Goal: Task Accomplishment & Management: Use online tool/utility

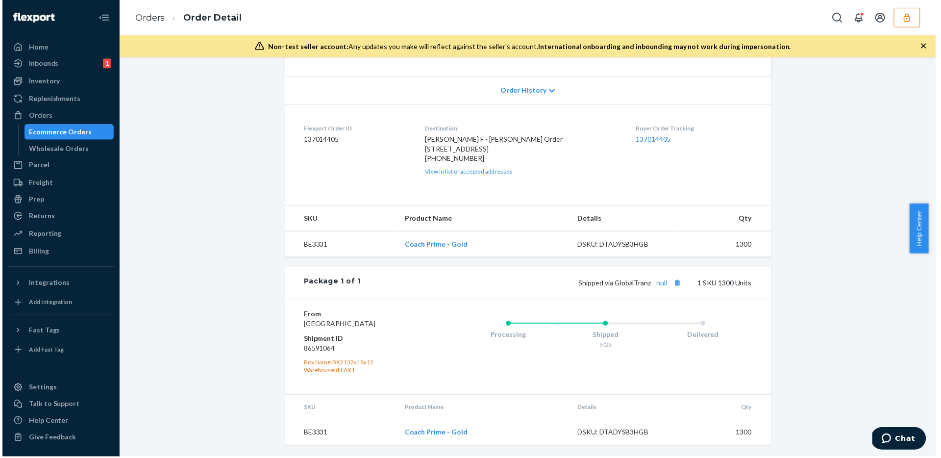
scroll to position [222, 0]
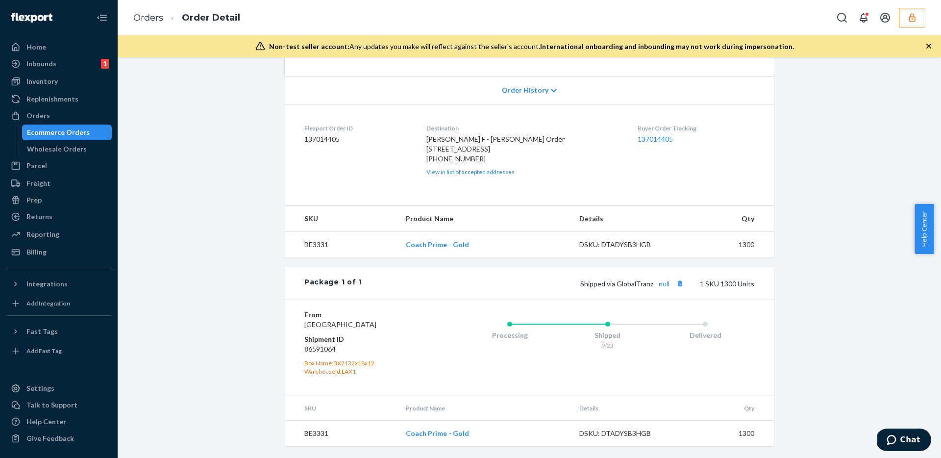
click at [243, 231] on div "Removal Order # 8b880604-ea9a-427c-b62f-9743c517af8f • Ship-to-address Removal …" at bounding box center [529, 169] width 809 height 578
click at [304, 348] on dd "86591064" at bounding box center [362, 349] width 117 height 10
copy dd "86591064"
click at [457, 21] on icon "button" at bounding box center [913, 18] width 10 height 10
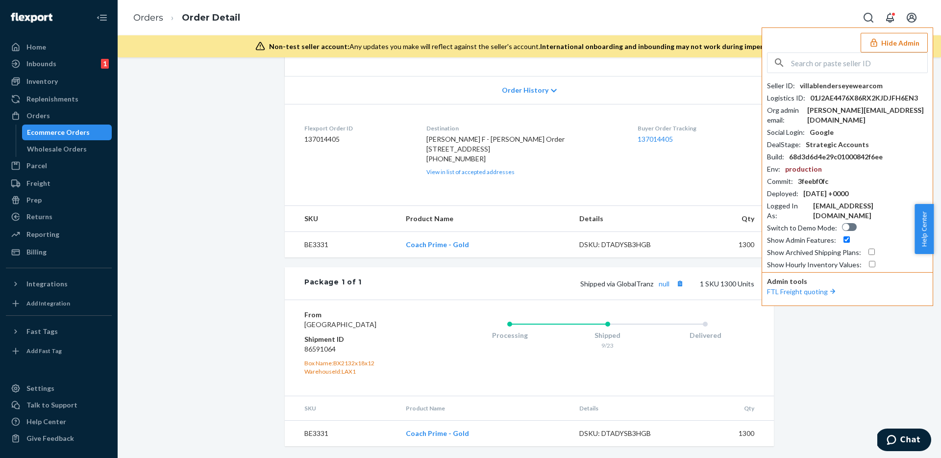
click at [457, 75] on div "Seller ID : villablenderseyewearcom Logistics ID : 01J2AE4476X86RX2KJDJFH6EN3 O…" at bounding box center [847, 160] width 161 height 217
click at [457, 70] on input "text" at bounding box center [859, 63] width 136 height 20
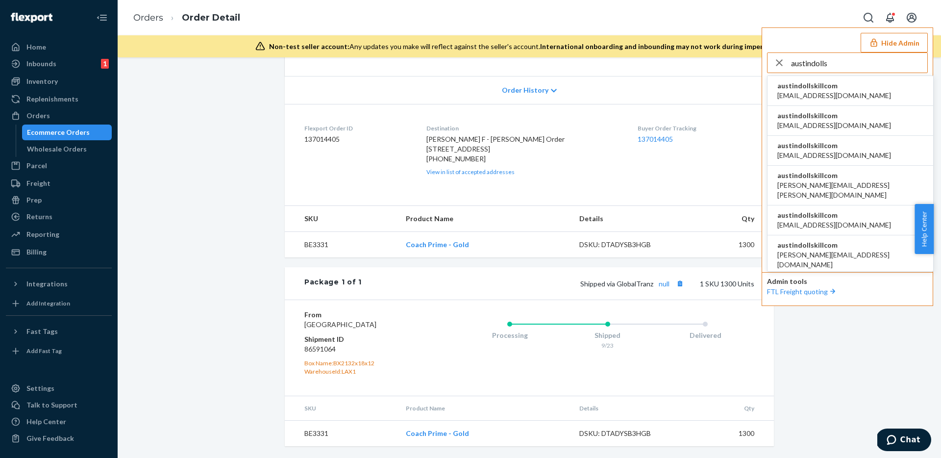
type input "austindolls"
click at [457, 91] on span "alyssa@dollskill.com" at bounding box center [835, 96] width 114 height 10
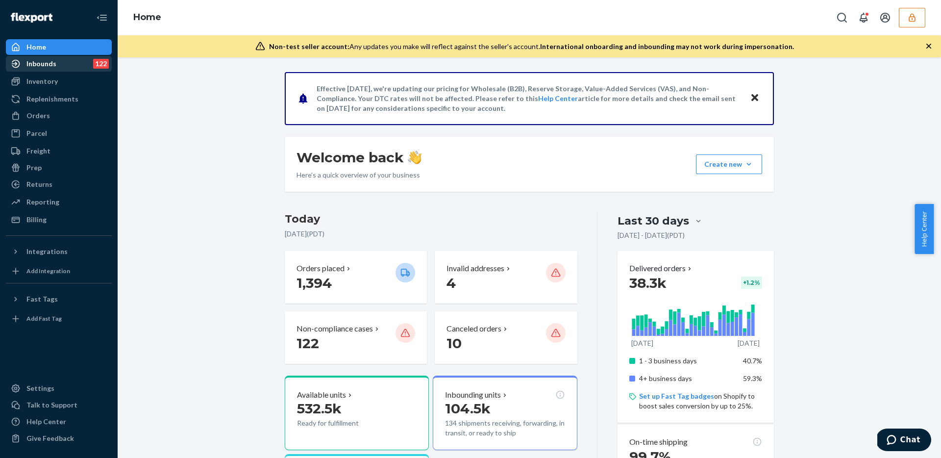
click at [46, 69] on div "Inbounds 122" at bounding box center [59, 64] width 104 height 14
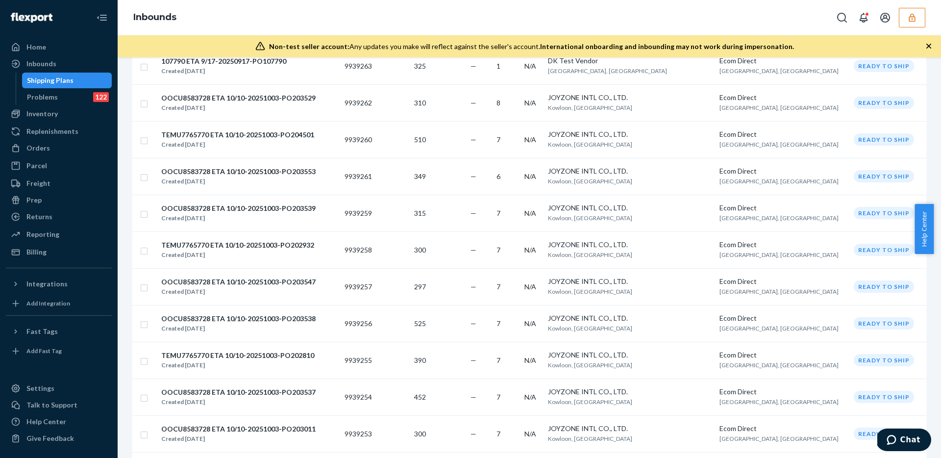
scroll to position [756, 0]
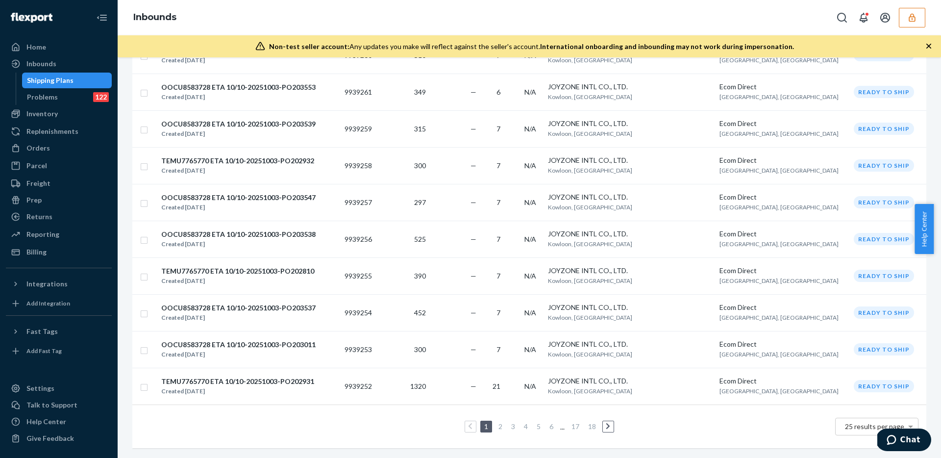
click at [496, 424] on li "2" at bounding box center [500, 427] width 9 height 12
click at [497, 422] on link "2" at bounding box center [501, 426] width 8 height 8
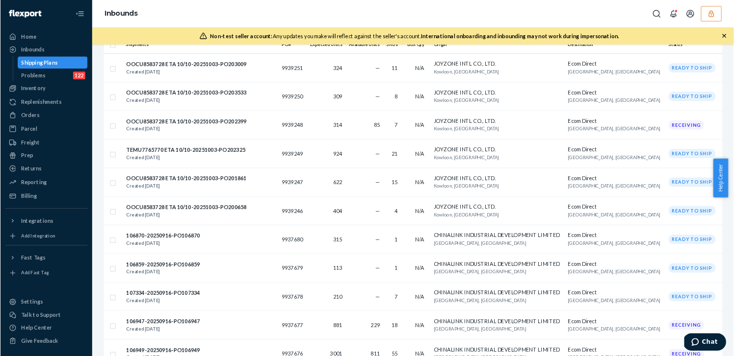
scroll to position [165, 0]
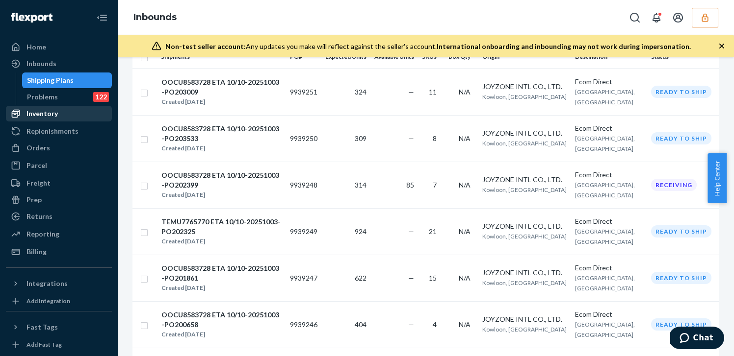
click at [59, 115] on div "Inventory" at bounding box center [59, 114] width 104 height 14
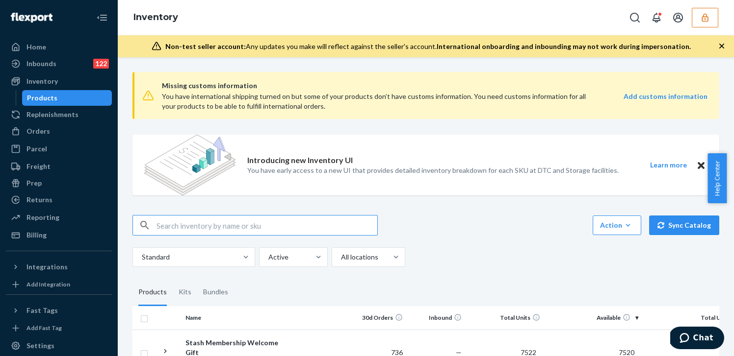
click at [703, 26] on button "button" at bounding box center [704, 18] width 26 height 20
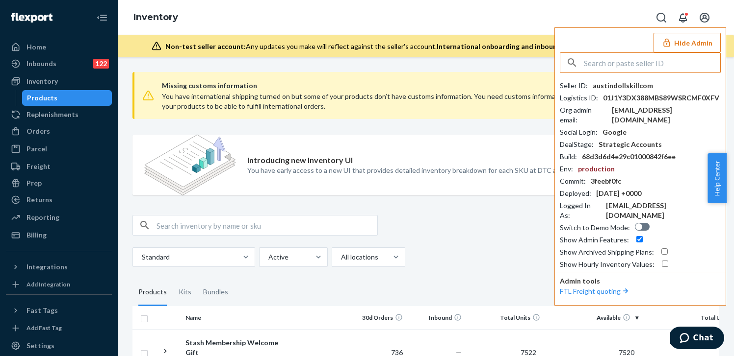
click at [626, 63] on input "text" at bounding box center [651, 63] width 136 height 20
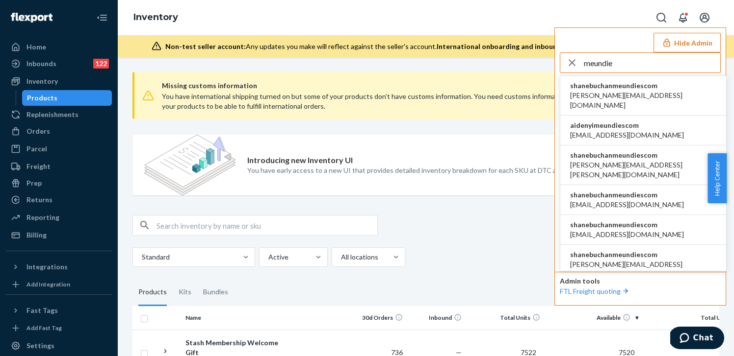
type input "meundie"
copy span "shanebuchanmeundiescom"
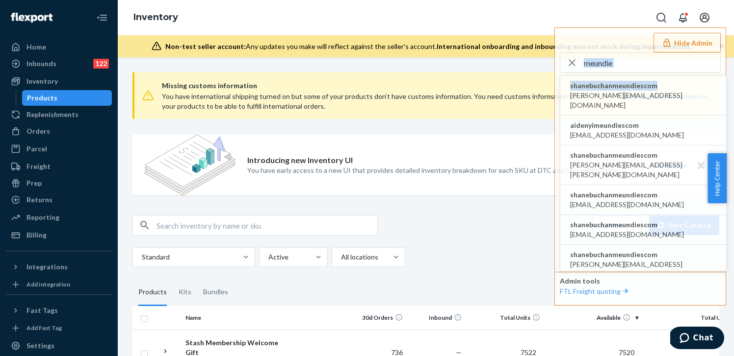
drag, startPoint x: 684, startPoint y: 88, endPoint x: 577, endPoint y: 12, distance: 131.2
click at [577, 12] on div "Inventory Hide Admin meundie shanebuchanmeundiescom aaronjhon.ygay@awesomecx.co…" at bounding box center [426, 17] width 616 height 35
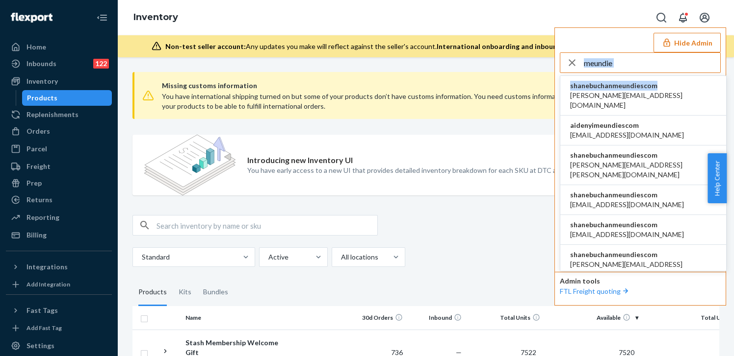
click at [626, 68] on input "meundie" at bounding box center [651, 63] width 136 height 20
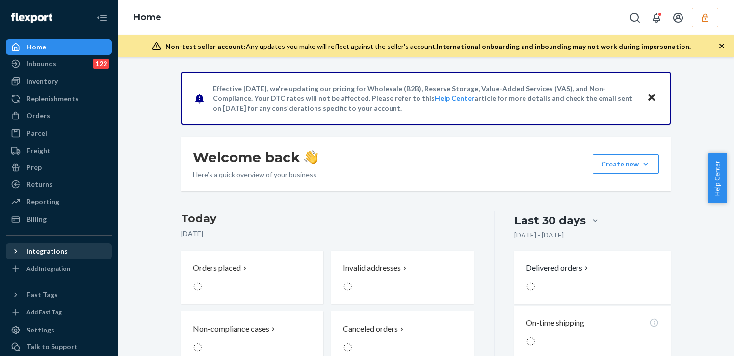
click at [16, 253] on icon at bounding box center [16, 252] width 10 height 10
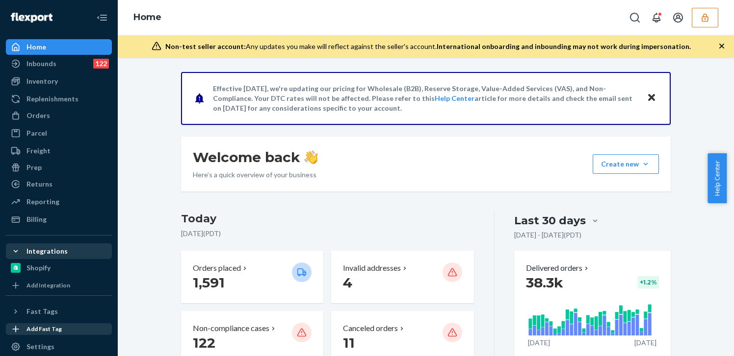
scroll to position [51, 0]
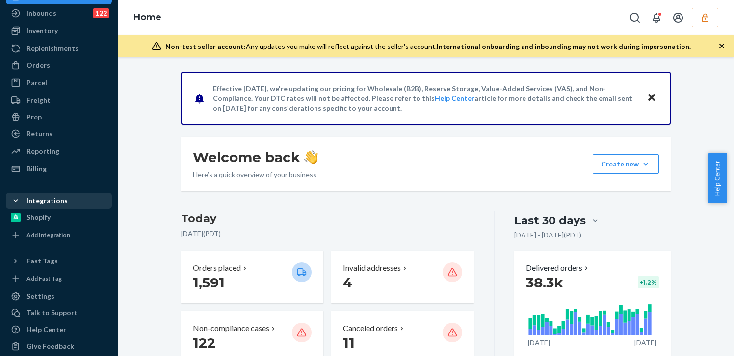
click at [705, 13] on icon "button" at bounding box center [704, 17] width 6 height 8
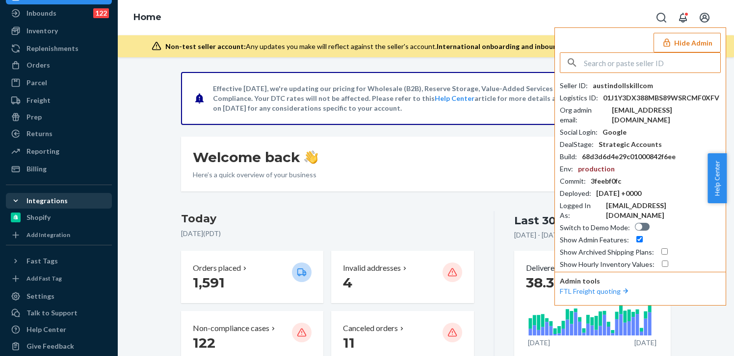
drag, startPoint x: 643, startPoint y: 54, endPoint x: 639, endPoint y: 60, distance: 7.5
click at [642, 55] on input "text" at bounding box center [651, 63] width 136 height 20
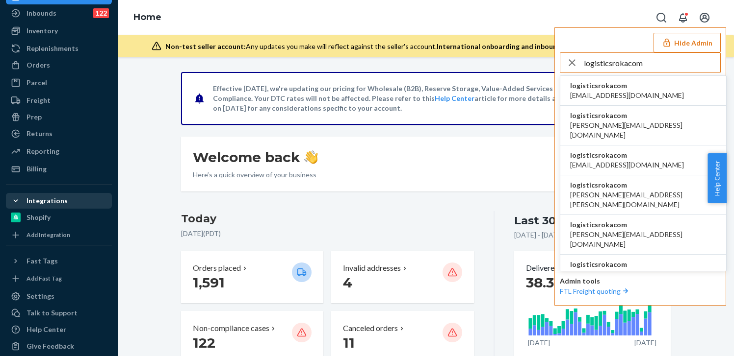
type input "logisticsrokacom"
click at [634, 87] on span "logisticsrokacom" at bounding box center [627, 86] width 114 height 10
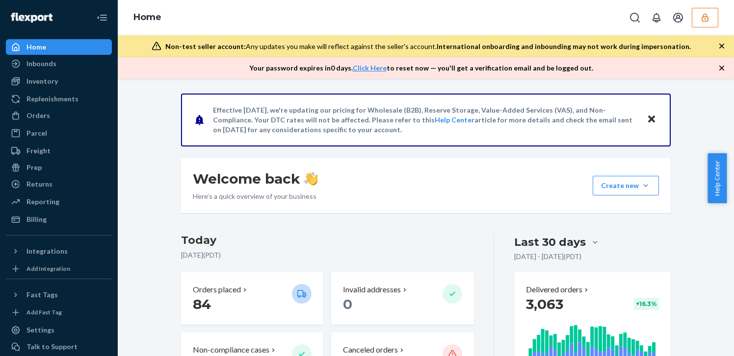
click at [709, 18] on icon "button" at bounding box center [705, 18] width 10 height 10
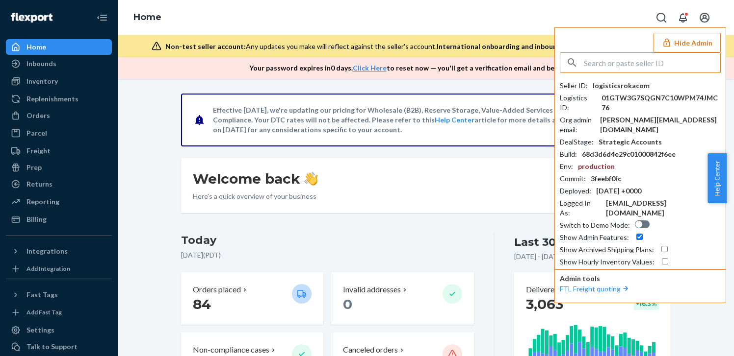
click at [644, 68] on input "text" at bounding box center [651, 63] width 136 height 20
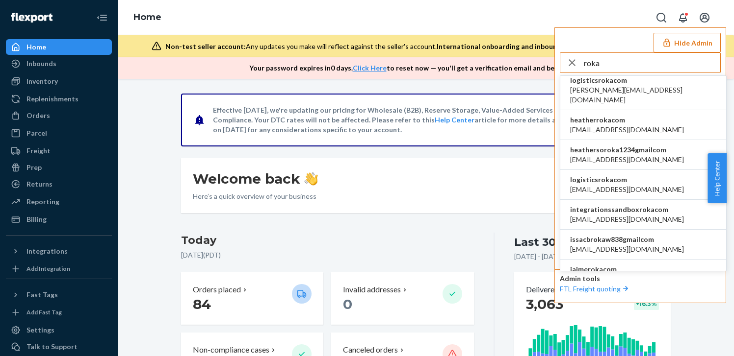
scroll to position [433, 0]
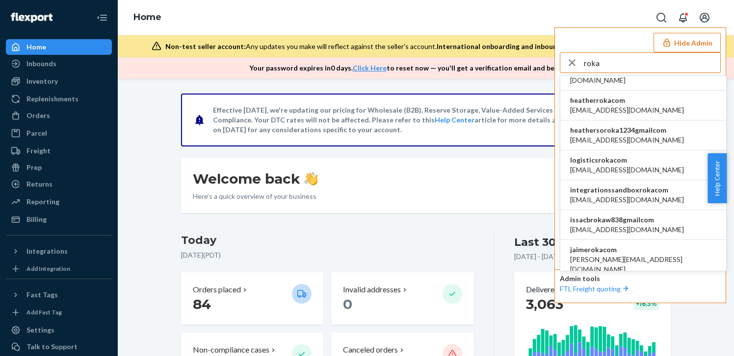
click at [612, 66] on input "roka" at bounding box center [651, 63] width 136 height 20
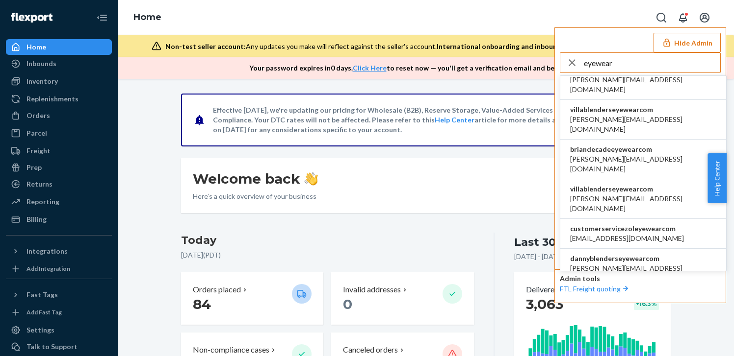
scroll to position [0, 0]
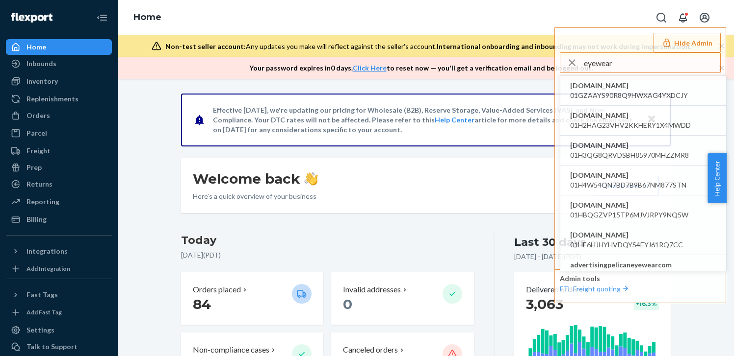
type input "eyewear"
click at [444, 197] on div "Welcome back Here’s a quick overview of your business Create new Create new inb…" at bounding box center [425, 185] width 489 height 55
click at [230, 192] on p "Here’s a quick overview of your business" at bounding box center [255, 197] width 125 height 10
click at [64, 81] on div "Inventory" at bounding box center [59, 82] width 104 height 14
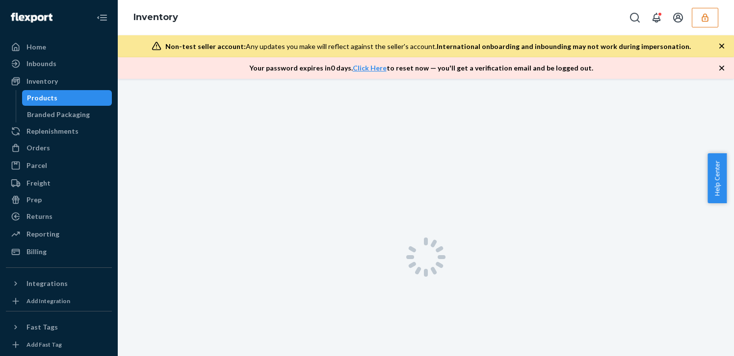
click at [701, 24] on button "button" at bounding box center [704, 18] width 26 height 20
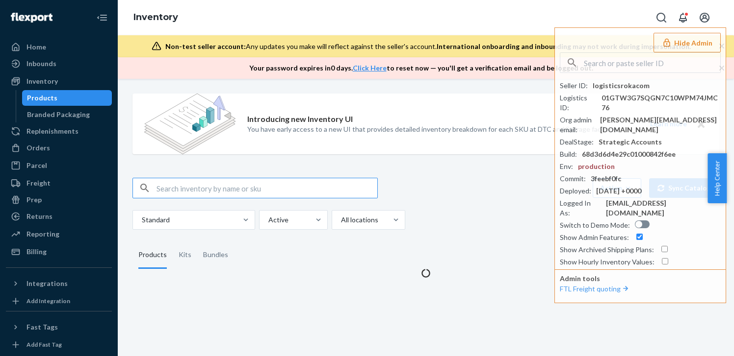
click at [224, 187] on input "text" at bounding box center [266, 188] width 221 height 20
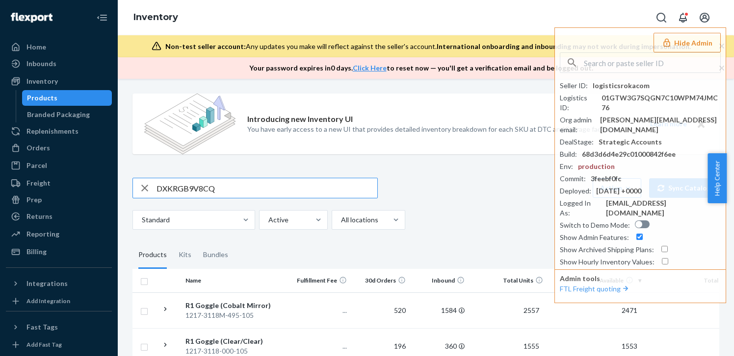
type input "DXKRGB9V8CQ"
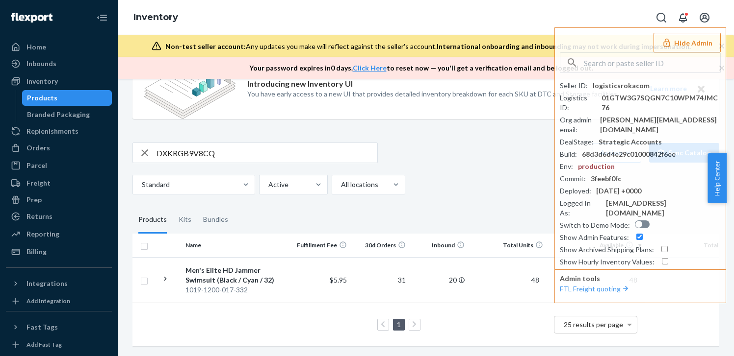
scroll to position [42, 0]
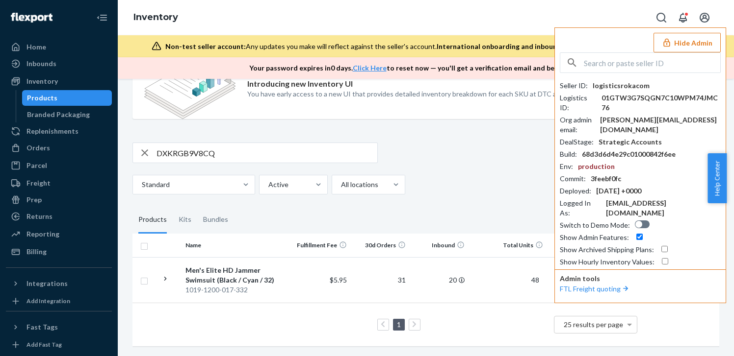
click at [681, 45] on button "Hide Admin" at bounding box center [686, 43] width 67 height 20
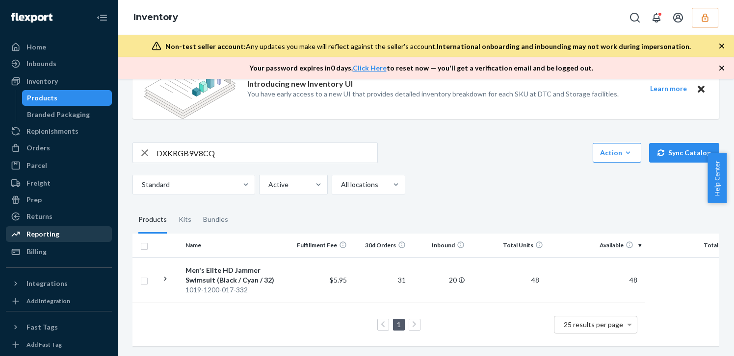
click at [38, 237] on div "Reporting" at bounding box center [42, 234] width 33 height 10
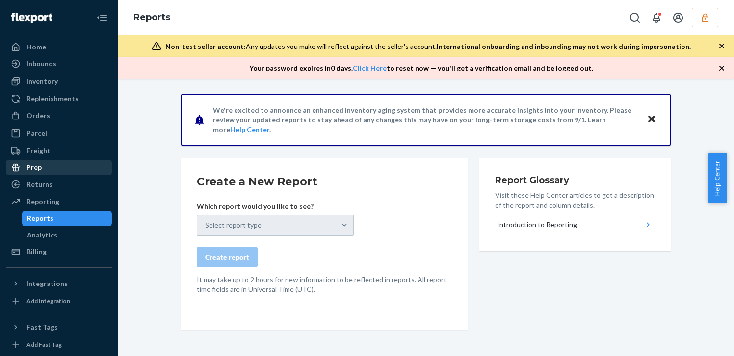
click at [52, 175] on link "Prep" at bounding box center [59, 168] width 106 height 16
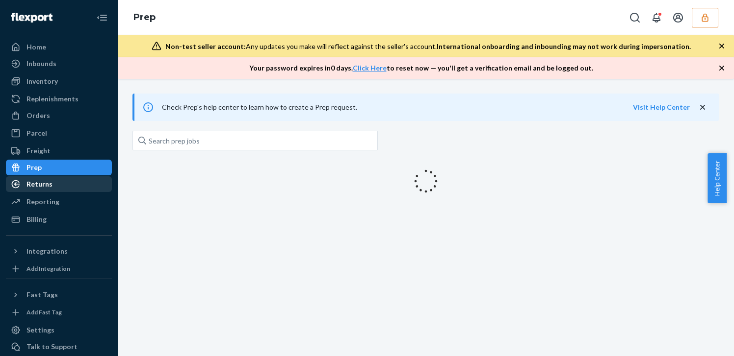
click at [53, 180] on div "Returns" at bounding box center [59, 184] width 104 height 14
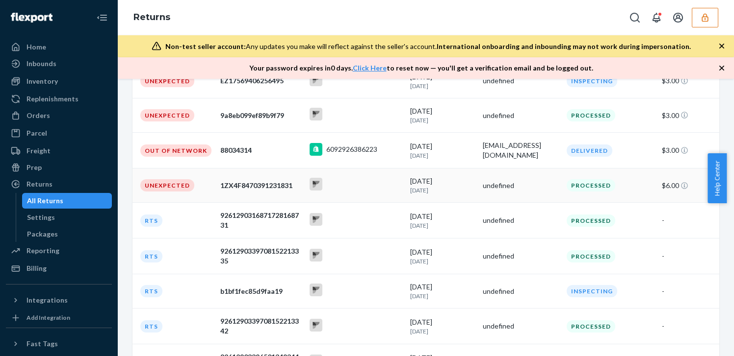
scroll to position [347, 0]
click at [354, 144] on div "6092926386223" at bounding box center [351, 149] width 51 height 10
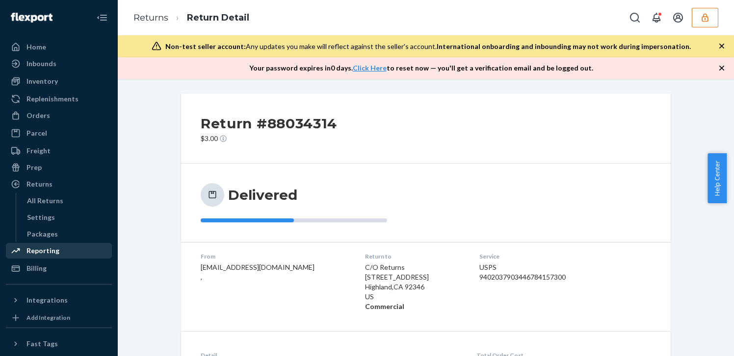
click at [49, 256] on div "Reporting" at bounding box center [59, 251] width 104 height 14
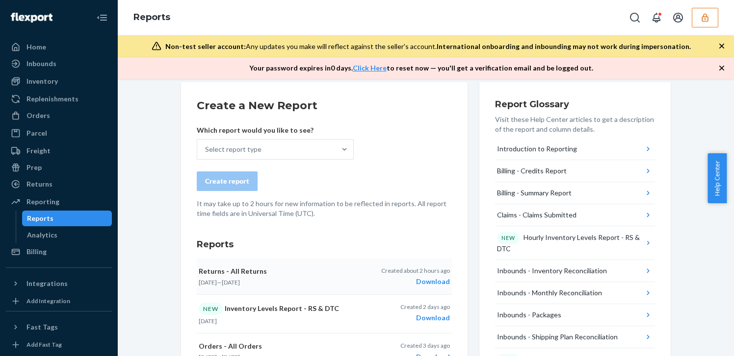
scroll to position [90, 0]
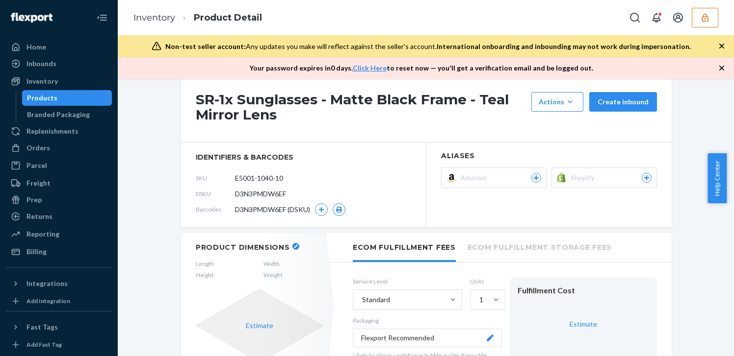
scroll to position [131, 0]
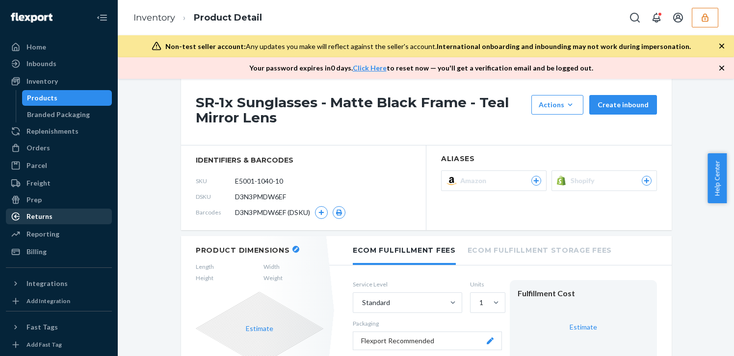
click at [62, 216] on div "Returns" at bounding box center [59, 217] width 104 height 14
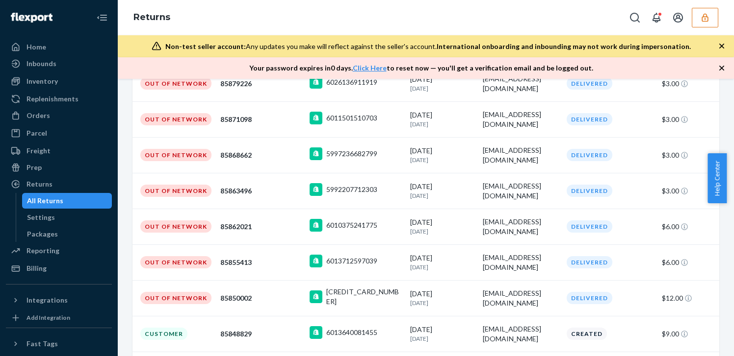
scroll to position [3425, 0]
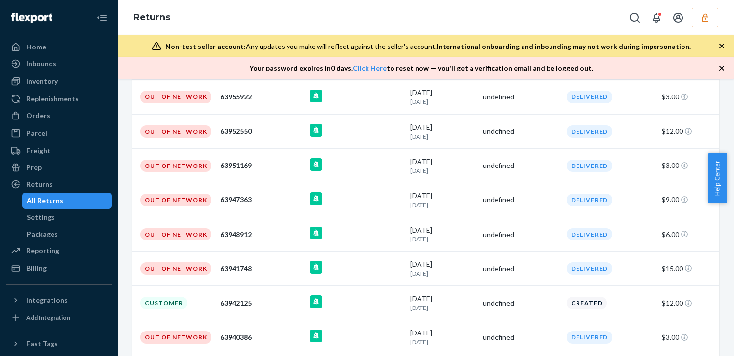
scroll to position [3375, 0]
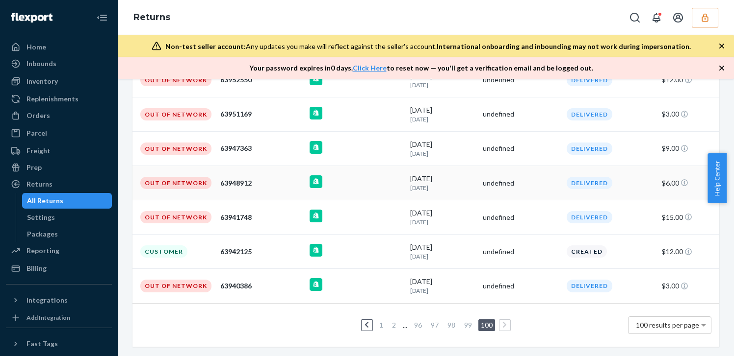
click at [239, 191] on td "63948912" at bounding box center [260, 183] width 89 height 34
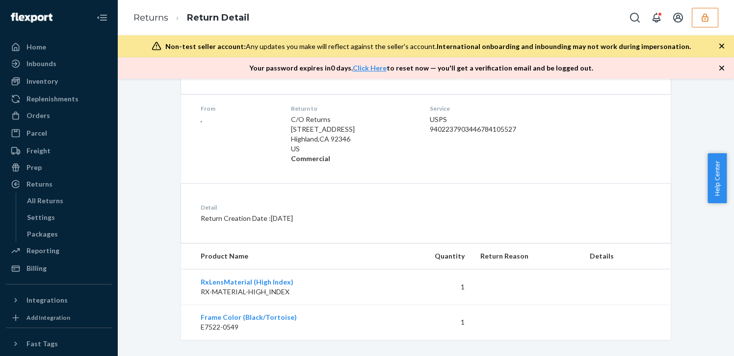
scroll to position [156, 0]
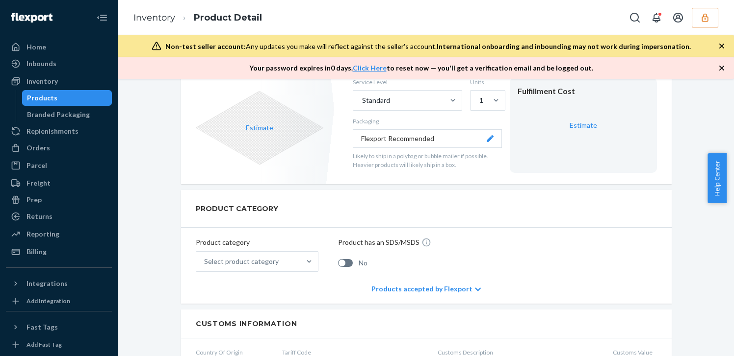
scroll to position [334, 0]
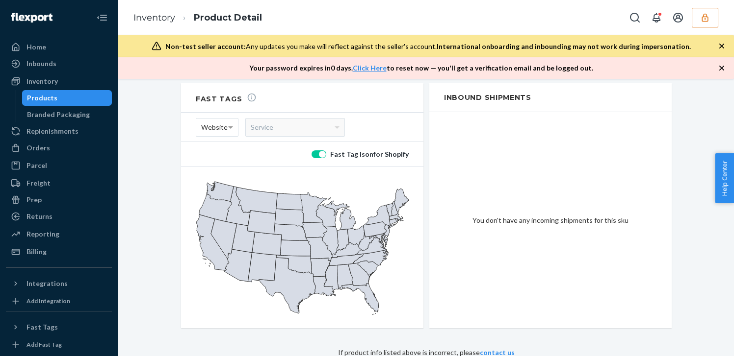
scroll to position [910, 0]
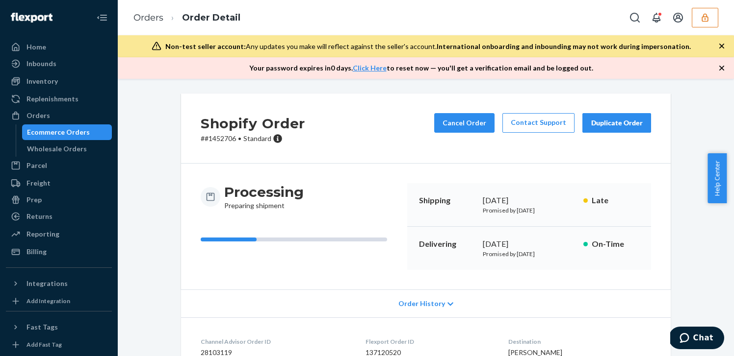
scroll to position [488, 0]
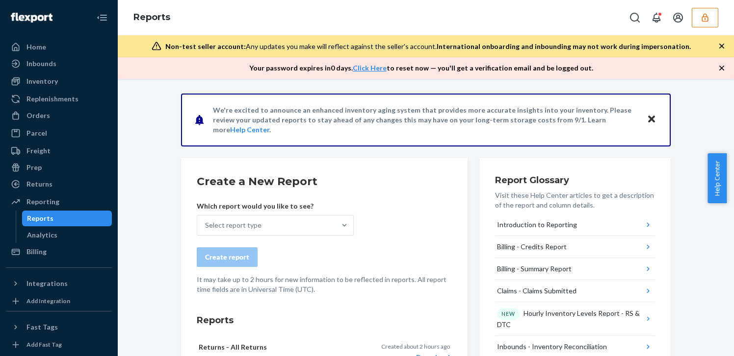
scroll to position [91, 0]
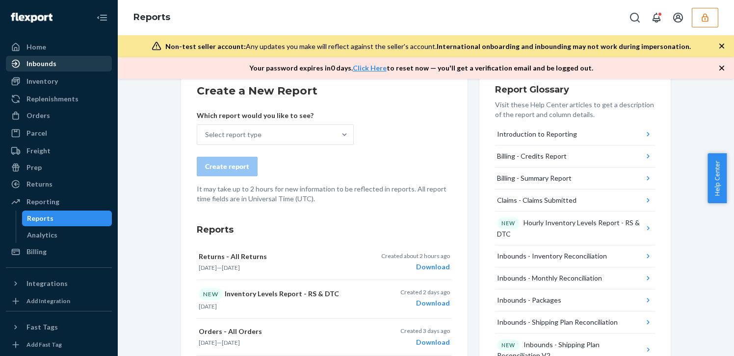
click at [88, 64] on div "Inbounds" at bounding box center [59, 64] width 104 height 14
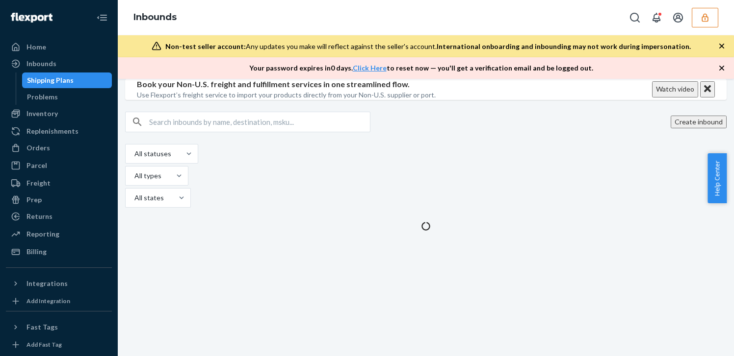
click at [705, 15] on icon "button" at bounding box center [705, 18] width 10 height 10
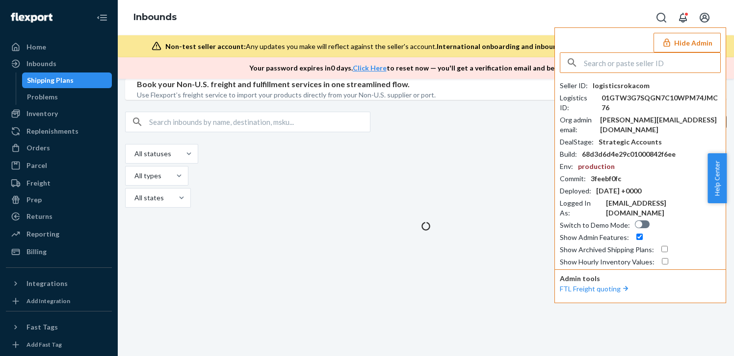
click at [631, 55] on input "text" at bounding box center [651, 63] width 136 height 20
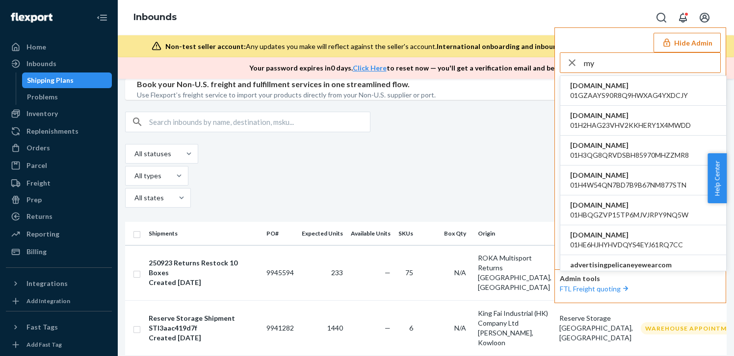
type input "m"
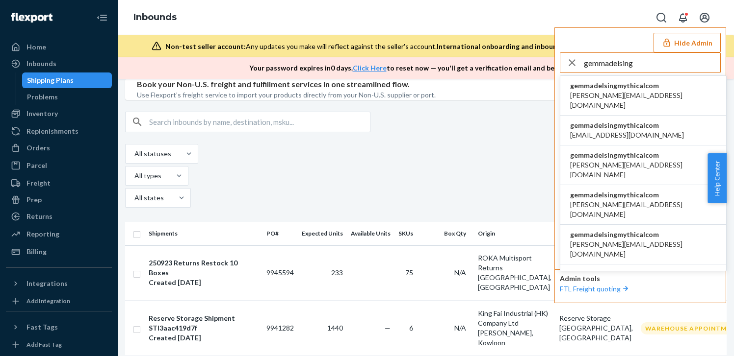
type input "gemmadelsing"
click at [689, 84] on li "gemmadelsingmythicalcom a.castaneda@aventus.com" at bounding box center [643, 96] width 166 height 40
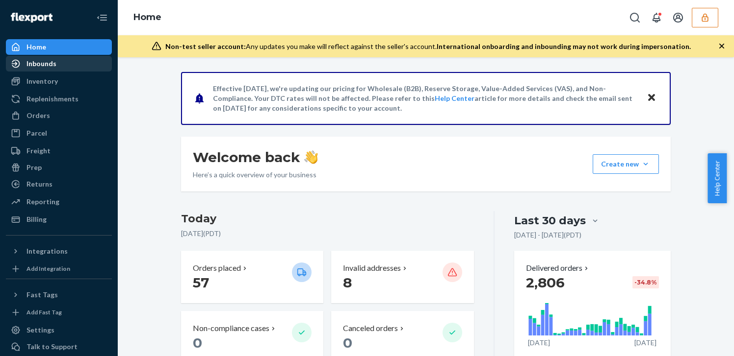
click at [82, 70] on div "Inbounds" at bounding box center [59, 64] width 104 height 14
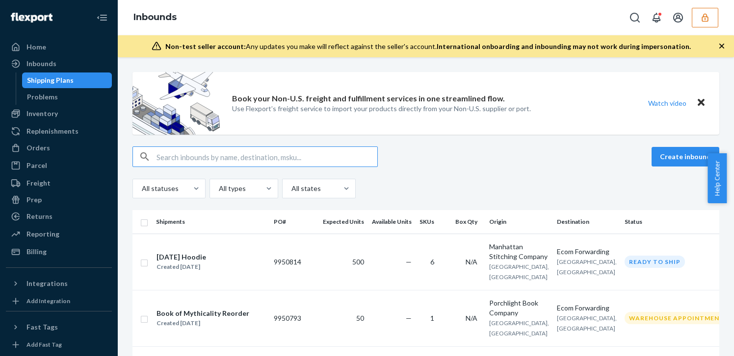
click at [328, 161] on input "text" at bounding box center [266, 157] width 221 height 20
type input "9876997"
click at [328, 161] on input "text" at bounding box center [266, 157] width 221 height 20
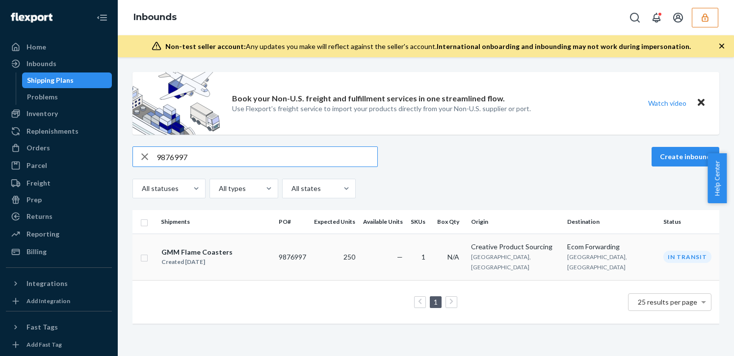
type input "9876997"
click at [393, 246] on td "—" at bounding box center [383, 257] width 48 height 47
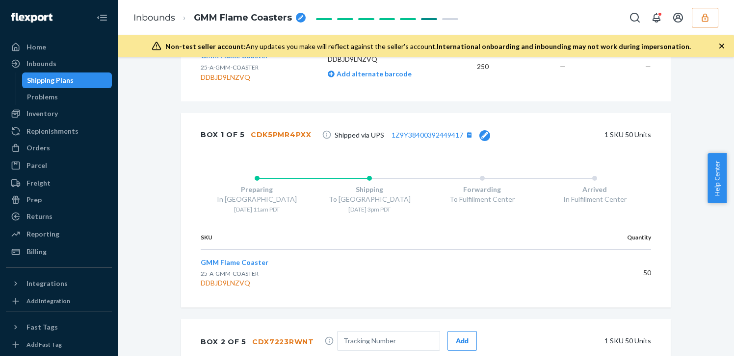
scroll to position [361, 0]
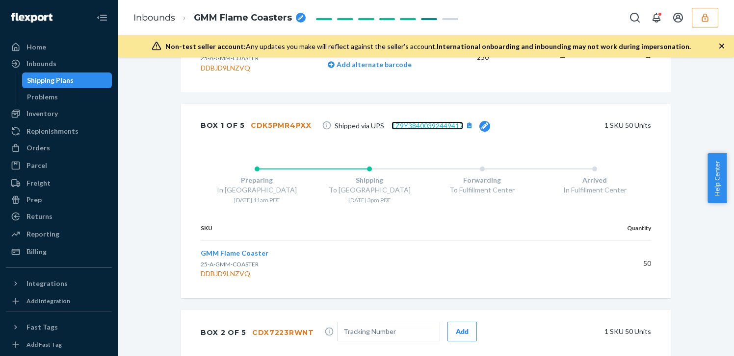
click at [438, 127] on link "1Z9Y38400392449417" at bounding box center [427, 126] width 72 height 8
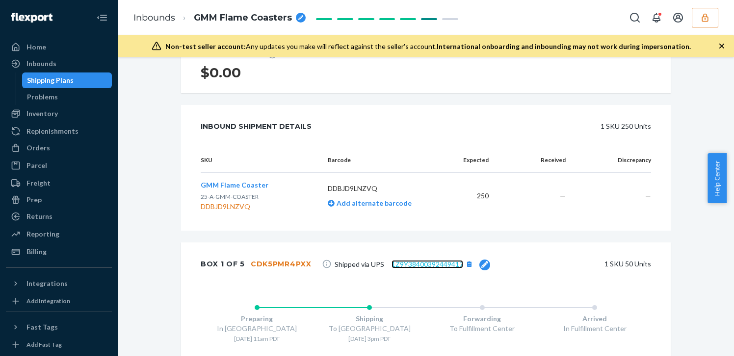
scroll to position [224, 0]
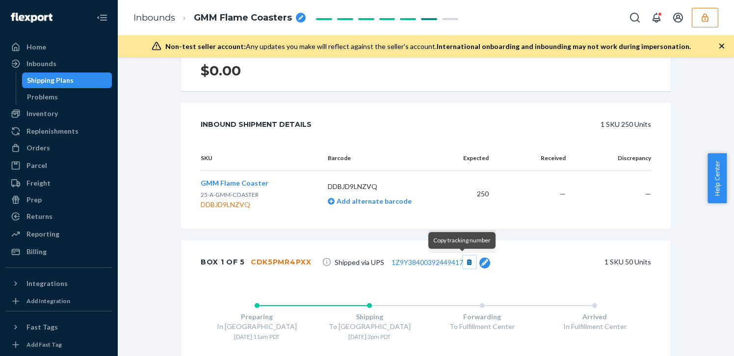
click at [463, 264] on button "[object Object]" at bounding box center [469, 262] width 13 height 13
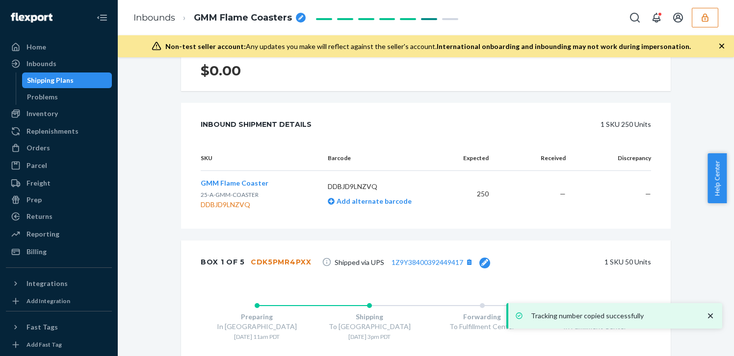
click at [264, 266] on div "CDK5PMR4PXX" at bounding box center [281, 262] width 61 height 10
copy div "CDK5PMR4PXX"
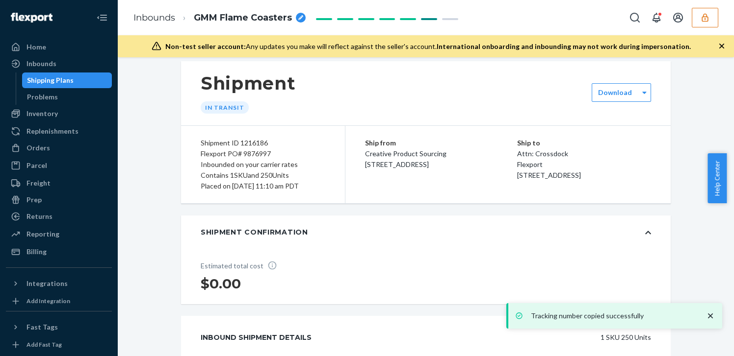
scroll to position [0, 0]
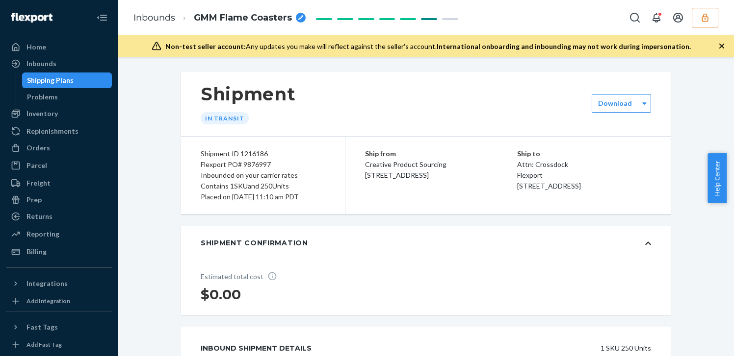
click at [251, 165] on div "Flexport PO# 9876997" at bounding box center [263, 164] width 125 height 11
copy div "9876997"
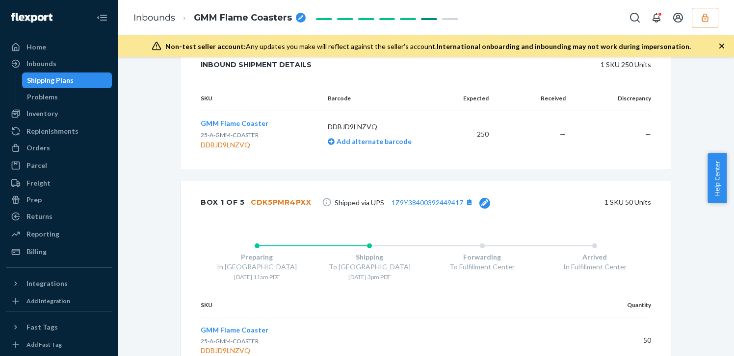
scroll to position [275, 0]
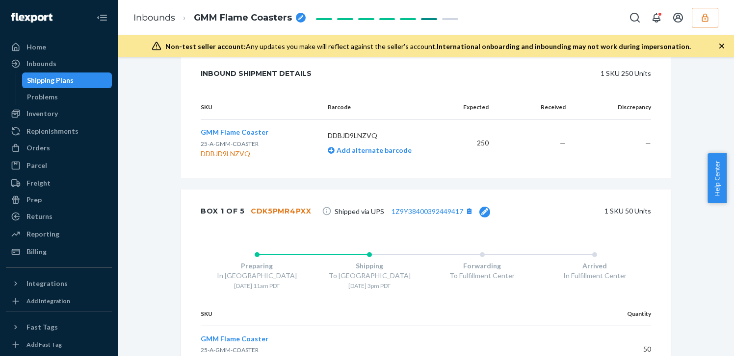
click at [278, 204] on div "Box 1 of 5 CDK5PMR4PXX" at bounding box center [256, 212] width 111 height 20
click at [278, 210] on div "CDK5PMR4PXX" at bounding box center [281, 211] width 61 height 10
copy div "CDK5PMR4PXX"
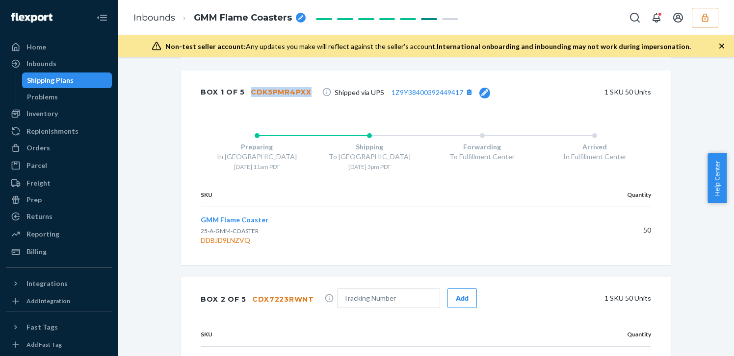
scroll to position [406, 0]
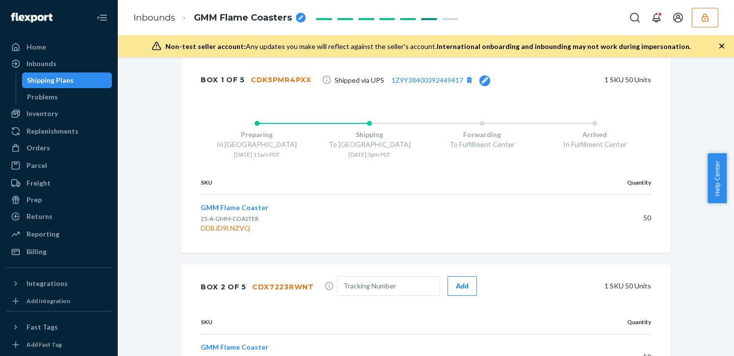
click at [286, 286] on div "CDX7223RWNT" at bounding box center [283, 287] width 62 height 10
copy div "CDX7223RWNT"
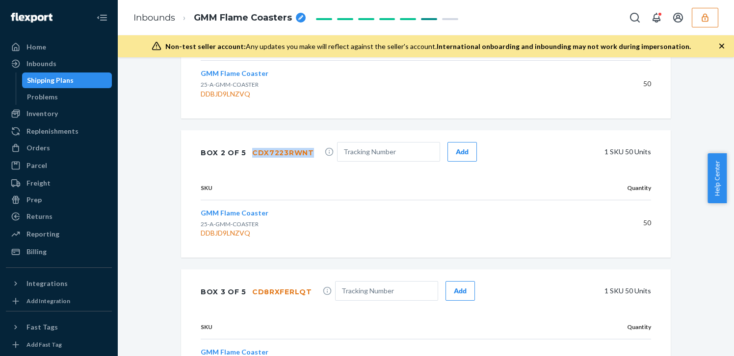
scroll to position [541, 0]
click at [283, 290] on div "CD8RXFERLQT" at bounding box center [282, 292] width 60 height 10
copy div "CD8RXFERLQT"
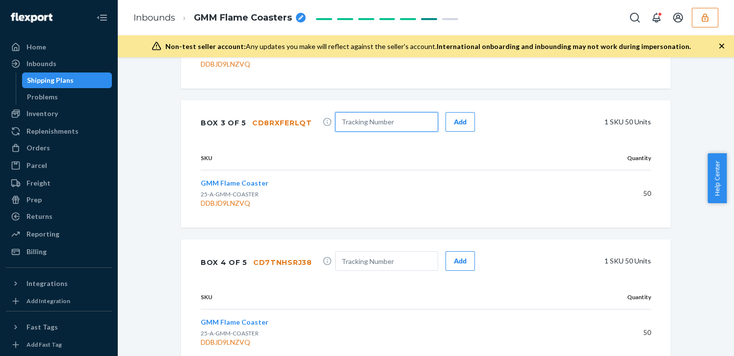
scroll to position [711, 0]
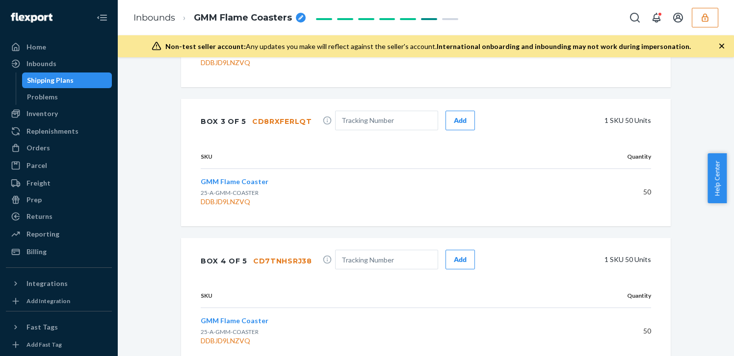
click at [285, 261] on div "CD7TNHSRJ38" at bounding box center [282, 261] width 59 height 10
copy div "CD7TNHSRJ38"
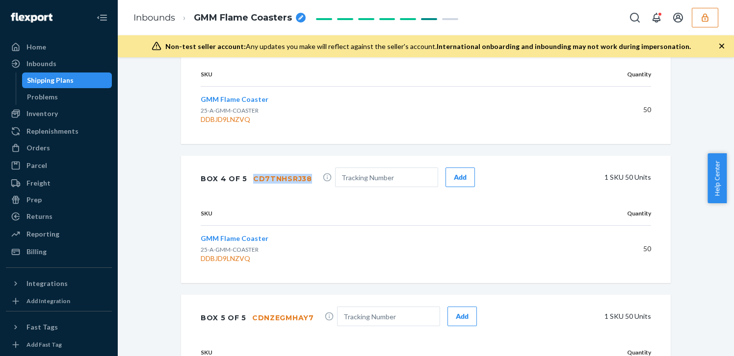
scroll to position [891, 0]
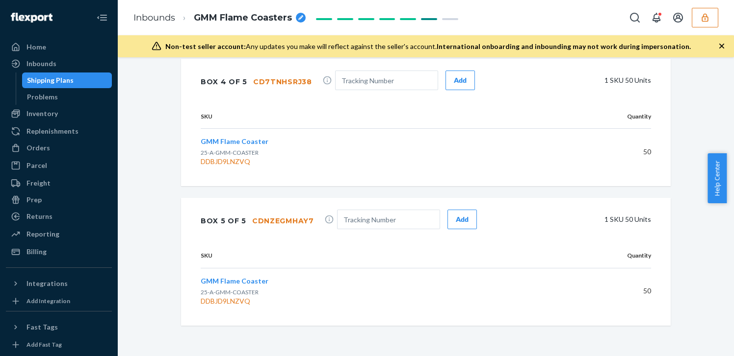
click at [289, 223] on div "CDNZEGMHAY7" at bounding box center [283, 221] width 62 height 10
copy div "CDNZEGMHAY7"
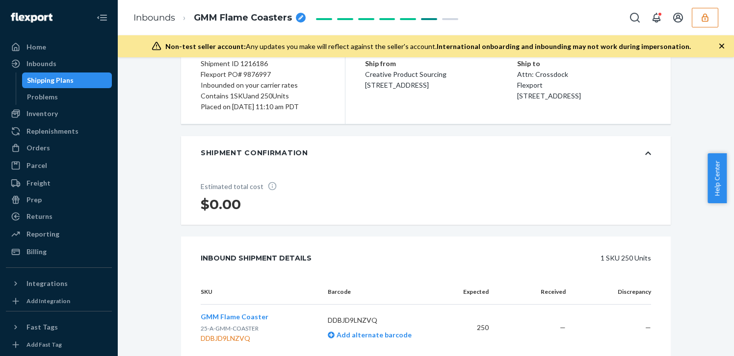
scroll to position [0, 0]
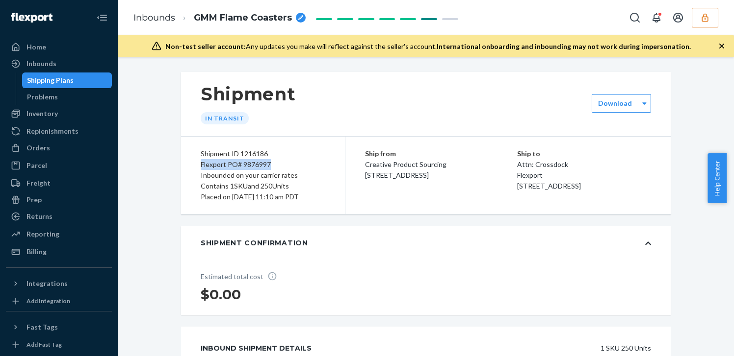
drag, startPoint x: 274, startPoint y: 167, endPoint x: 189, endPoint y: 169, distance: 84.4
click at [189, 169] on div "Shipment ID 1216186 Flexport PO# 9876997 Inbounded on your carrier rates Contai…" at bounding box center [263, 175] width 164 height 77
copy div "Flexport PO# 9876997"
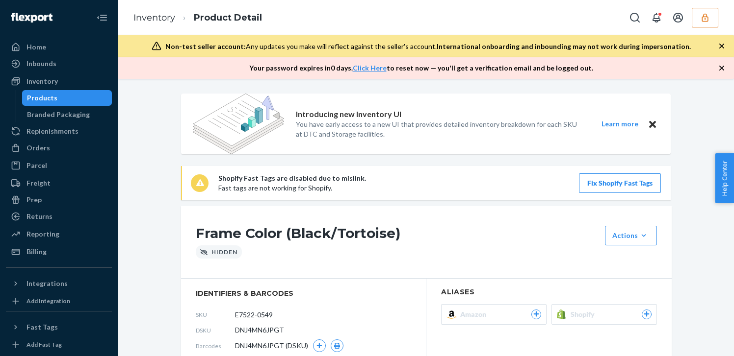
scroll to position [910, 0]
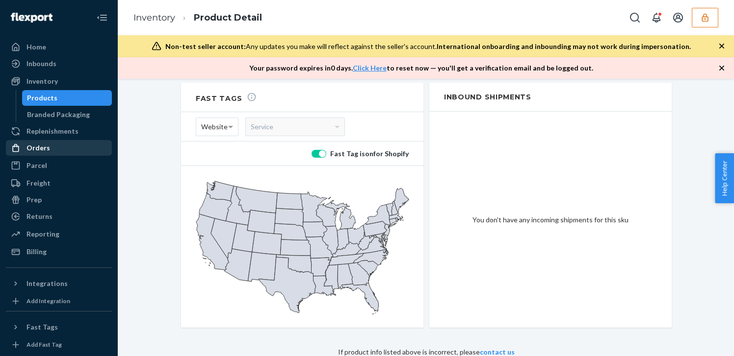
click at [33, 146] on div "Orders" at bounding box center [38, 148] width 24 height 10
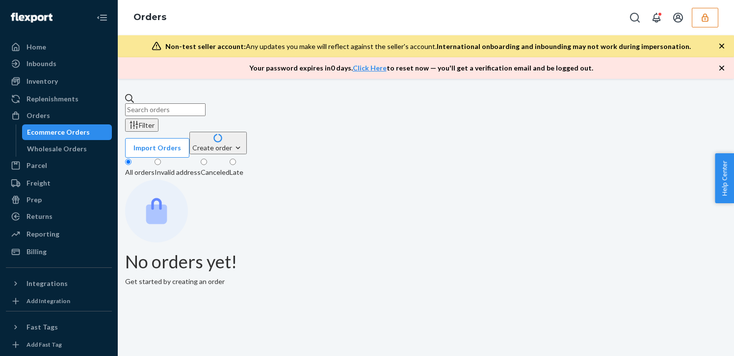
click at [63, 72] on div "Inbounds Shipping Plans Problems" at bounding box center [59, 64] width 106 height 17
click at [69, 66] on div "Inbounds" at bounding box center [59, 64] width 104 height 14
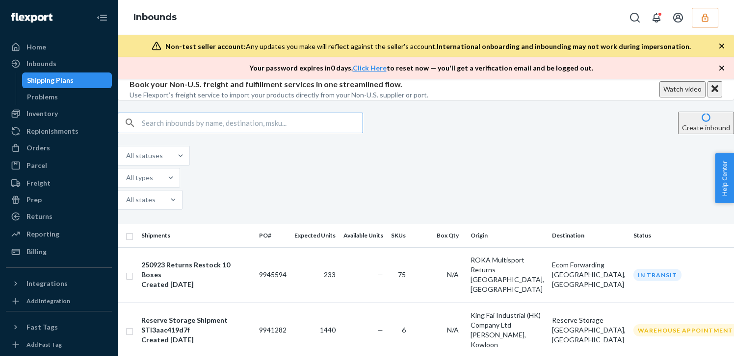
click at [323, 133] on input "text" at bounding box center [252, 123] width 221 height 20
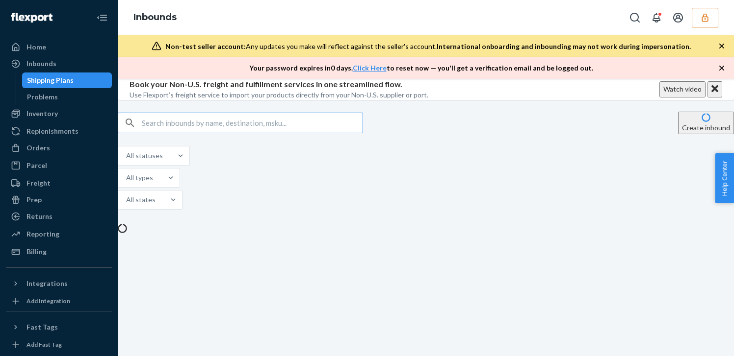
click at [322, 133] on input "text" at bounding box center [252, 123] width 221 height 20
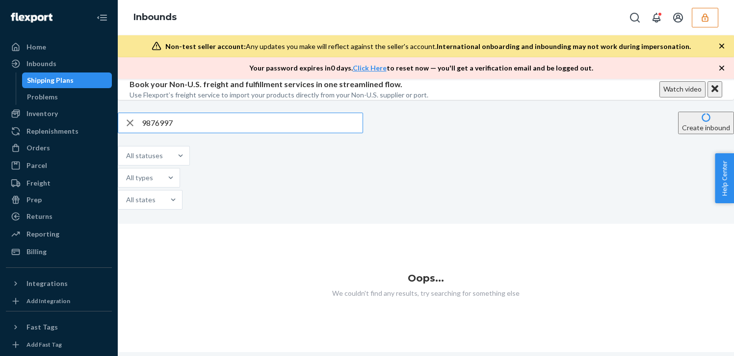
type input "9876997"
click at [708, 24] on button "button" at bounding box center [704, 18] width 26 height 20
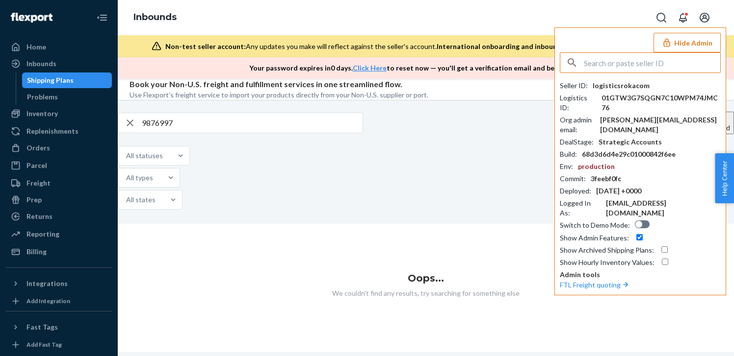
click at [631, 71] on input "text" at bounding box center [651, 63] width 136 height 20
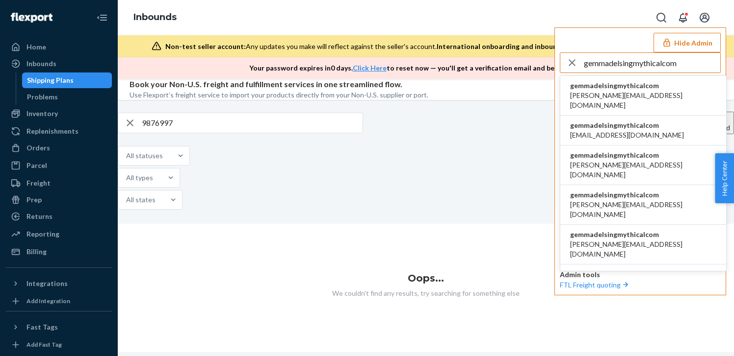
type input "gemmadelsingmythicalcom"
click at [659, 93] on li "gemmadelsingmythicalcom a.castaneda@aventus.com" at bounding box center [643, 96] width 166 height 40
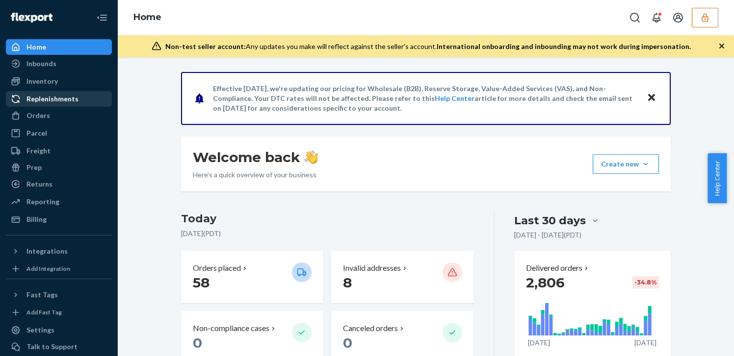
click at [96, 105] on div "Replenishments" at bounding box center [59, 99] width 104 height 14
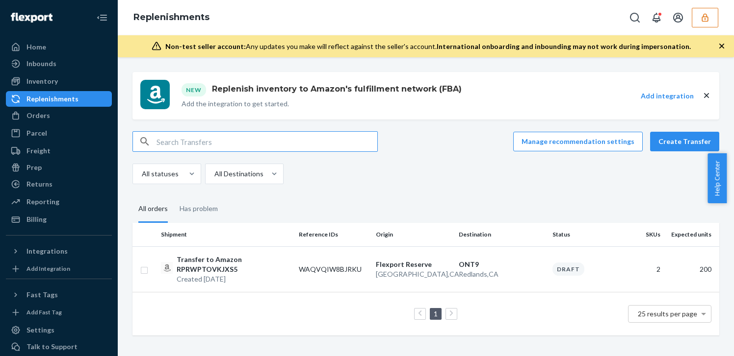
click at [322, 144] on input "text" at bounding box center [266, 142] width 221 height 20
click at [66, 110] on div "Orders" at bounding box center [59, 116] width 104 height 14
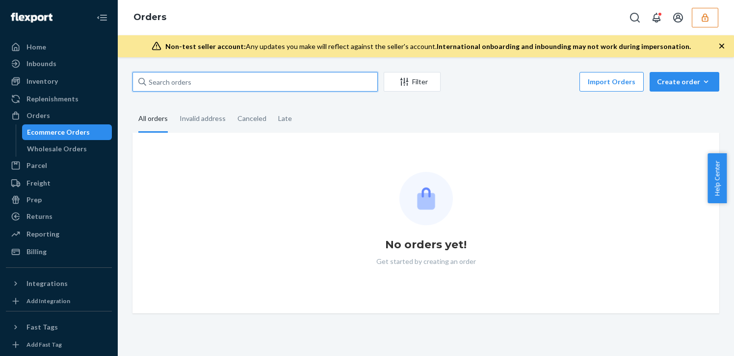
click at [296, 79] on input "text" at bounding box center [254, 82] width 245 height 20
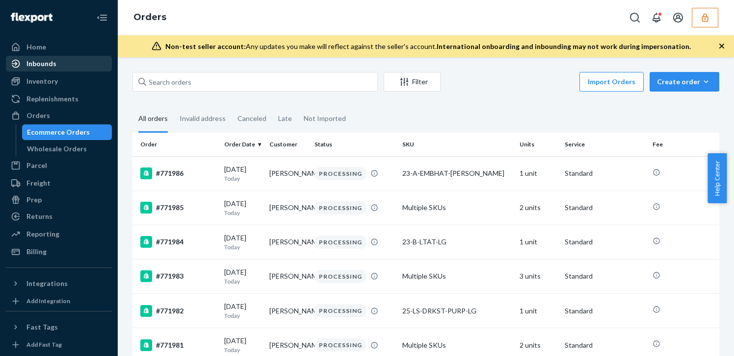
click at [88, 70] on div "Inbounds" at bounding box center [59, 64] width 104 height 14
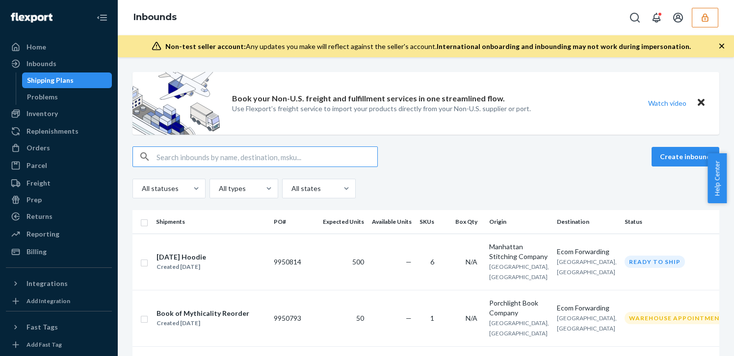
click at [248, 151] on input "text" at bounding box center [266, 157] width 221 height 20
type input "9876997"
click at [248, 151] on input "text" at bounding box center [266, 157] width 221 height 20
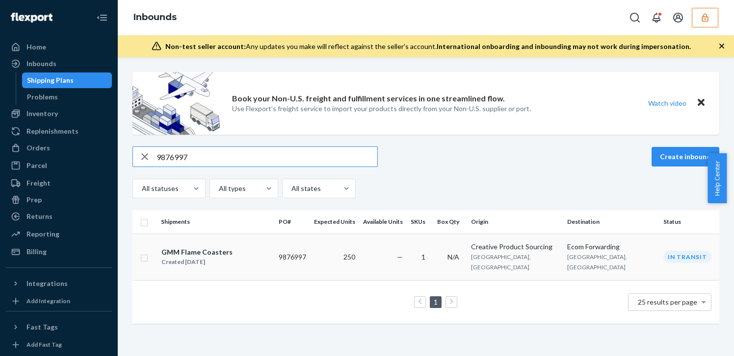
type input "9876997"
click at [292, 252] on td "9876997" at bounding box center [292, 257] width 35 height 47
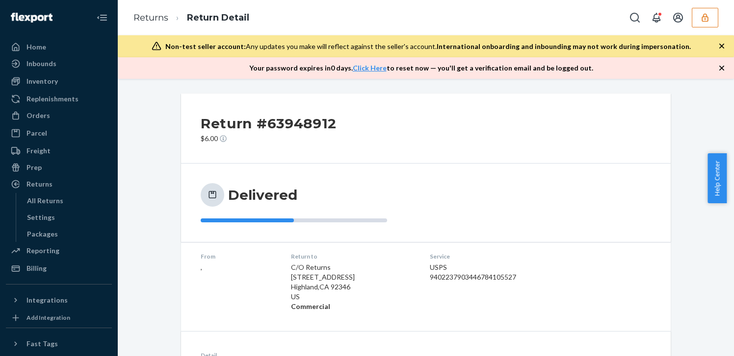
scroll to position [156, 0]
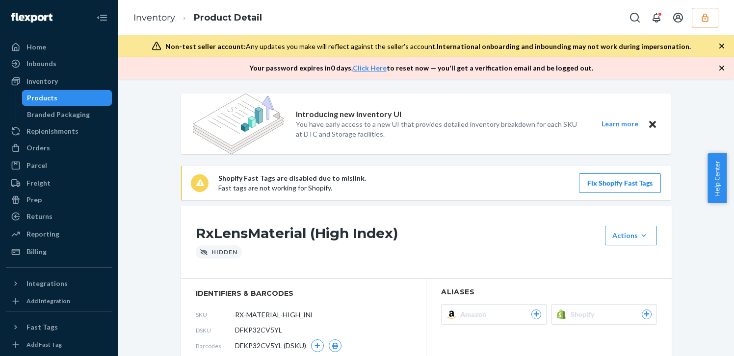
scroll to position [334, 0]
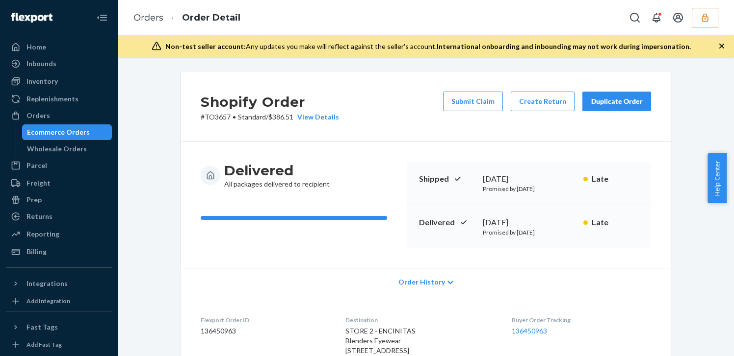
click at [528, 72] on div "Shopify Order # TO3657 • Standard / $386.51 View Details Submit Claim Create Re…" at bounding box center [425, 107] width 489 height 70
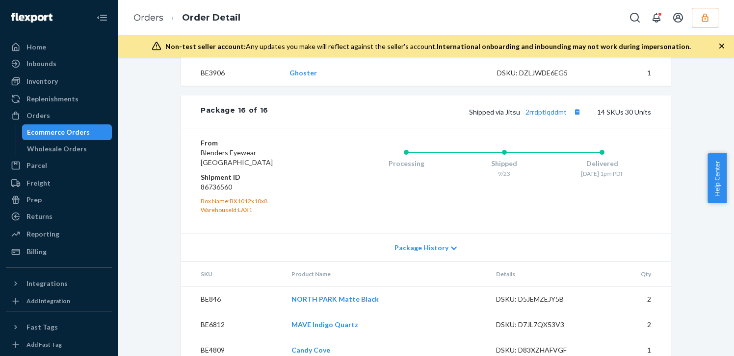
click at [416, 122] on div "Package 16 of 16 Shipped via Jitsu 2rrdptlqddmt 14 SKUs 30 Units" at bounding box center [425, 112] width 489 height 32
click at [545, 116] on link "2rrdptlqddmt" at bounding box center [545, 112] width 41 height 8
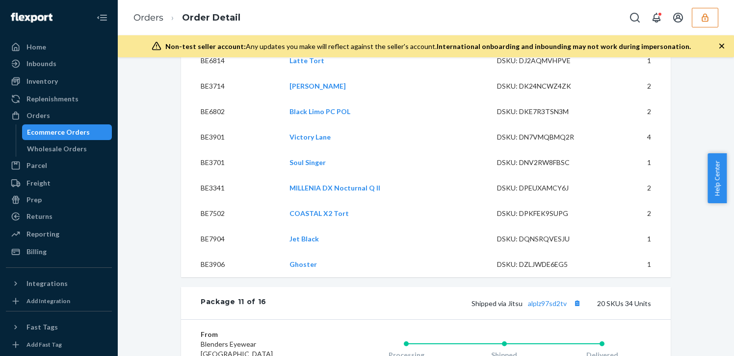
scroll to position [7246, 0]
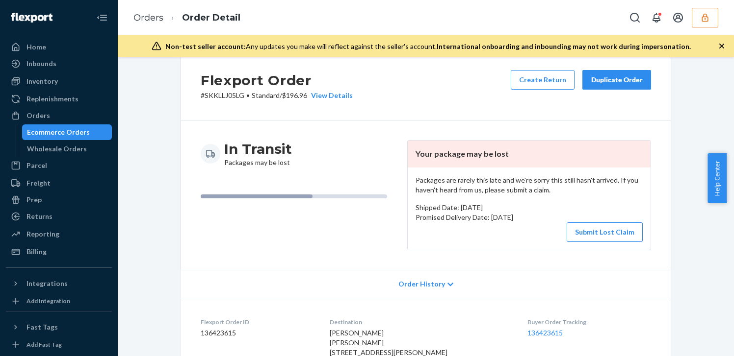
scroll to position [22, 0]
click at [401, 286] on span "Order History" at bounding box center [421, 284] width 47 height 10
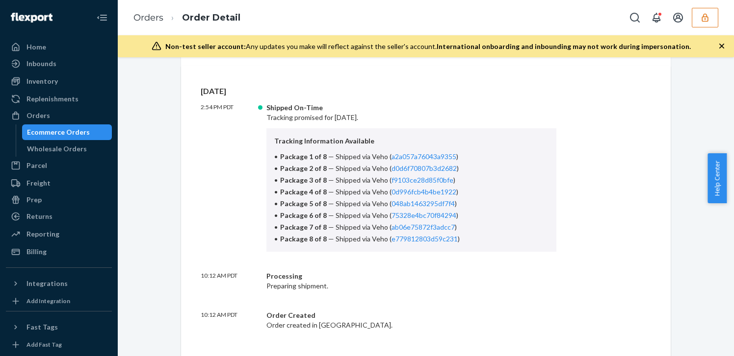
scroll to position [187, 0]
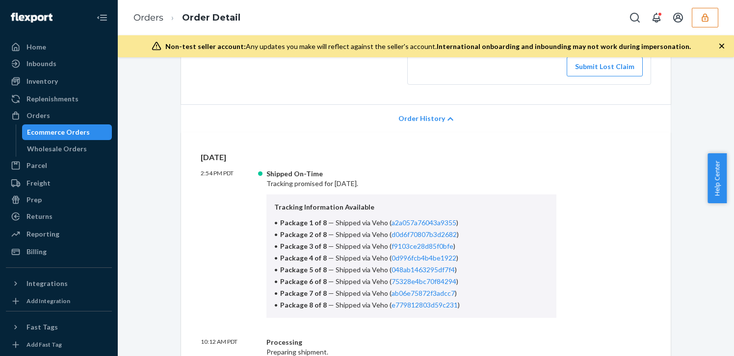
click at [384, 127] on div "Order History" at bounding box center [425, 118] width 489 height 28
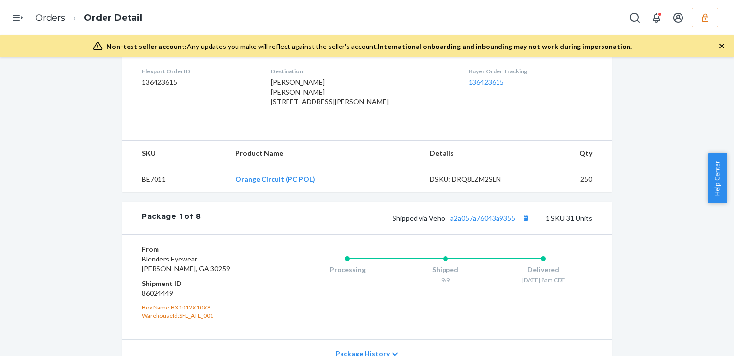
scroll to position [243, 0]
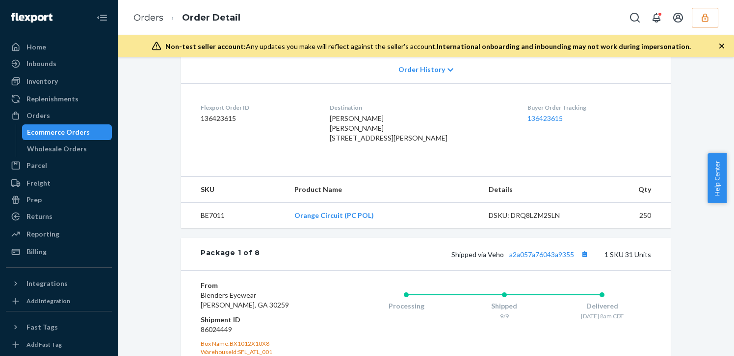
scroll to position [237, 0]
click at [360, 139] on span "[PERSON_NAME] [PERSON_NAME] [STREET_ADDRESS][PERSON_NAME]" at bounding box center [388, 127] width 118 height 28
click at [360, 139] on span "Mike Lebrias Mike Lebrias 2406 Robert Dedman Dr Stop E3100 Austin, TX 78712-155…" at bounding box center [388, 127] width 118 height 28
copy span "2406 Robert Dedman Dr Stop E3100"
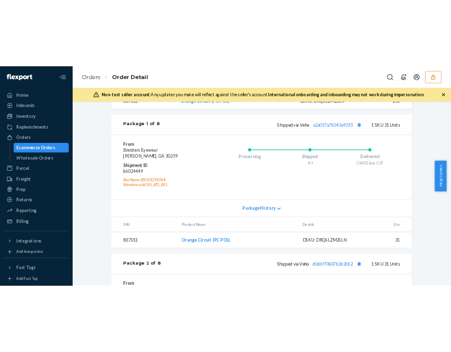
scroll to position [397, 0]
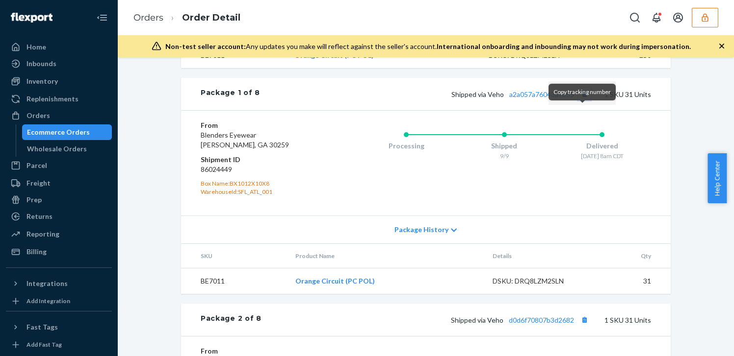
click at [581, 101] on button "Copy tracking number" at bounding box center [584, 94] width 13 height 13
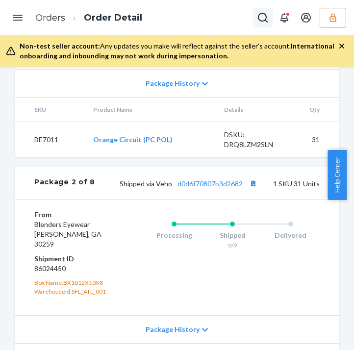
scroll to position [593, 0]
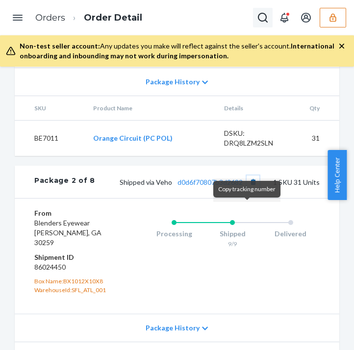
click at [247, 188] on button "Copy tracking number" at bounding box center [253, 182] width 13 height 13
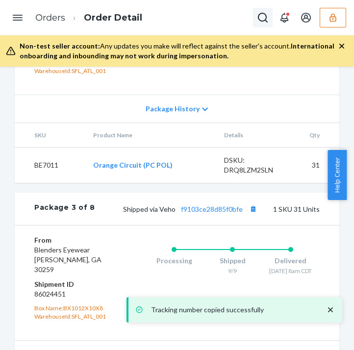
scroll to position [813, 0]
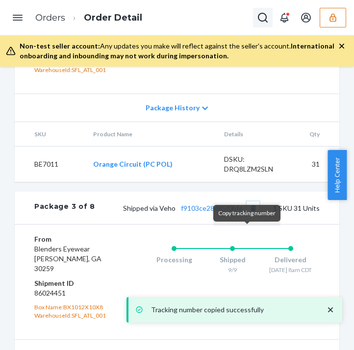
click at [247, 214] on button "Copy tracking number" at bounding box center [253, 208] width 13 height 13
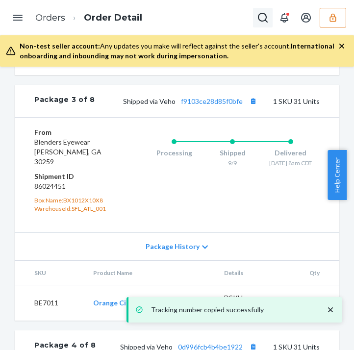
scroll to position [920, 0]
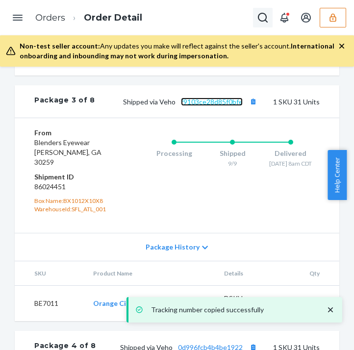
click at [204, 106] on link "f9103ce28d85f0bfe" at bounding box center [212, 102] width 62 height 8
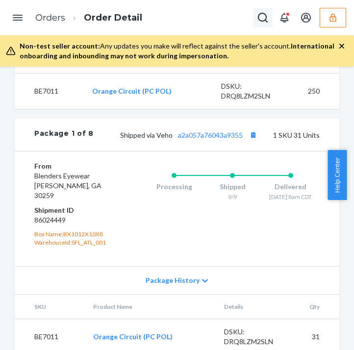
scroll to position [422, 0]
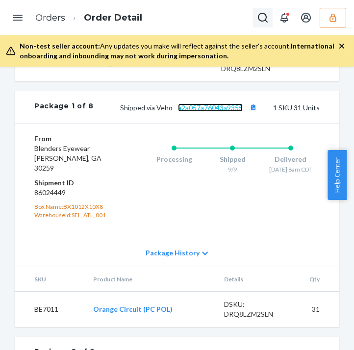
click at [203, 112] on link "a2a057a76043a9355" at bounding box center [210, 107] width 65 height 8
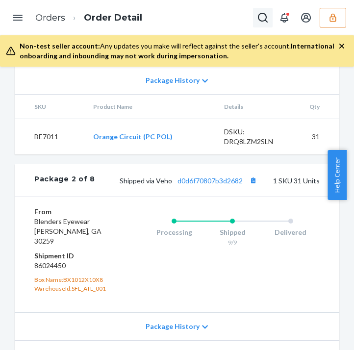
scroll to position [598, 0]
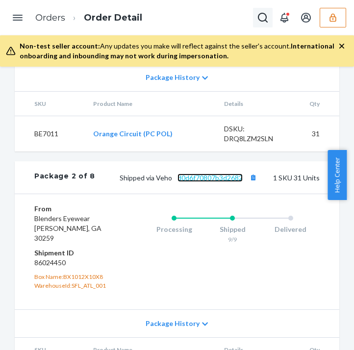
click at [187, 182] on link "d0d6f70807b3d2682" at bounding box center [209, 178] width 65 height 8
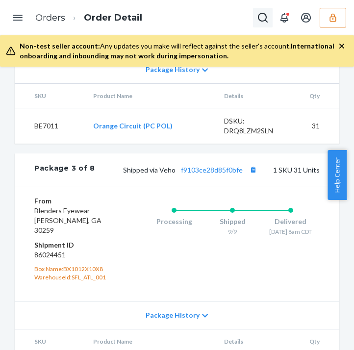
scroll to position [865, 0]
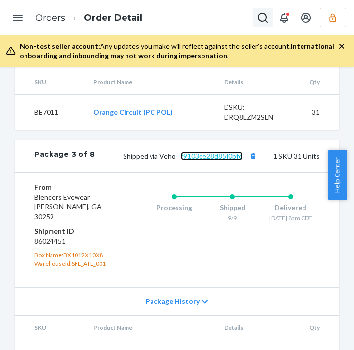
click at [208, 160] on link "f9103ce28d85f0bfe" at bounding box center [212, 156] width 62 height 8
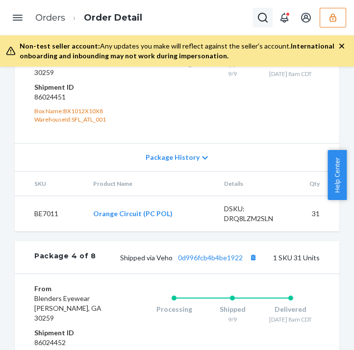
scroll to position [1014, 0]
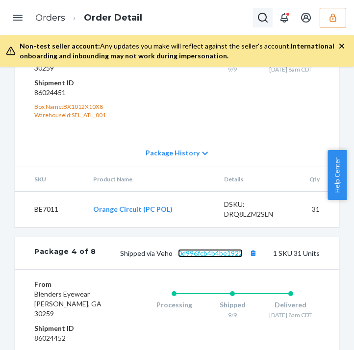
click at [190, 257] on link "0d996fcb4b4be1922" at bounding box center [210, 253] width 65 height 8
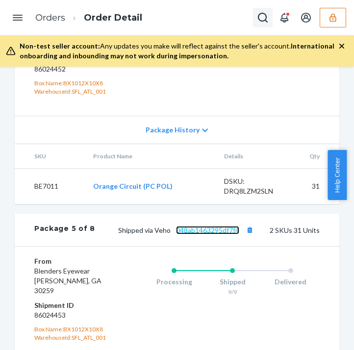
click at [202, 234] on link "048ab1463295df7f4" at bounding box center [207, 230] width 63 height 8
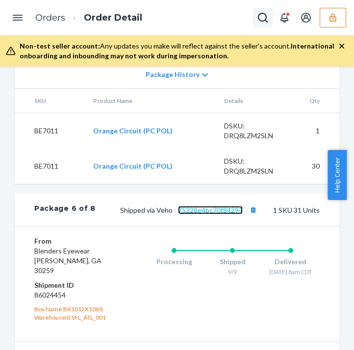
click at [206, 214] on link "75328e4bc70f84294" at bounding box center [210, 210] width 65 height 8
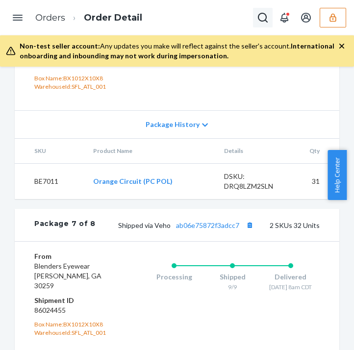
scroll to position [1828, 0]
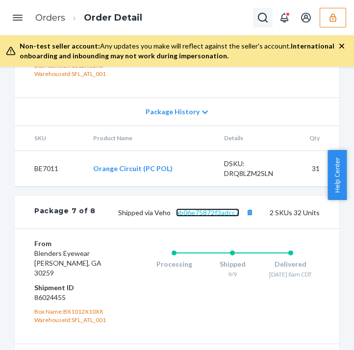
click at [205, 217] on link "ab06e75872f3adcc7" at bounding box center [207, 212] width 63 height 8
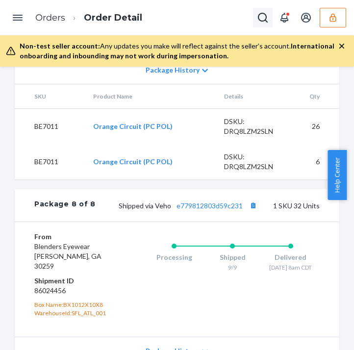
scroll to position [2119, 0]
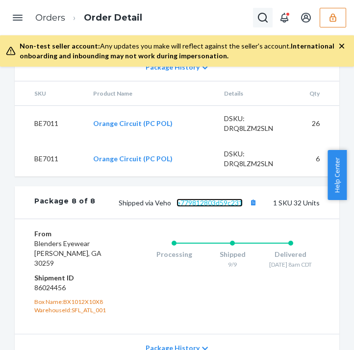
click at [205, 207] on link "e779812803d59c231" at bounding box center [210, 203] width 66 height 8
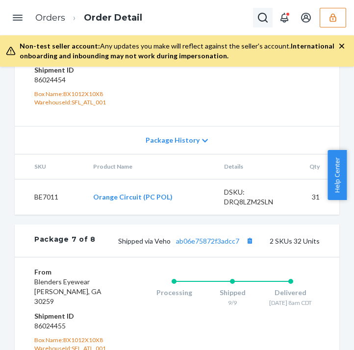
scroll to position [1786, 0]
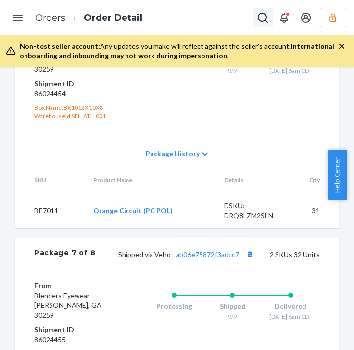
click at [177, 130] on div "Processing Shipped 9/9 Delivered 9/16 - 8am CDT" at bounding box center [213, 82] width 214 height 95
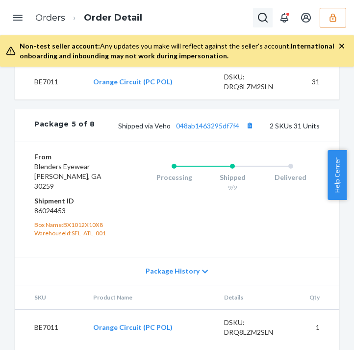
scroll to position [1403, 0]
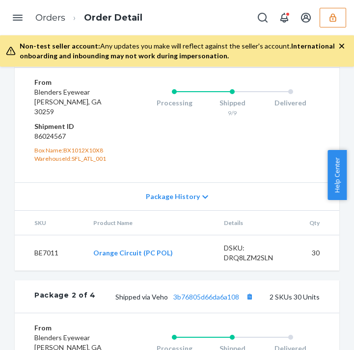
scroll to position [478, 0]
click at [197, 56] on link "0709924e7decf7f99" at bounding box center [210, 52] width 63 height 8
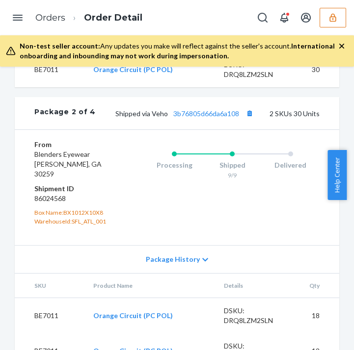
scroll to position [673, 0]
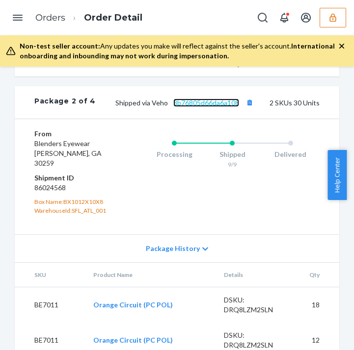
click at [197, 107] on link "3b76805d66da6a108" at bounding box center [206, 103] width 66 height 8
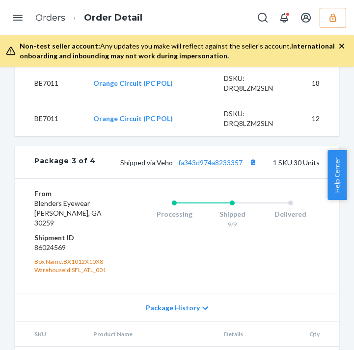
scroll to position [904, 0]
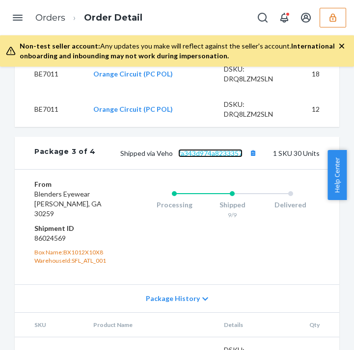
click at [185, 157] on link "fa343d974a8233357" at bounding box center [210, 153] width 64 height 8
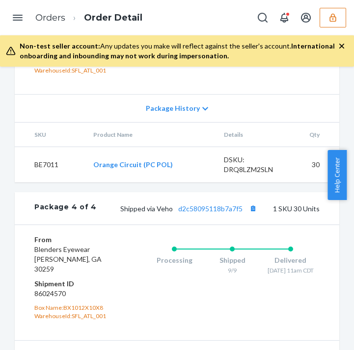
scroll to position [1114, 0]
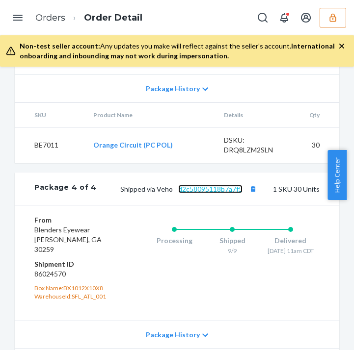
click at [185, 193] on link "d2c58095118b7a7f5" at bounding box center [210, 189] width 64 height 8
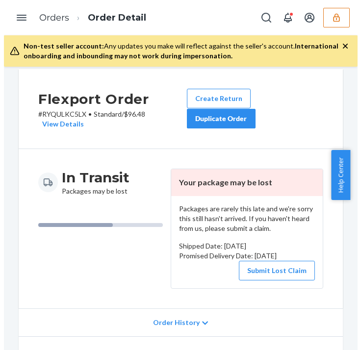
scroll to position [0, 0]
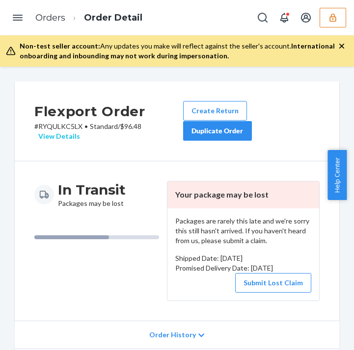
click at [67, 136] on div "View Details" at bounding box center [57, 136] width 46 height 10
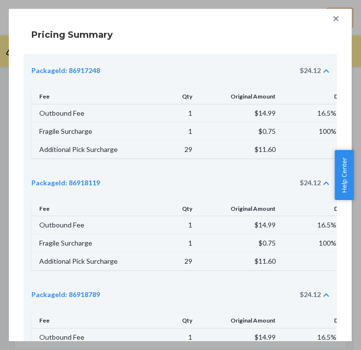
click at [331, 19] on icon at bounding box center [336, 19] width 10 height 10
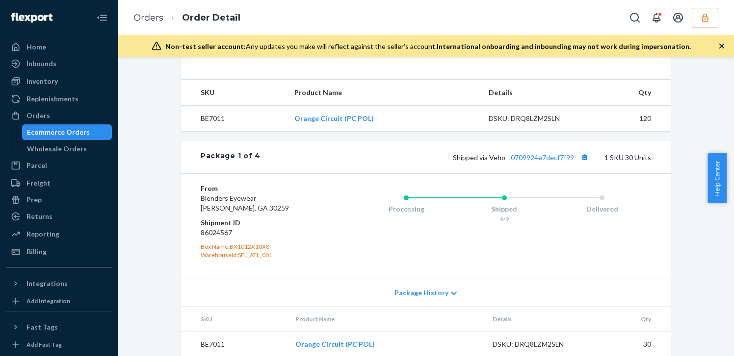
scroll to position [339, 0]
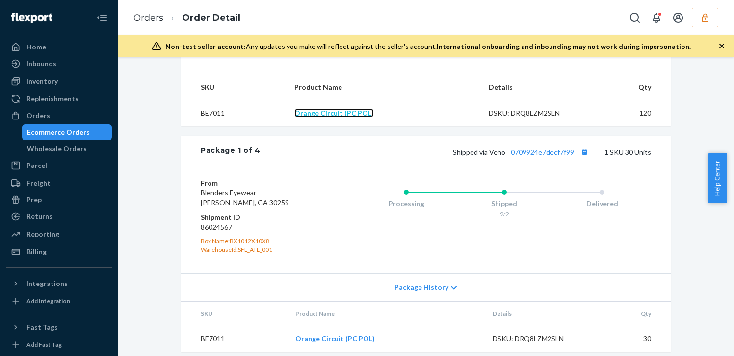
click at [353, 117] on link "Orange Circuit (PC POL)" at bounding box center [333, 113] width 79 height 8
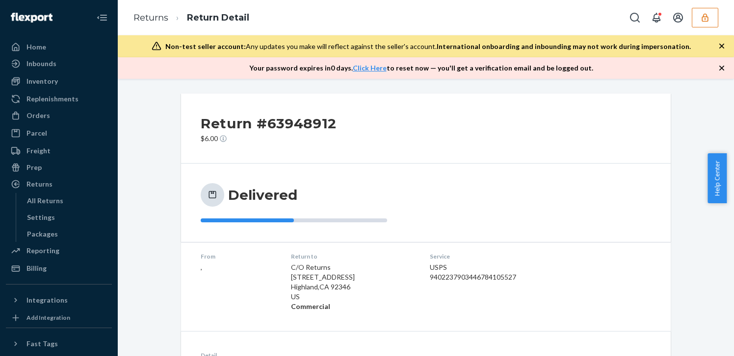
scroll to position [156, 0]
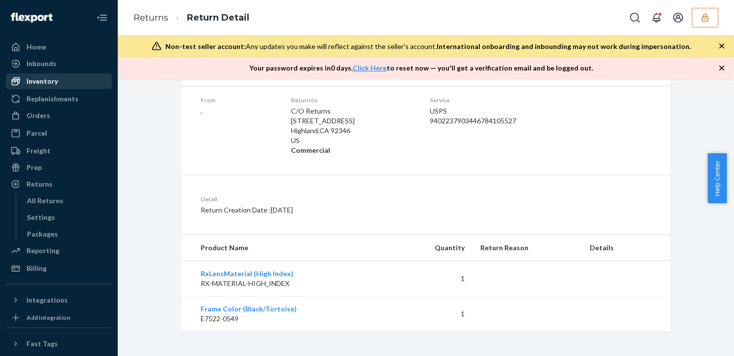
click at [72, 74] on link "Inventory" at bounding box center [59, 82] width 106 height 16
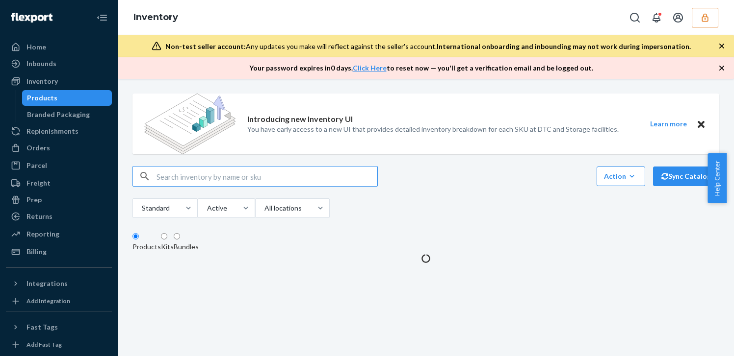
click at [293, 186] on input "text" at bounding box center [266, 177] width 221 height 20
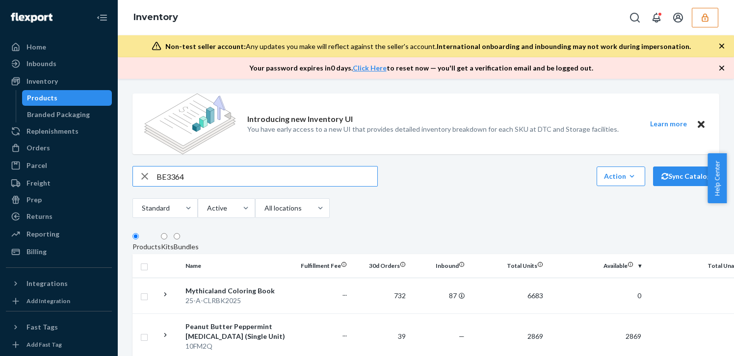
type input "BE3364"
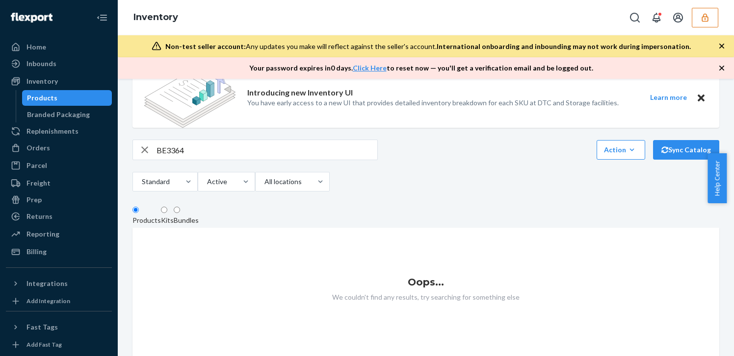
scroll to position [107, 0]
click at [706, 10] on button "button" at bounding box center [704, 18] width 26 height 20
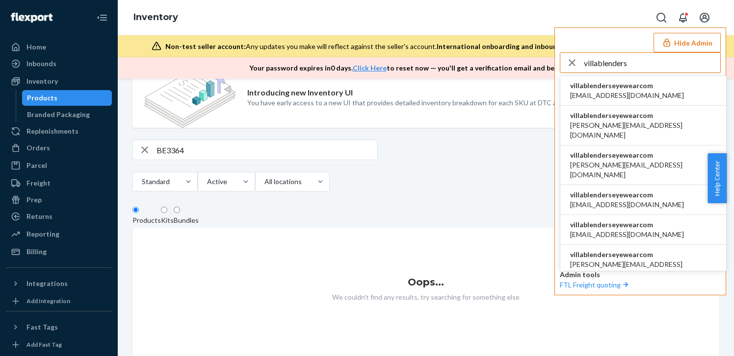
type input "villablenders"
click at [682, 76] on li "villablenderseyewearcom [EMAIL_ADDRESS][DOMAIN_NAME]" at bounding box center [643, 91] width 166 height 30
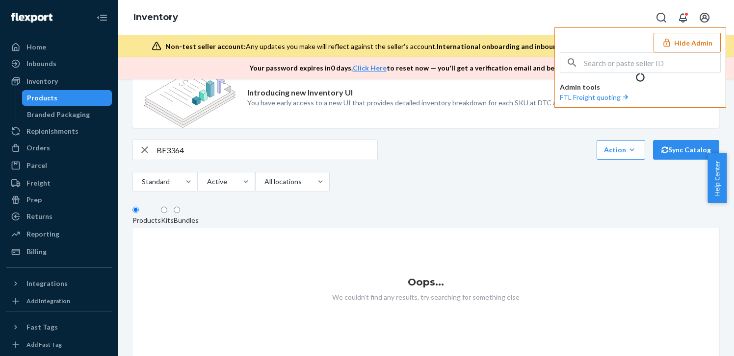
scroll to position [0, 0]
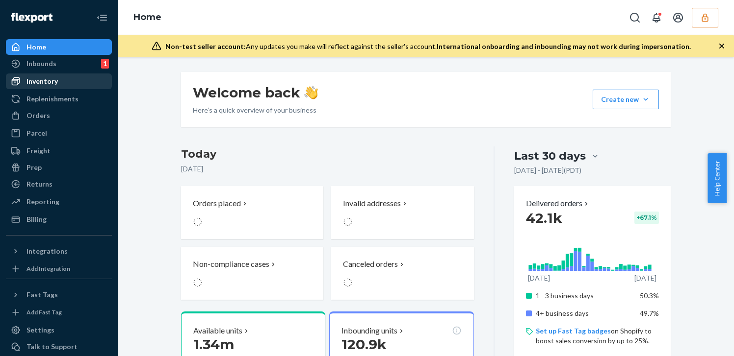
click at [85, 80] on div "Inventory" at bounding box center [59, 82] width 104 height 14
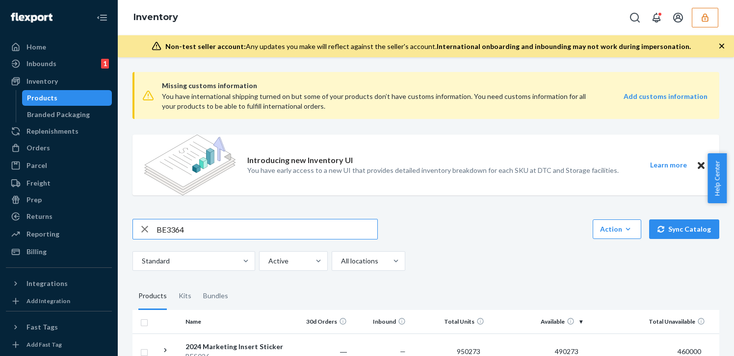
type input "BE3364"
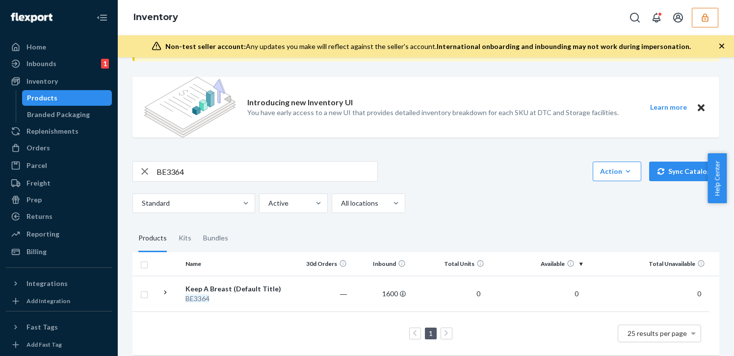
scroll to position [74, 0]
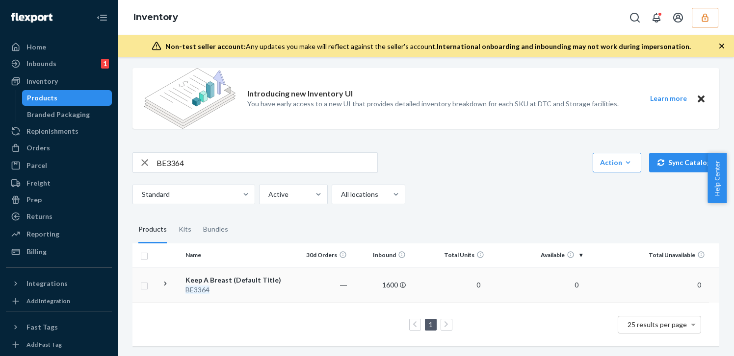
click at [444, 278] on td "0" at bounding box center [448, 285] width 78 height 36
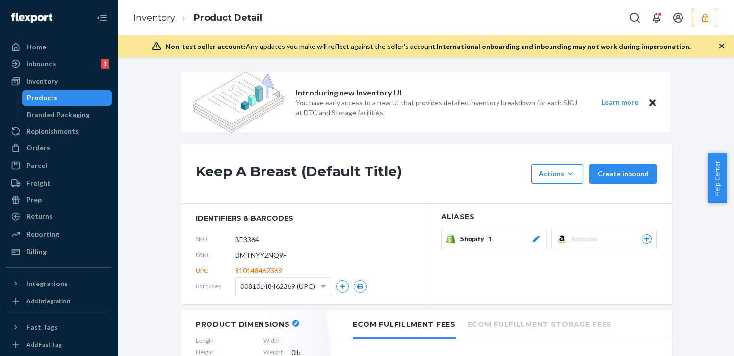
scroll to position [38, 0]
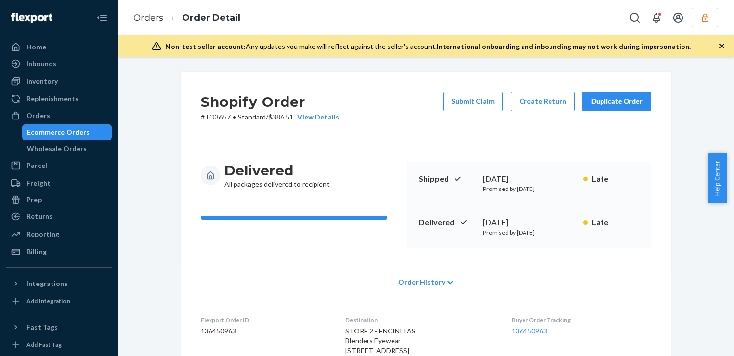
click at [706, 20] on icon "button" at bounding box center [705, 18] width 10 height 10
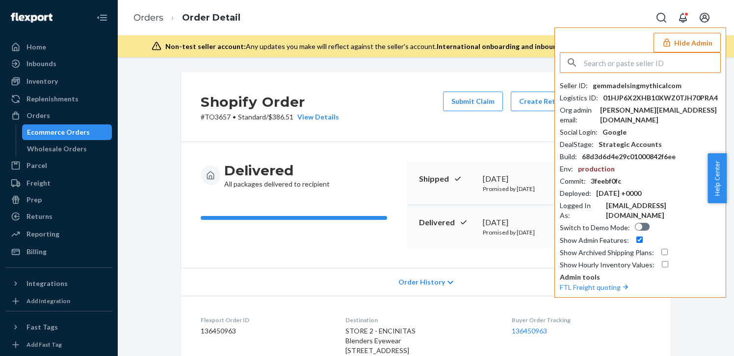
click at [606, 69] on input "text" at bounding box center [651, 63] width 136 height 20
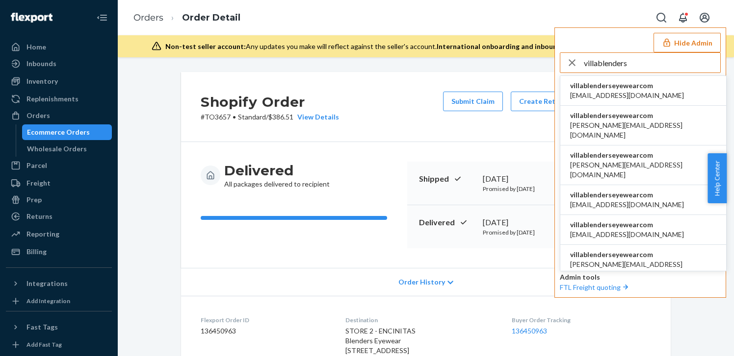
type input "villablenders"
click at [665, 82] on li "villablenderseyewearcom [EMAIL_ADDRESS][DOMAIN_NAME]" at bounding box center [643, 91] width 166 height 30
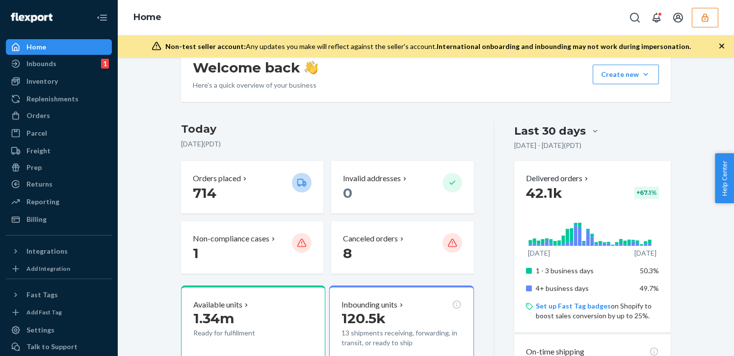
scroll to position [38, 0]
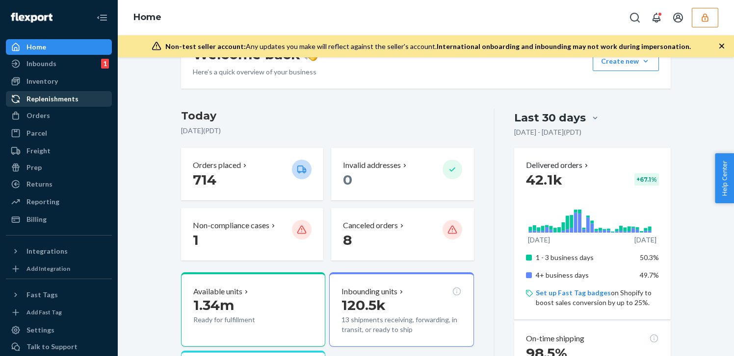
click at [49, 97] on div "Replenishments" at bounding box center [52, 99] width 52 height 10
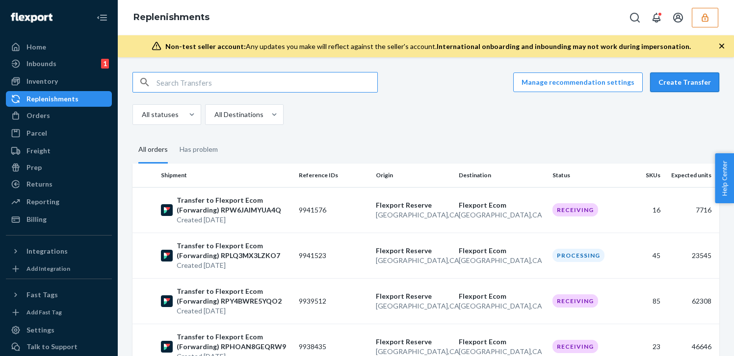
click at [676, 81] on button "Create Transfer" at bounding box center [684, 83] width 69 height 20
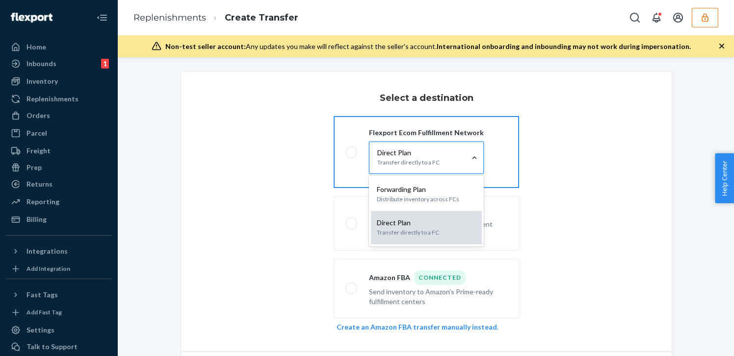
click at [385, 220] on p "Direct Plan" at bounding box center [426, 223] width 99 height 10
click at [391, 158] on input "option [object Object] focused, 2 of 2. 2 results available. Use Up and Down to…" at bounding box center [391, 158] width 0 height 0
radio input "true"
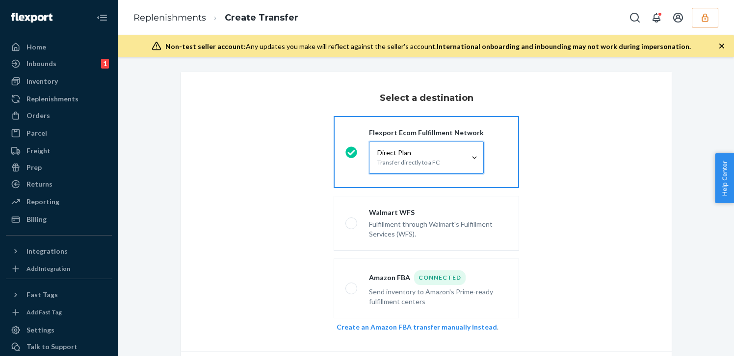
scroll to position [62, 0]
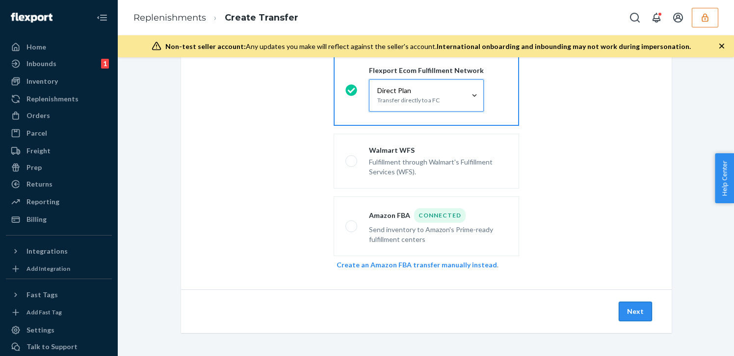
click at [638, 305] on button "Next" at bounding box center [634, 312] width 33 height 20
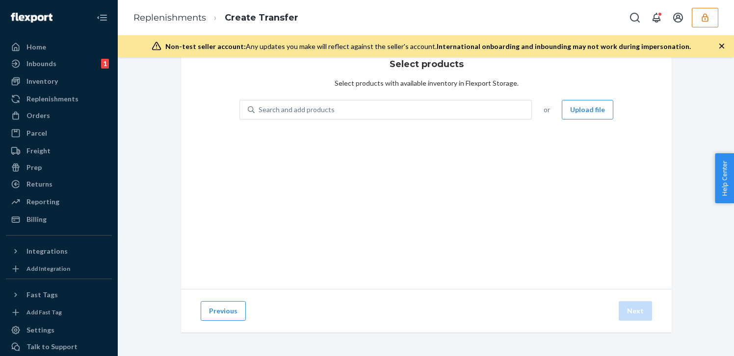
scroll to position [33, 0]
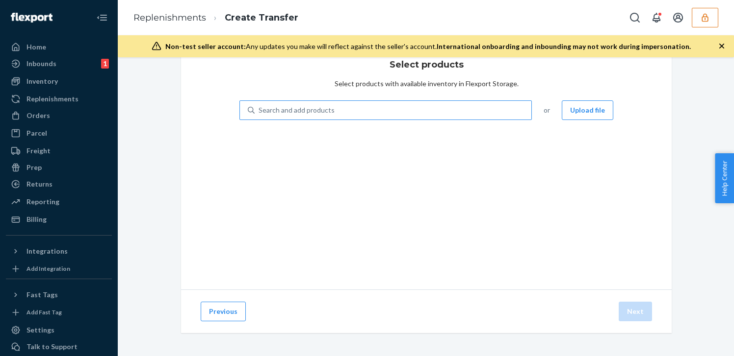
click at [434, 105] on div "Search and add products" at bounding box center [392, 110] width 277 height 18
click at [259, 105] on input "Search and add products" at bounding box center [258, 110] width 1 height 10
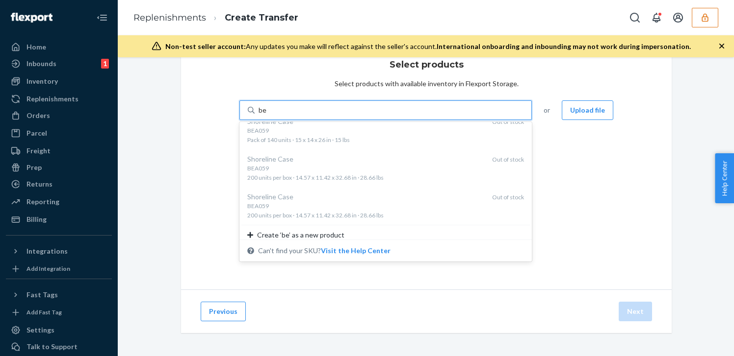
scroll to position [1608, 0]
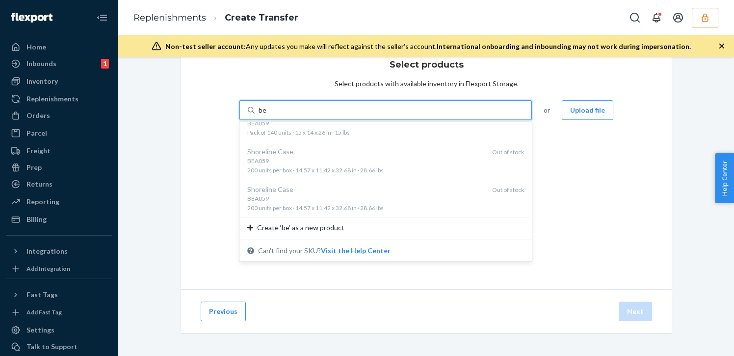
type input "be"
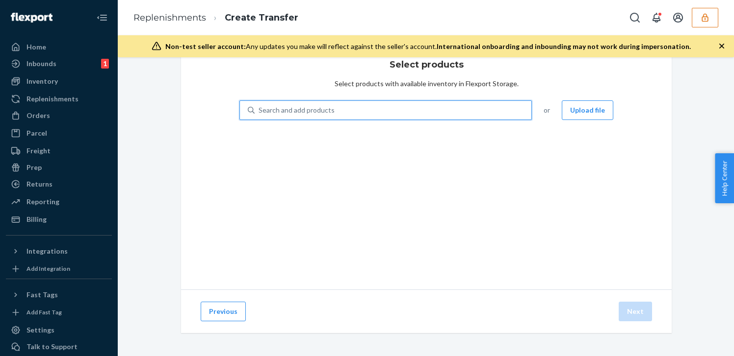
click at [367, 111] on div "Search and add products" at bounding box center [392, 110] width 277 height 18
click at [259, 111] on input "0 results available. Select is focused ,type to refine list, press Down to open…" at bounding box center [258, 110] width 1 height 10
paste input "BE7007"
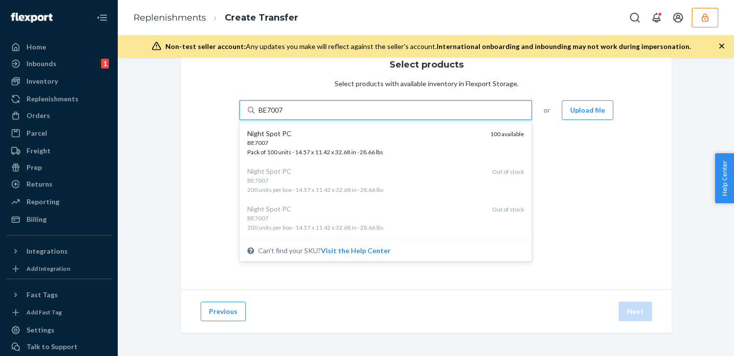
type input "BE7007"
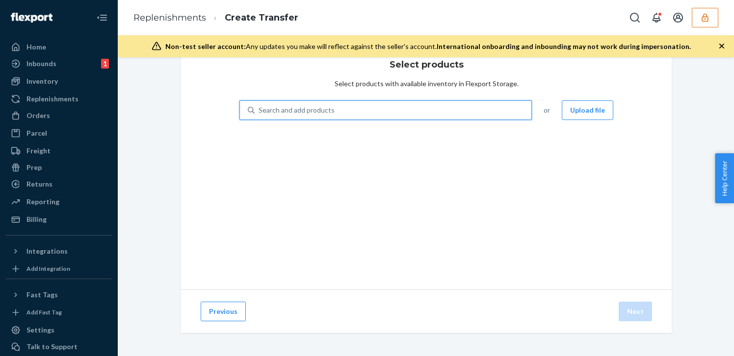
click at [278, 111] on div "Search and add products" at bounding box center [296, 110] width 76 height 10
click at [259, 111] on input "0 results available. Select is focused ,type to refine list, press Down to open…" at bounding box center [258, 110] width 1 height 10
paste input "BEA125"
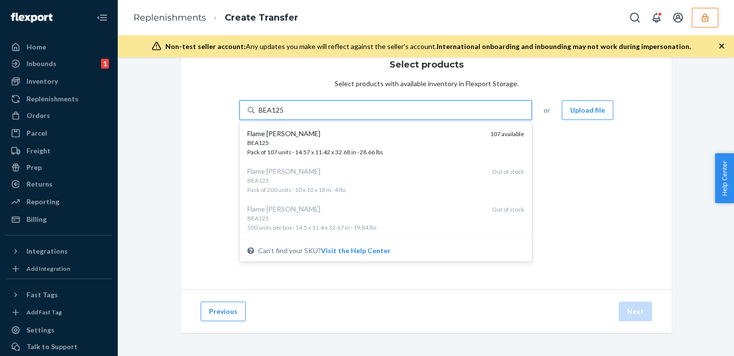
type input "BEA125"
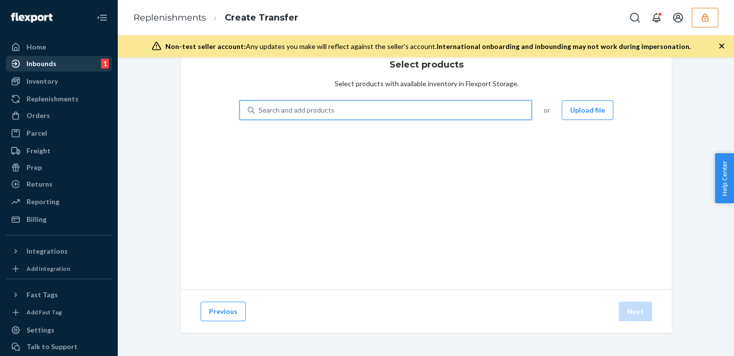
click at [79, 61] on div "Inbounds 1" at bounding box center [59, 64] width 104 height 14
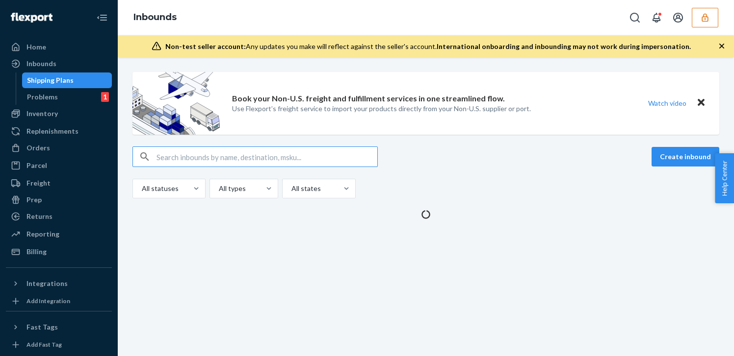
click at [346, 149] on input "text" at bounding box center [266, 157] width 221 height 20
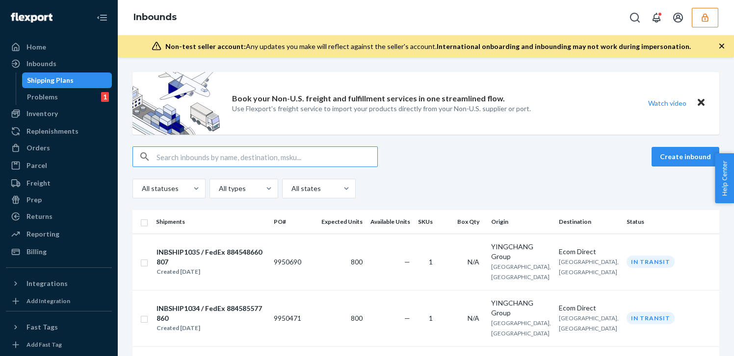
type input "INBSHIP1034"
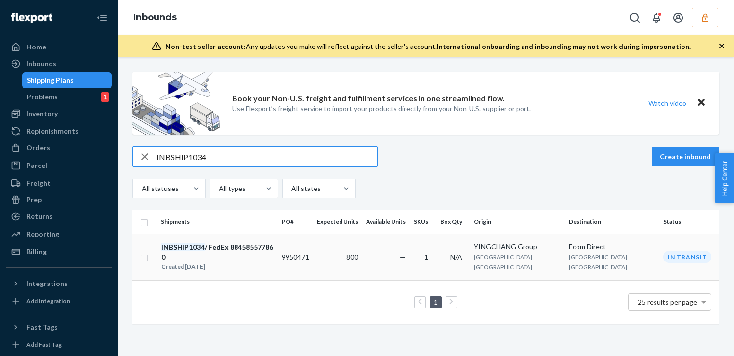
type input "INBSHIP1034"
click at [349, 245] on td "800" at bounding box center [337, 257] width 49 height 47
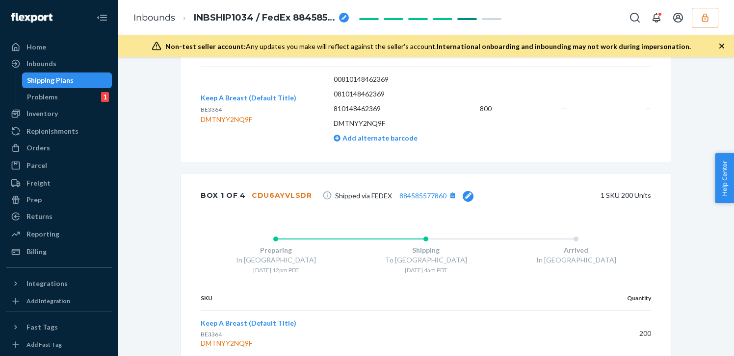
scroll to position [435, 0]
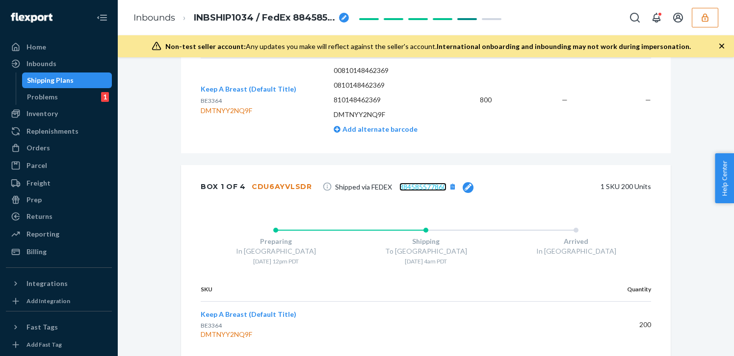
click at [409, 188] on link "884585577860" at bounding box center [422, 187] width 47 height 8
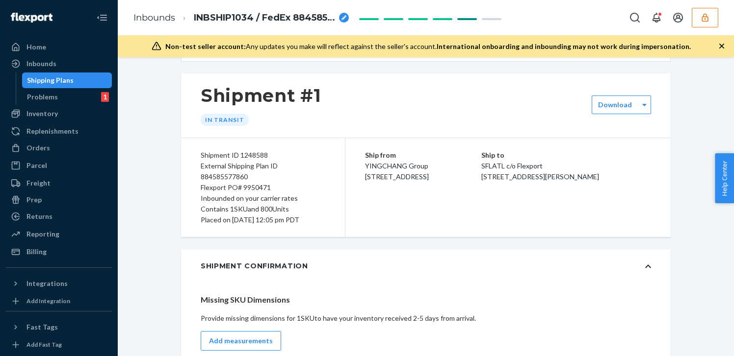
scroll to position [53, 0]
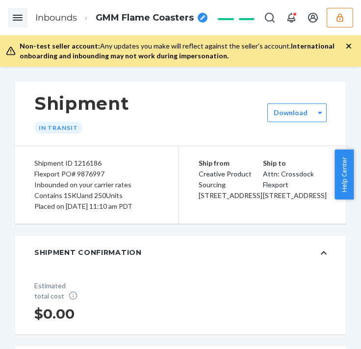
click at [21, 16] on icon "Open Navigation" at bounding box center [18, 18] width 12 height 12
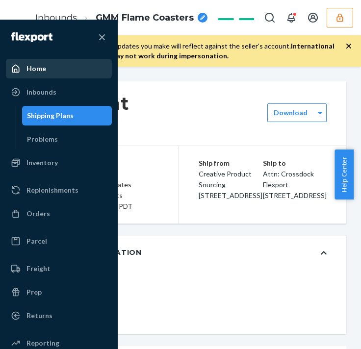
click at [27, 60] on div "Home" at bounding box center [59, 69] width 104 height 18
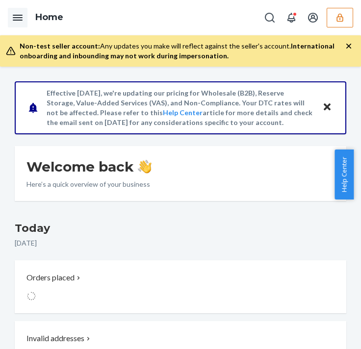
click at [350, 24] on button "button" at bounding box center [340, 18] width 26 height 20
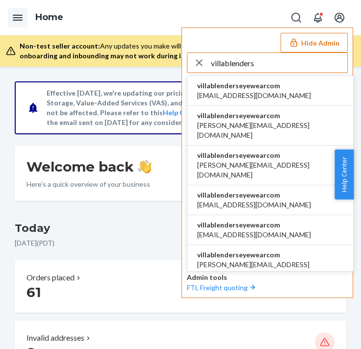
type input "villablenders"
click at [322, 87] on li "villablenderseyewearcom alynna@blenderseyewear.com" at bounding box center [270, 91] width 166 height 30
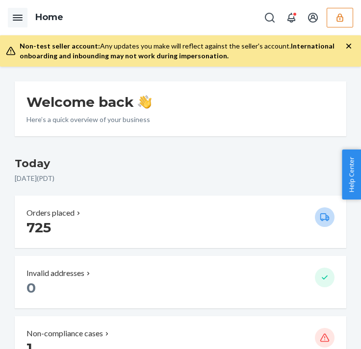
click at [16, 16] on icon "Open Navigation" at bounding box center [18, 18] width 12 height 12
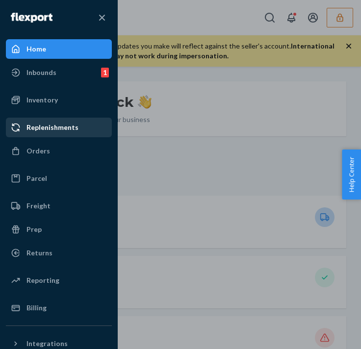
click at [34, 121] on div "Replenishments" at bounding box center [59, 128] width 104 height 18
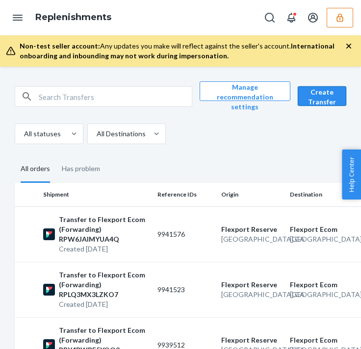
click at [319, 89] on button "Create Transfer" at bounding box center [322, 96] width 49 height 20
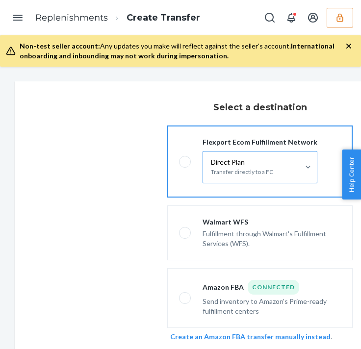
click at [237, 161] on p "Direct Plan" at bounding box center [242, 162] width 62 height 10
click at [225, 167] on input "Direct Plan Transfer directly to a FC" at bounding box center [225, 167] width 0 height 0
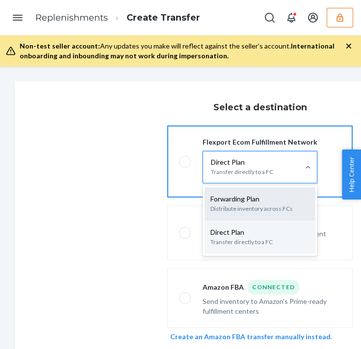
click at [231, 194] on p "Forwarding Plan" at bounding box center [259, 199] width 99 height 10
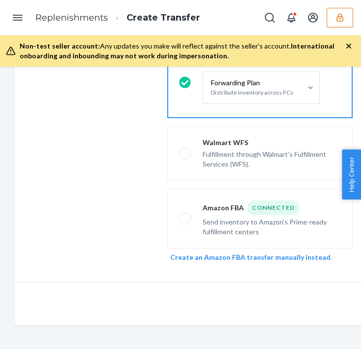
scroll to position [79, 144]
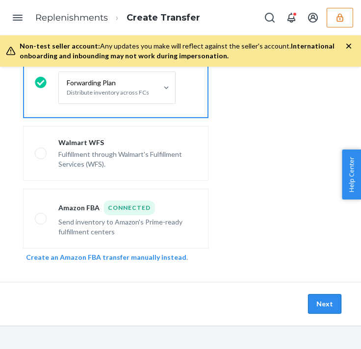
click at [317, 309] on button "Next" at bounding box center [324, 304] width 33 height 20
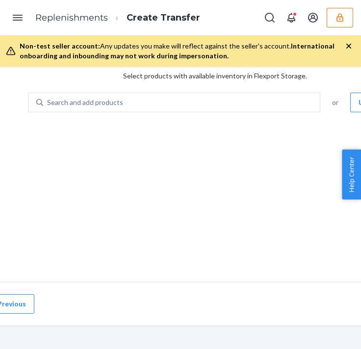
scroll to position [51, 42]
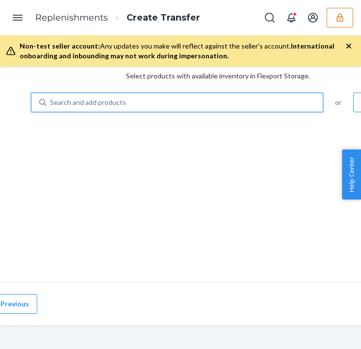
click at [80, 99] on div "Search and add products" at bounding box center [88, 103] width 76 height 10
click at [51, 99] on input "0 results available. Use Up and Down to choose options, press Enter to select t…" at bounding box center [50, 103] width 1 height 10
type input "v"
paste input "BE7007"
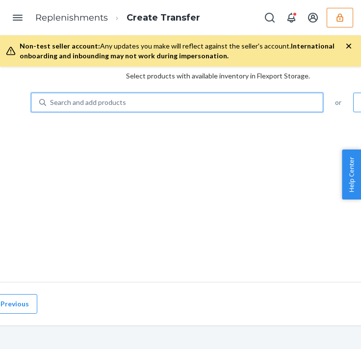
type input "BE7007"
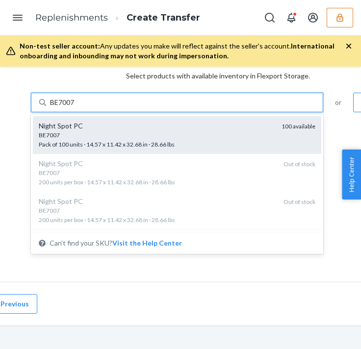
click at [88, 121] on div "Night Spot PC" at bounding box center [156, 126] width 235 height 10
click at [76, 107] on input "BE7007" at bounding box center [62, 103] width 25 height 10
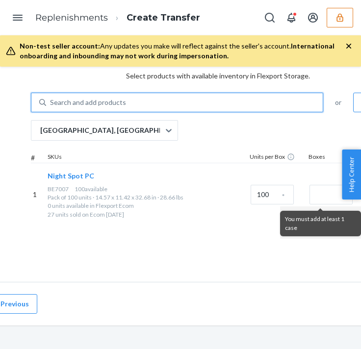
paste input "BL1010"
type input "BL1010"
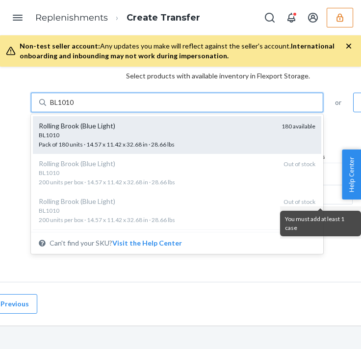
click at [122, 121] on div "Rolling Brook (Blue Light)" at bounding box center [156, 126] width 235 height 10
click at [75, 107] on input "BL1010" at bounding box center [62, 103] width 25 height 10
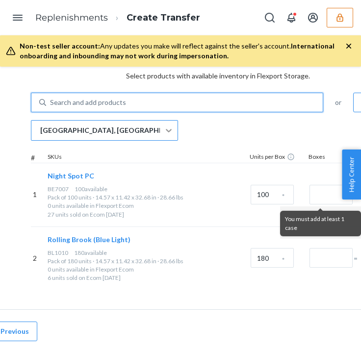
click at [171, 130] on icon at bounding box center [169, 130] width 6 height 3
click at [40, 130] on input "[GEOGRAPHIC_DATA], [GEOGRAPHIC_DATA]" at bounding box center [39, 131] width 1 height 10
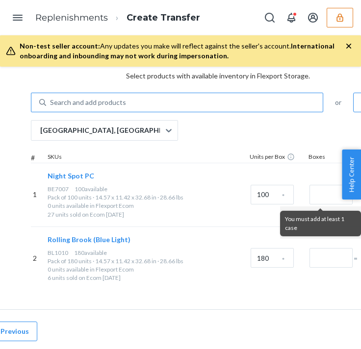
click at [250, 125] on div "Search and add products or Upload file [GEOGRAPHIC_DATA], [GEOGRAPHIC_DATA] # S…" at bounding box center [218, 191] width 374 height 197
click at [114, 100] on div "Search and add products" at bounding box center [88, 103] width 76 height 10
click at [51, 100] on input "0 results available. Use Up and Down to choose options, press Enter to select t…" at bounding box center [50, 103] width 1 height 10
paste input "BA3016"
type input "BA3016"
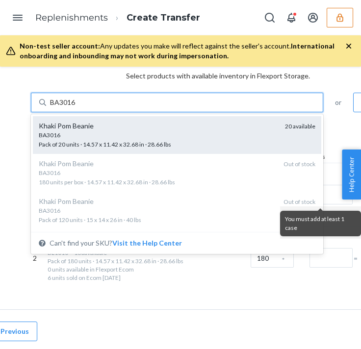
click at [93, 127] on div "Khaki Pom Beanie" at bounding box center [158, 126] width 238 height 10
click at [76, 107] on input "BA3016" at bounding box center [63, 103] width 26 height 10
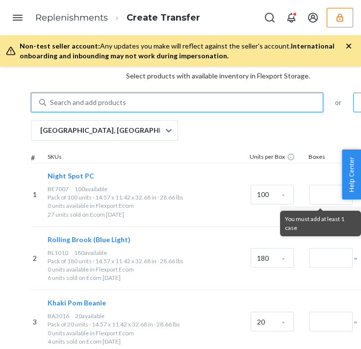
paste input "BL1011"
type input "BL1011"
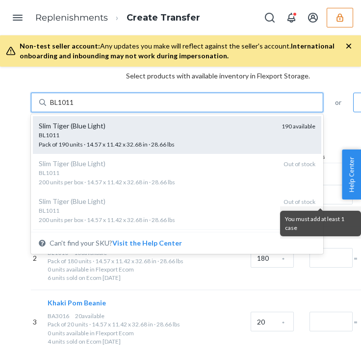
click at [92, 123] on div "Slim Tiger (Blue Light)" at bounding box center [156, 126] width 235 height 10
click at [75, 107] on input "BL1011" at bounding box center [62, 103] width 25 height 10
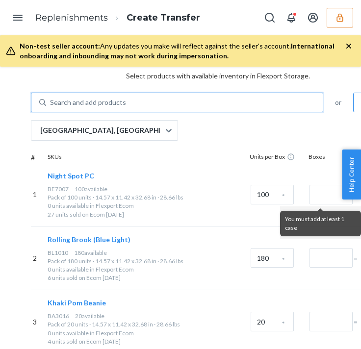
click at [101, 102] on div "Search and add products" at bounding box center [88, 103] width 76 height 10
click at [51, 102] on input "0 results available. Use Up and Down to choose options, press Enter to select t…" at bounding box center [50, 103] width 1 height 10
paste input "BE3324"
type input "BE3324"
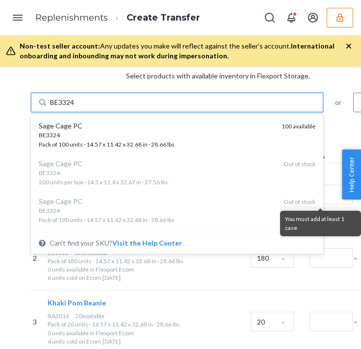
click at [96, 123] on div "Sage Cage PC" at bounding box center [156, 126] width 235 height 10
click at [76, 107] on input "BE3324" at bounding box center [62, 103] width 25 height 10
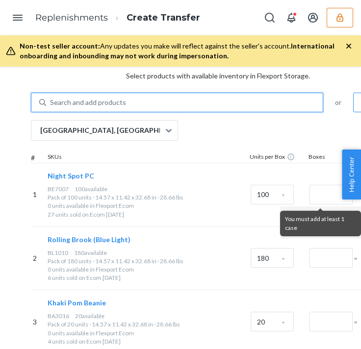
click at [81, 101] on div "Search and add products" at bounding box center [88, 103] width 76 height 10
click at [51, 101] on input "0 results available. Select is focused ,type to refine list, press Down to open…" at bounding box center [50, 103] width 1 height 10
paste input "BE1815"
type input "BE1815"
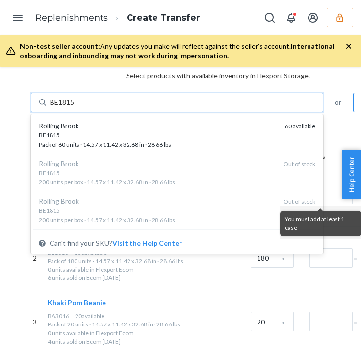
click at [100, 122] on div "Rolling Brook" at bounding box center [158, 126] width 238 height 10
click at [76, 107] on input "BE1815" at bounding box center [62, 103] width 25 height 10
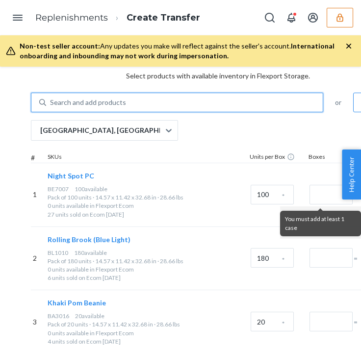
click at [96, 103] on div "Search and add products" at bounding box center [88, 103] width 76 height 10
click at [51, 103] on input "0 results available. Select is focused ,type to refine list, press Down to open…" at bounding box center [50, 103] width 1 height 10
paste input "BSB1007"
type input "BSB1007"
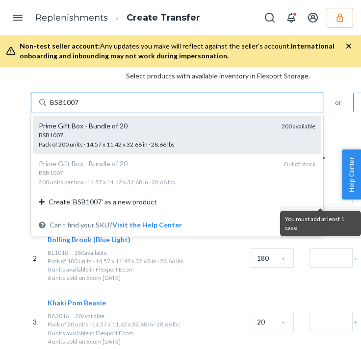
click at [95, 119] on div "Prime Gift Box - Bundle of 20 BSB1007 Pack of 200 units · 14.57 x 11.42 x 32.68…" at bounding box center [177, 135] width 288 height 38
click at [79, 107] on input "BSB1007" at bounding box center [64, 103] width 29 height 10
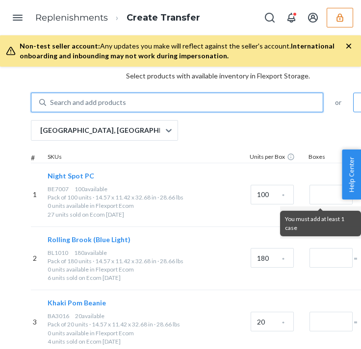
click at [56, 102] on div "Search and add products" at bounding box center [88, 103] width 76 height 10
click at [51, 102] on input "0 results available. Use Up and Down to choose options, press Enter to select t…" at bounding box center [50, 103] width 1 height 10
paste input "BE012"
type input "BE012"
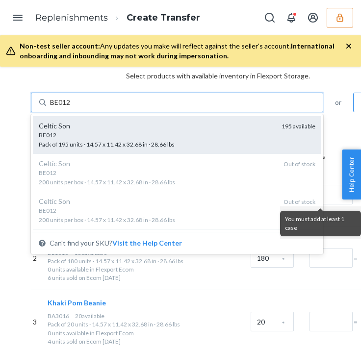
click at [95, 138] on div "BE012" at bounding box center [156, 135] width 235 height 8
click at [72, 107] on input "BE012" at bounding box center [61, 103] width 22 height 10
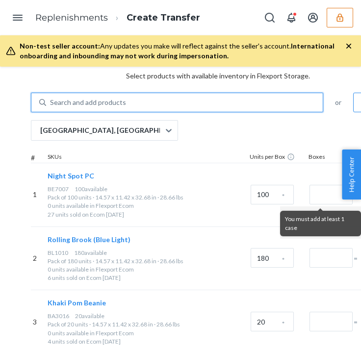
paste input "BE7005"
type input "BE7005"
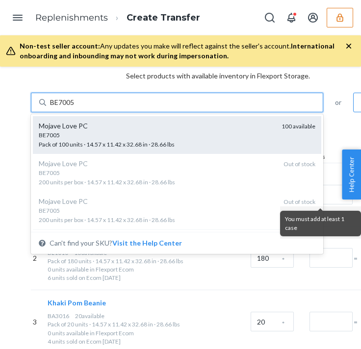
click at [96, 121] on div "Mojave Love PC" at bounding box center [156, 126] width 235 height 10
click at [76, 107] on input "BE7005" at bounding box center [62, 103] width 25 height 10
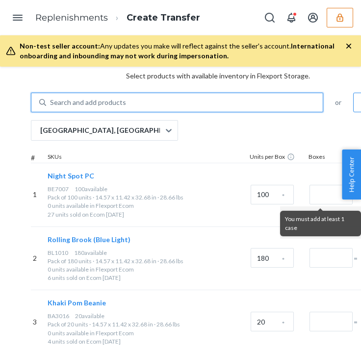
click at [91, 100] on div "Search and add products" at bounding box center [88, 103] width 76 height 10
click at [51, 100] on input "0 results available. Use Up and Down to choose options, press Enter to select t…" at bounding box center [50, 103] width 1 height 10
paste input "BE6808"
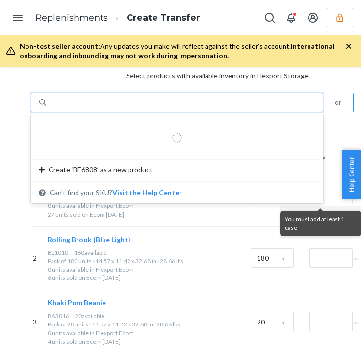
type input "BE6808"
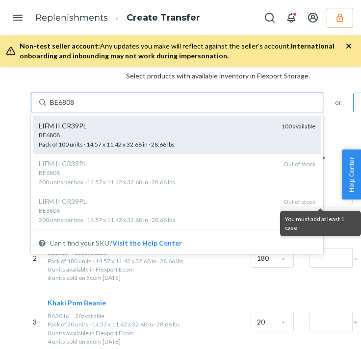
click at [111, 125] on div "LIFM II CR39PL" at bounding box center [156, 126] width 235 height 10
click at [76, 107] on input "BE6808" at bounding box center [62, 103] width 25 height 10
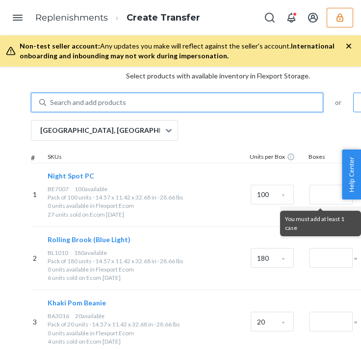
paste input "BE6701"
type input "BE6701"
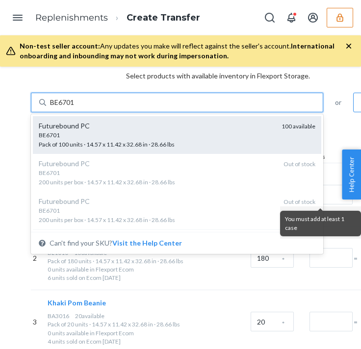
click at [89, 141] on span "BE6701 Pack of 100 units · 14.57 x 11.42 x 32.68 in · 28.66 lbs" at bounding box center [156, 139] width 235 height 17
click at [76, 107] on input "BE6701" at bounding box center [62, 103] width 25 height 10
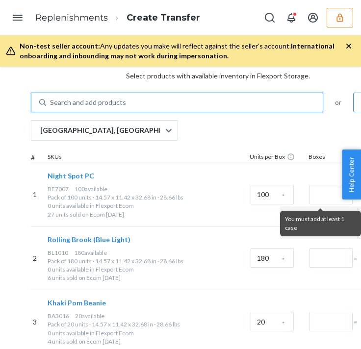
paste input "RX1213"
type input "RX1213"
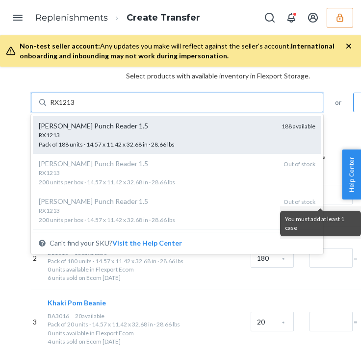
click at [84, 125] on div "[PERSON_NAME] Punch Reader 1.5" at bounding box center [156, 126] width 235 height 10
click at [76, 107] on input "RX1213" at bounding box center [63, 103] width 26 height 10
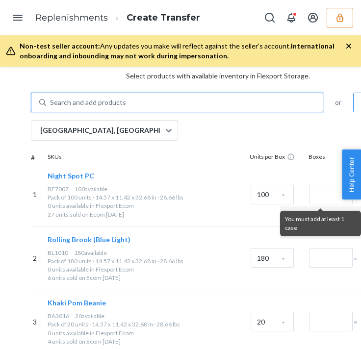
paste input "BL1004"
type input "BL1004"
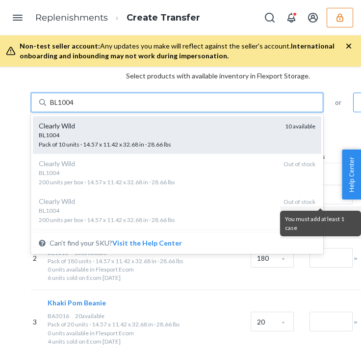
click at [90, 124] on div "Clearly Wild" at bounding box center [158, 126] width 238 height 10
click at [75, 107] on input "BL1004" at bounding box center [62, 103] width 25 height 10
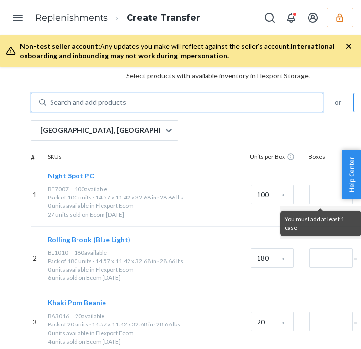
paste input "BE6507"
type input "BE6507"
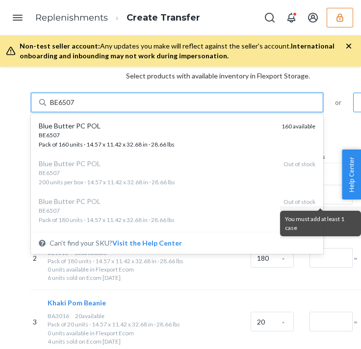
click at [105, 123] on div "Blue Butter PC POL" at bounding box center [156, 126] width 235 height 10
click at [76, 107] on input "BE6507" at bounding box center [62, 103] width 25 height 10
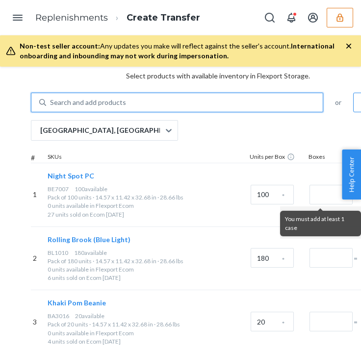
paste input "SL001"
type input "SL001"
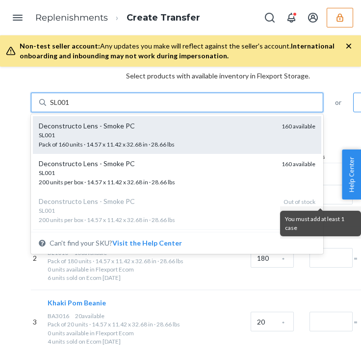
click at [98, 133] on div "SL001" at bounding box center [156, 135] width 235 height 8
click at [70, 107] on input "SL001" at bounding box center [60, 103] width 20 height 10
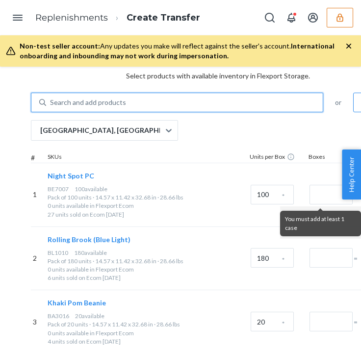
click at [87, 98] on div "Search and add products" at bounding box center [88, 103] width 76 height 10
click at [51, 98] on input "0 results available. Select is focused ,type to refine list, press Down to open…" at bounding box center [50, 103] width 1 height 10
paste input "BEA125"
type input "BEA125"
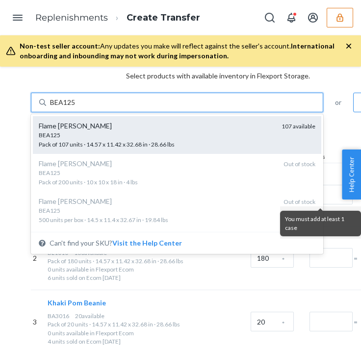
click at [112, 132] on div "BEA125" at bounding box center [156, 135] width 235 height 8
click at [76, 107] on input "BEA125" at bounding box center [63, 103] width 26 height 10
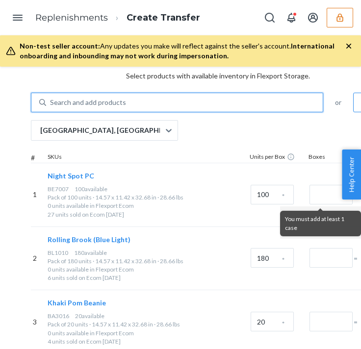
click at [110, 98] on div "Search and add products" at bounding box center [88, 103] width 76 height 10
click at [51, 98] on input "0 results available. Select is focused ,type to refine list, press Down to open…" at bounding box center [50, 103] width 1 height 10
paste input "BE7003"
type input "BE7003"
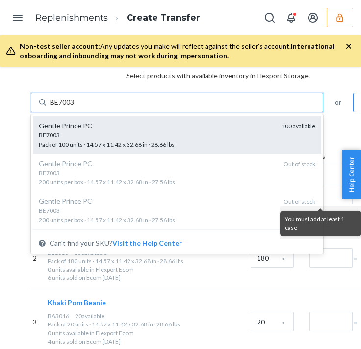
click at [118, 134] on div "BE7003" at bounding box center [156, 135] width 235 height 8
click at [76, 107] on input "BE7003" at bounding box center [62, 103] width 25 height 10
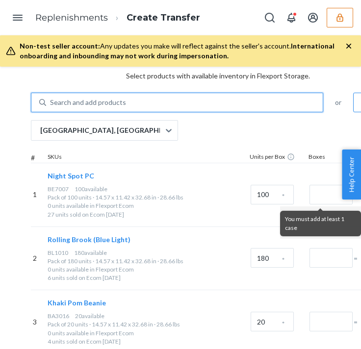
paste input "BE6704"
type input "BE6704"
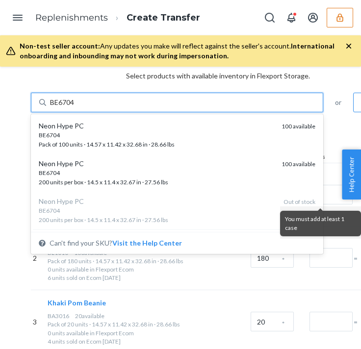
click at [92, 127] on div "Neon Hype PC" at bounding box center [156, 126] width 235 height 10
click at [76, 107] on input "BE6704" at bounding box center [62, 103] width 25 height 10
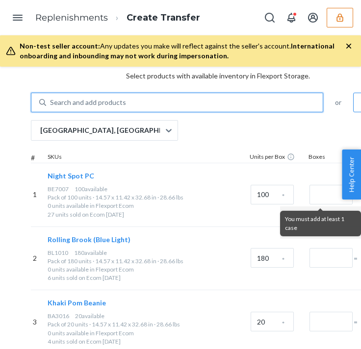
click at [102, 97] on div "Search and add products" at bounding box center [184, 103] width 277 height 18
click at [51, 98] on input "0 results available. Use Up and Down to choose options, press Enter to select t…" at bounding box center [50, 103] width 1 height 10
paste input "BL1404"
type input "BL1404"
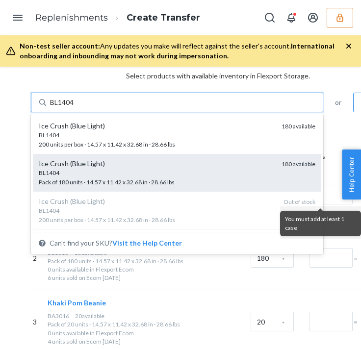
click at [121, 164] on div "Ice Crush (Blue Light)" at bounding box center [156, 164] width 235 height 10
click at [75, 107] on input "BL1404" at bounding box center [62, 103] width 25 height 10
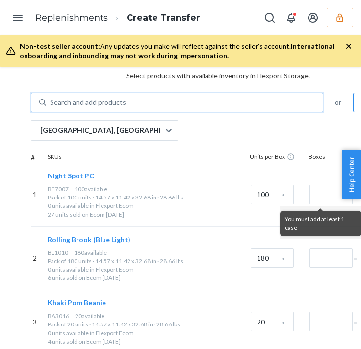
paste input "BL1008"
type input "BL1008"
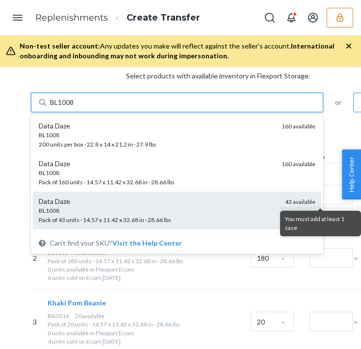
click at [101, 208] on div "BL1008" at bounding box center [158, 210] width 238 height 8
click at [75, 107] on input "BL1008" at bounding box center [62, 103] width 25 height 10
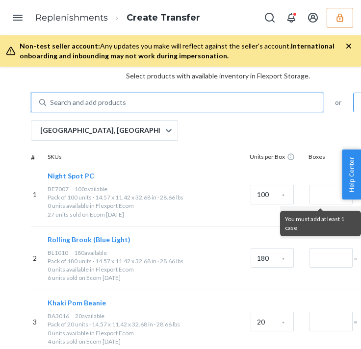
paste input "BL1008"
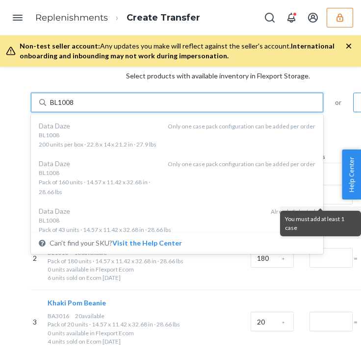
type input "BL1008"
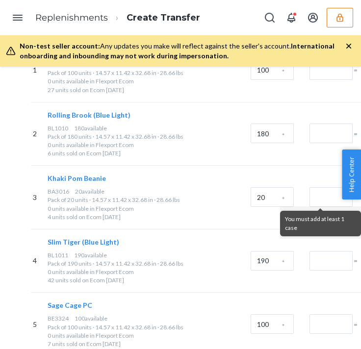
scroll to position [178, 42]
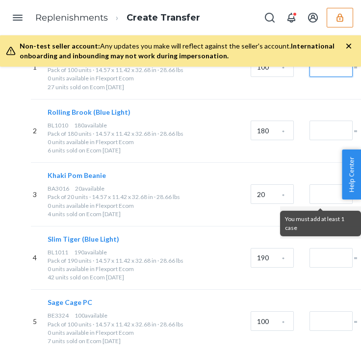
click at [313, 73] on input "Number of boxes" at bounding box center [330, 67] width 43 height 20
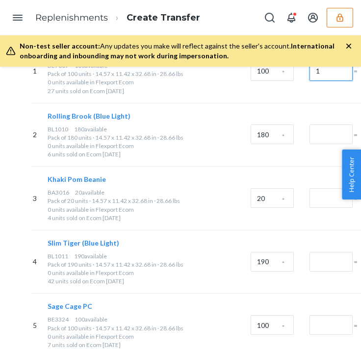
type input "1"
click at [313, 137] on input "Number of boxes" at bounding box center [330, 135] width 43 height 20
type input "1"
click at [315, 198] on input "Number of boxes" at bounding box center [330, 198] width 43 height 20
type input "1"
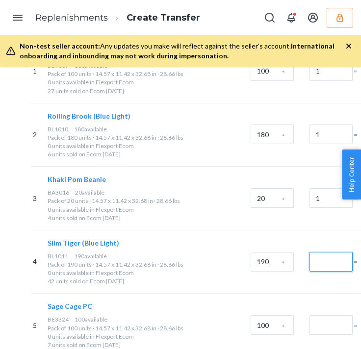
click at [312, 259] on input "Number of boxes" at bounding box center [330, 262] width 43 height 20
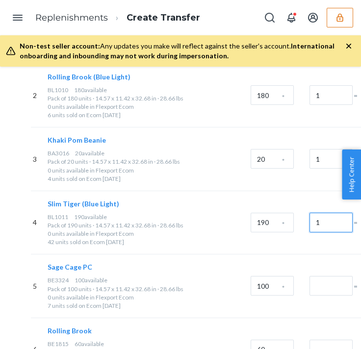
type input "1"
click at [319, 280] on input "Number of boxes" at bounding box center [330, 286] width 43 height 20
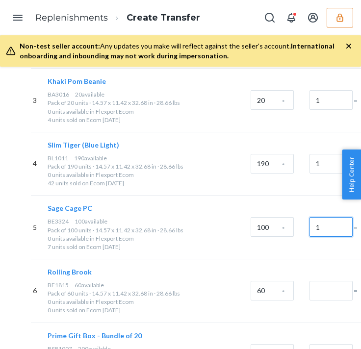
scroll to position [277, 42]
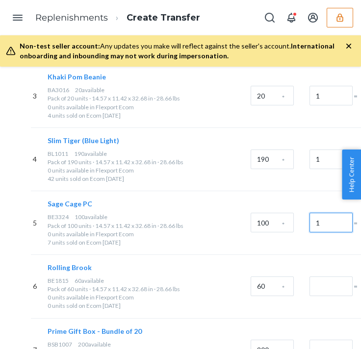
type input "1"
click at [321, 302] on div at bounding box center [329, 287] width 44 height 40
click at [326, 289] on input "Number of boxes" at bounding box center [330, 287] width 43 height 20
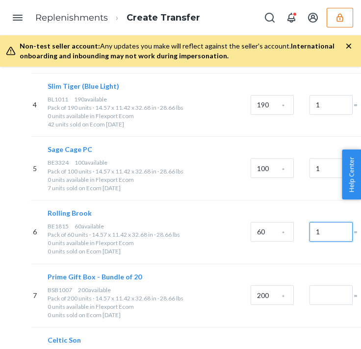
scroll to position [342, 42]
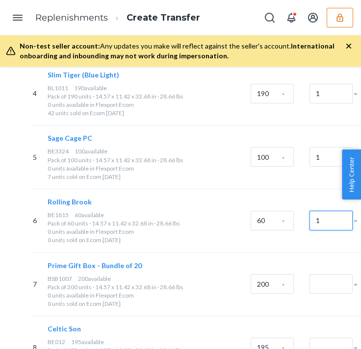
type input "1"
click at [320, 289] on input "Number of boxes" at bounding box center [330, 284] width 43 height 20
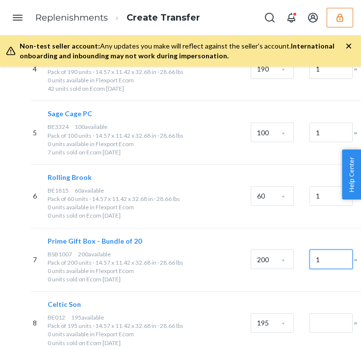
scroll to position [371, 42]
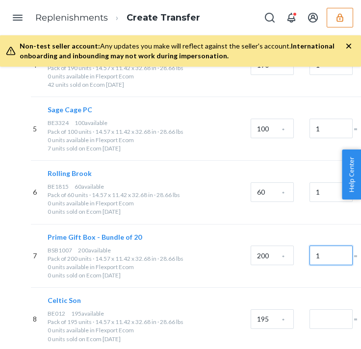
type input "1"
click at [319, 314] on input "Number of boxes" at bounding box center [330, 319] width 43 height 20
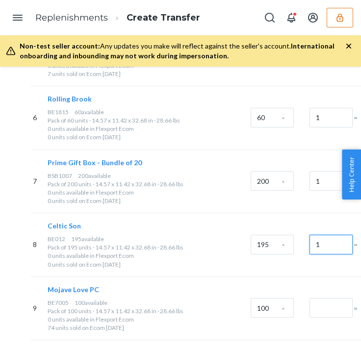
type input "1"
click at [319, 306] on input "Number of boxes" at bounding box center [330, 308] width 43 height 20
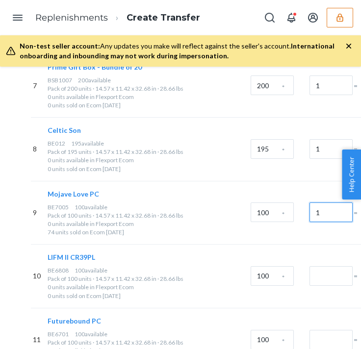
scroll to position [554, 42]
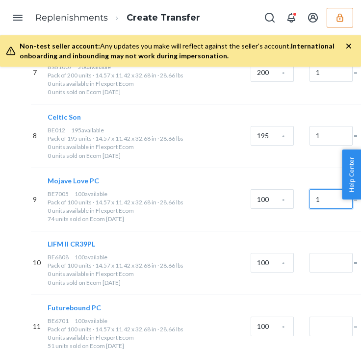
type input "1"
click at [327, 266] on input "Number of boxes" at bounding box center [330, 263] width 43 height 20
type input "1"
click at [323, 324] on input "Number of boxes" at bounding box center [330, 327] width 43 height 20
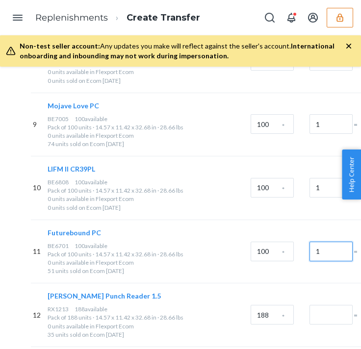
type input "1"
click at [322, 316] on input "Number of boxes" at bounding box center [330, 315] width 43 height 20
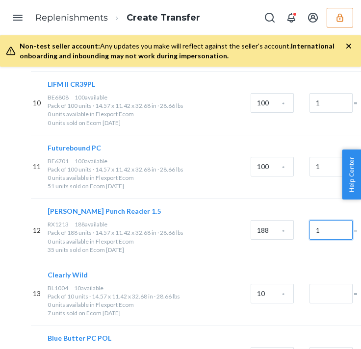
scroll to position [714, 42]
type input "1"
click at [326, 291] on input "Number of boxes" at bounding box center [330, 293] width 43 height 20
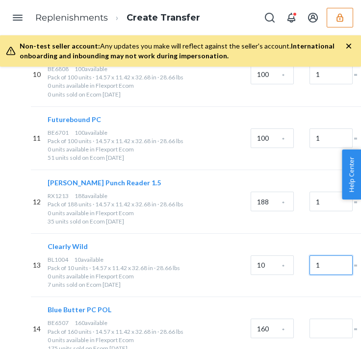
scroll to position [751, 42]
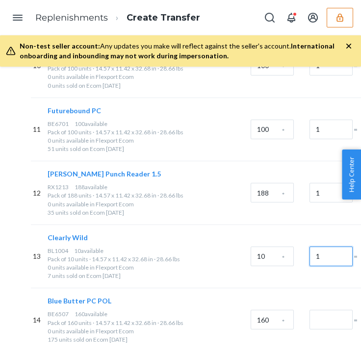
type input "1"
click at [325, 323] on input "Number of boxes" at bounding box center [330, 320] width 43 height 20
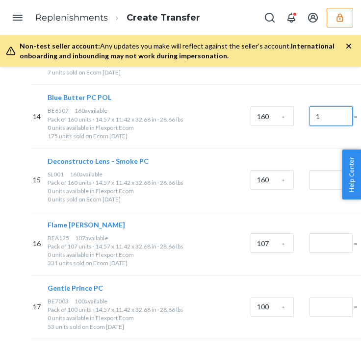
scroll to position [956, 42]
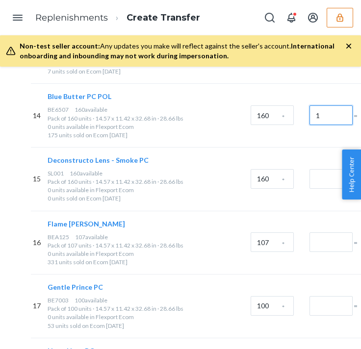
type input "1"
click at [321, 171] on input "Number of boxes" at bounding box center [330, 179] width 43 height 20
type input "1"
click at [320, 243] on input "Number of boxes" at bounding box center [330, 242] width 43 height 20
type input "1"
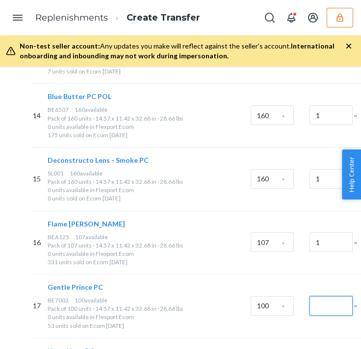
click at [320, 297] on input "Number of boxes" at bounding box center [330, 306] width 43 height 20
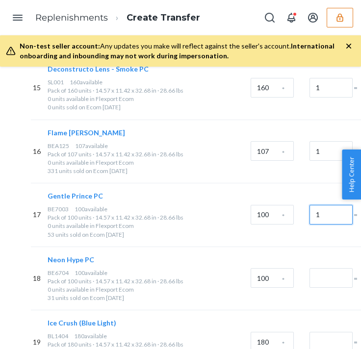
type input "1"
click at [320, 282] on input "Number of boxes" at bounding box center [330, 278] width 43 height 20
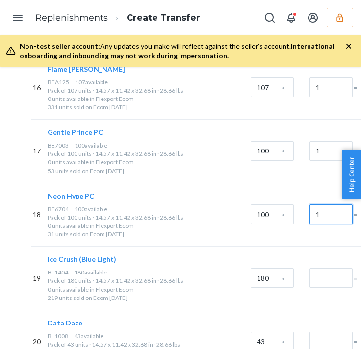
scroll to position [1118, 42]
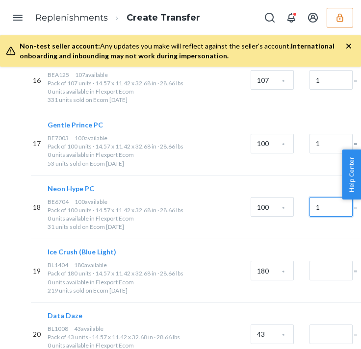
type input "1"
click at [325, 267] on input "Number of boxes" at bounding box center [330, 271] width 43 height 20
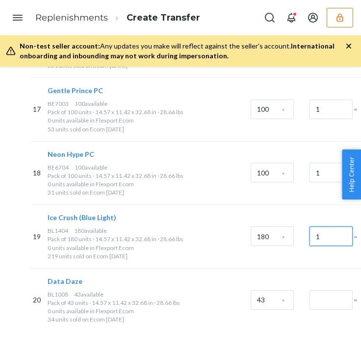
scroll to position [1153, 42]
type input "1"
click at [327, 288] on div at bounding box center [330, 299] width 43 height 22
click at [327, 290] on input "Number of boxes" at bounding box center [330, 300] width 43 height 20
click at [327, 304] on input "Number of boxes" at bounding box center [330, 300] width 43 height 20
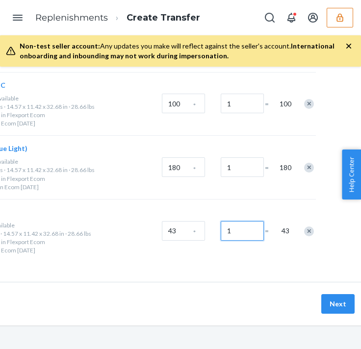
scroll to position [1221, 144]
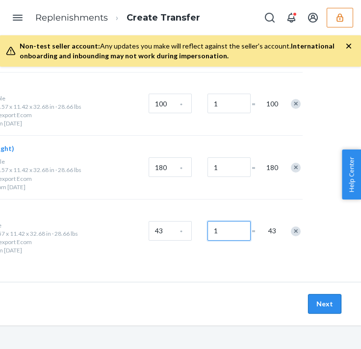
type input "1"
click at [327, 304] on button "Next" at bounding box center [324, 304] width 33 height 20
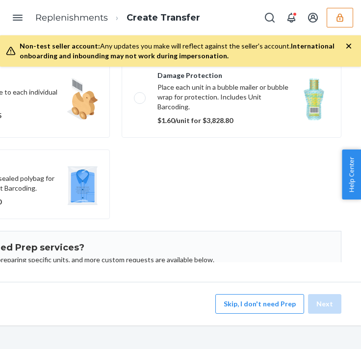
scroll to position [182, 144]
click at [259, 300] on button "Skip, I don't need Prep" at bounding box center [259, 304] width 89 height 20
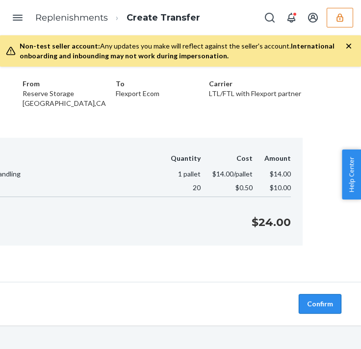
click at [325, 308] on button "Confirm" at bounding box center [320, 304] width 43 height 20
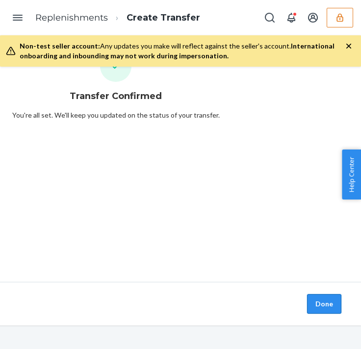
click at [325, 305] on button "Done" at bounding box center [324, 304] width 34 height 20
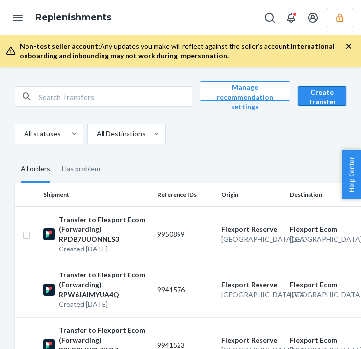
click at [330, 91] on button "Create Transfer" at bounding box center [322, 96] width 49 height 20
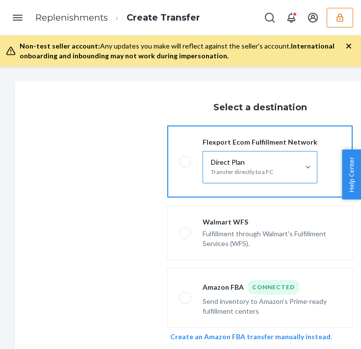
click at [225, 172] on p "Transfer directly to a FC" at bounding box center [242, 172] width 62 height 10
click at [225, 167] on input "Direct Plan Transfer directly to a FC" at bounding box center [225, 167] width 0 height 0
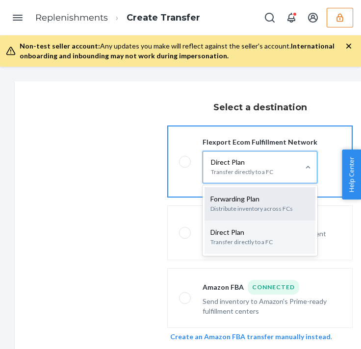
click at [224, 201] on p "Forwarding Plan" at bounding box center [259, 199] width 99 height 10
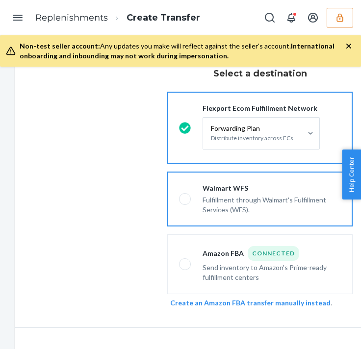
scroll to position [79, 0]
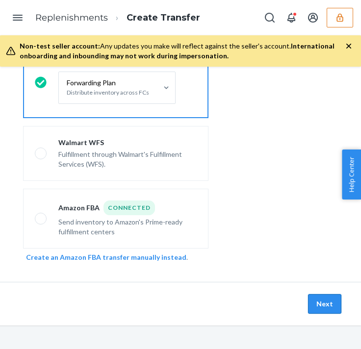
click at [329, 298] on button "Next" at bounding box center [324, 304] width 33 height 20
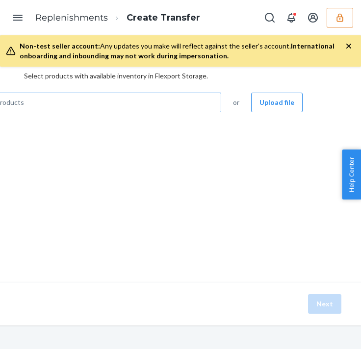
scroll to position [51, 0]
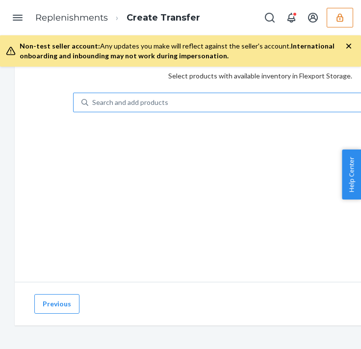
click at [52, 102] on div "Select products Select products with available inventory in Flexport Storage. S…" at bounding box center [260, 156] width 490 height 251
paste input "BE7007"
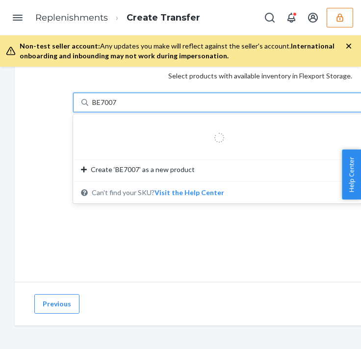
type input "BE7007"
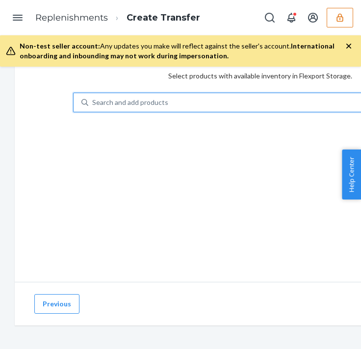
paste input "BL1010"
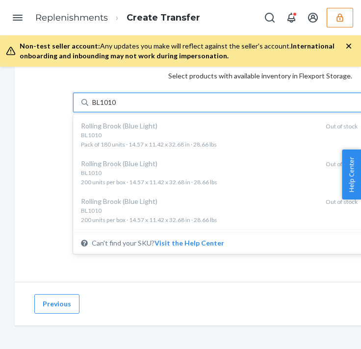
type input "BL1010"
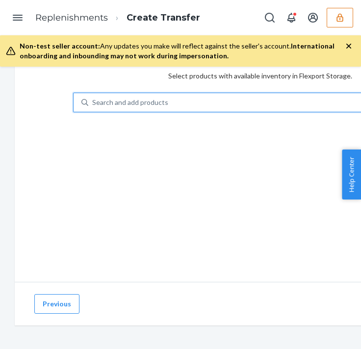
paste input "BE7007"
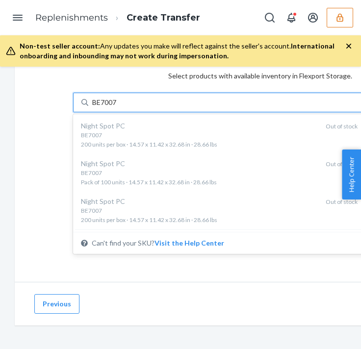
type input "BE7007"
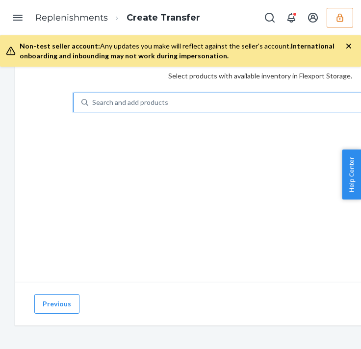
paste input "BA3016"
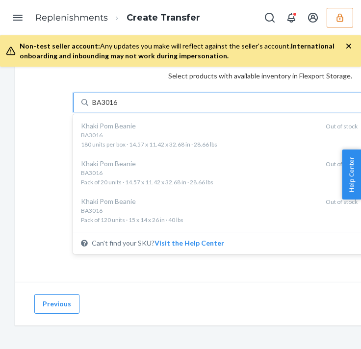
type input "BA3016"
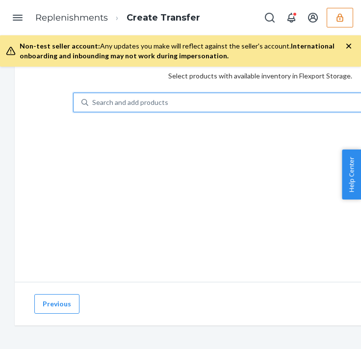
paste input "BL1011"
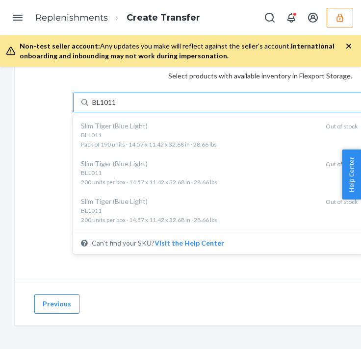
type input "BL1011"
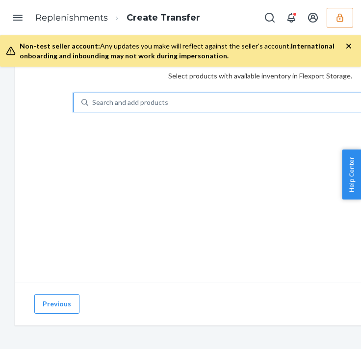
paste input "BE3324"
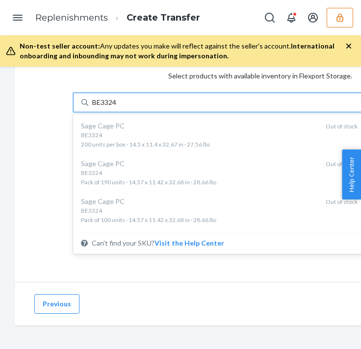
type input "BE3324"
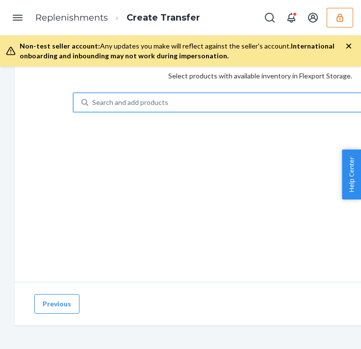
paste input "BE1815"
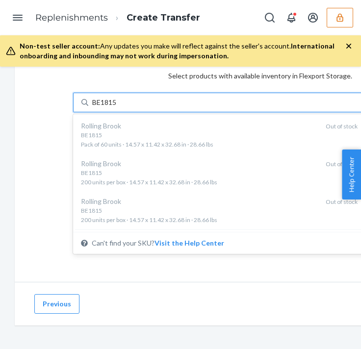
type input "BE1815"
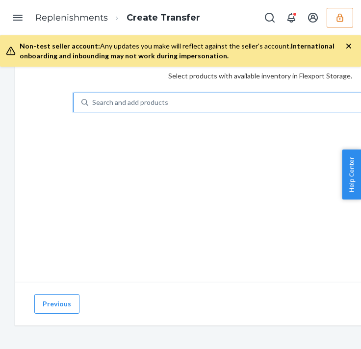
paste input "BSB1007"
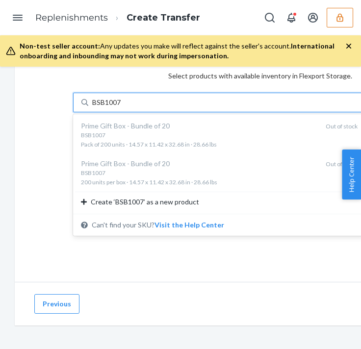
type input "BSB1007"
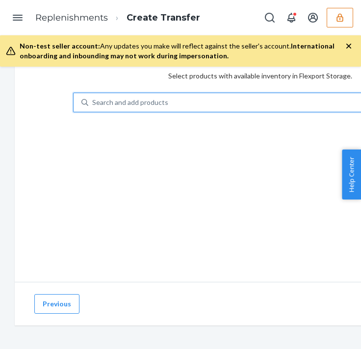
paste input "BE012"
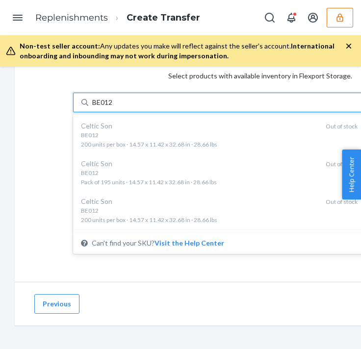
type input "BE012"
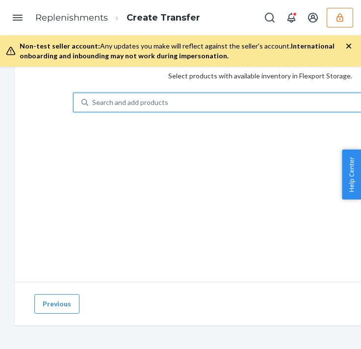
paste input "BE7005"
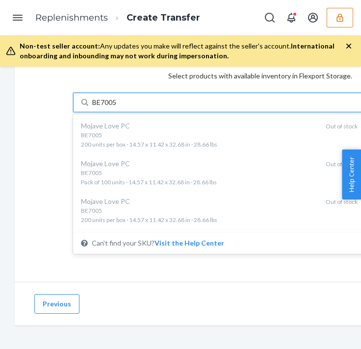
type input "BE7005"
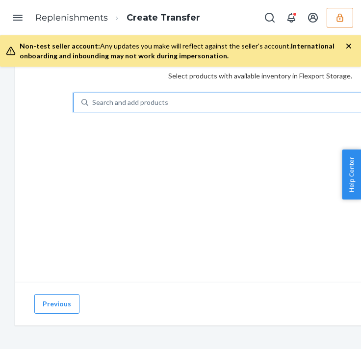
paste input "BE6808"
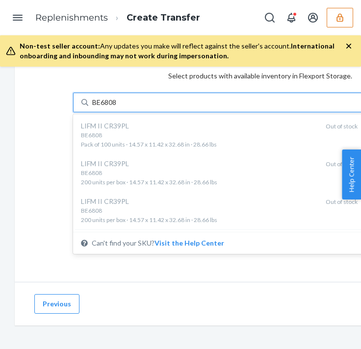
type input "BE6808"
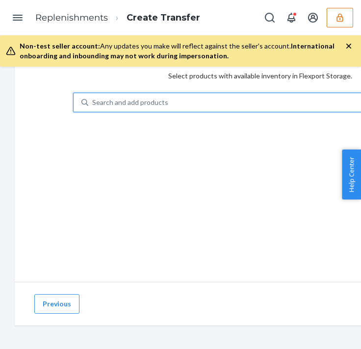
paste input "BE6701"
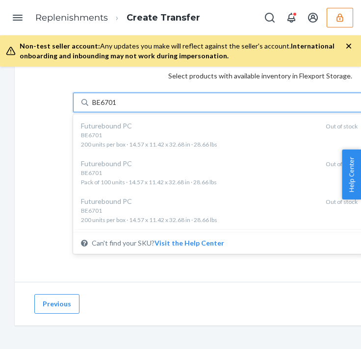
type input "BE6701"
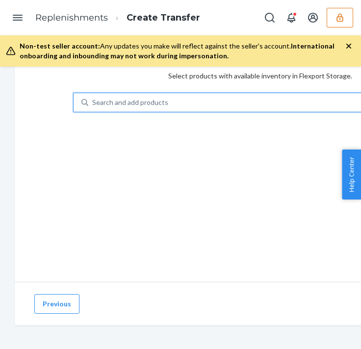
paste input "RX1213"
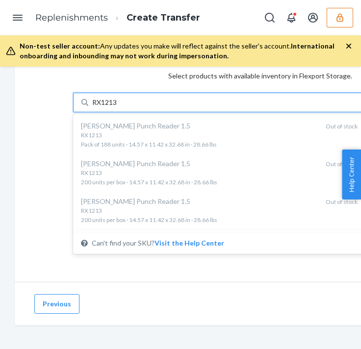
type input "RX1213"
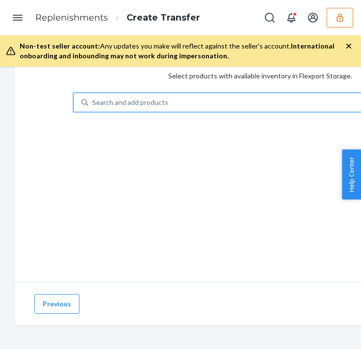
paste input "BL1004"
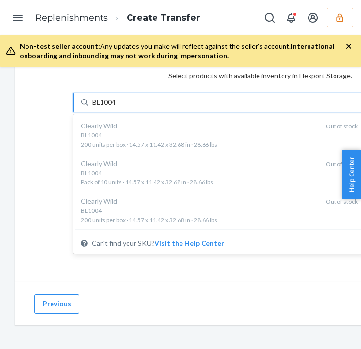
type input "BL1004"
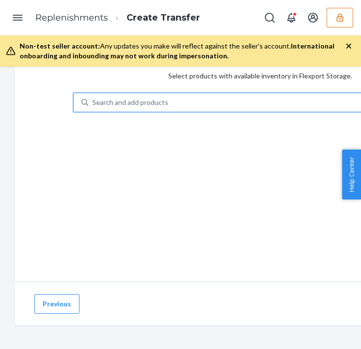
paste input "BE6507"
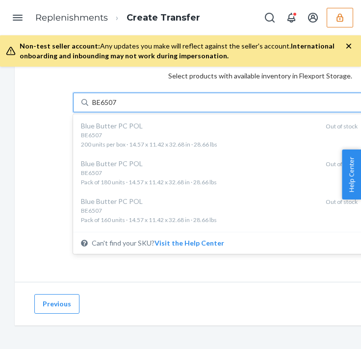
type input "BE6507"
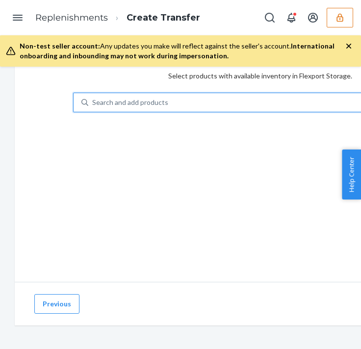
paste input "SL001"
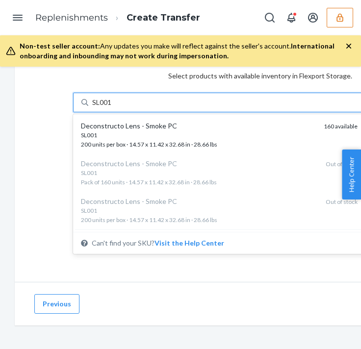
type input "SL001"
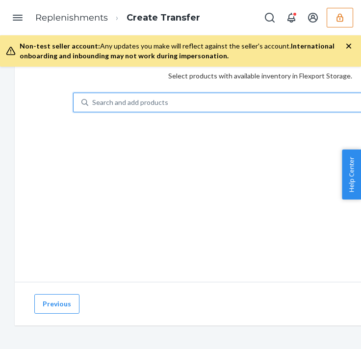
paste input "BEA125"
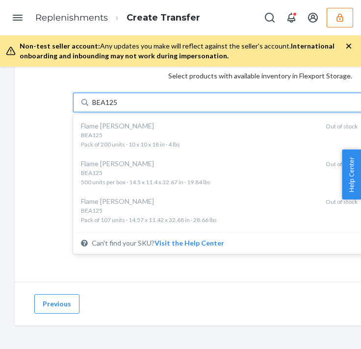
type input "BEA125"
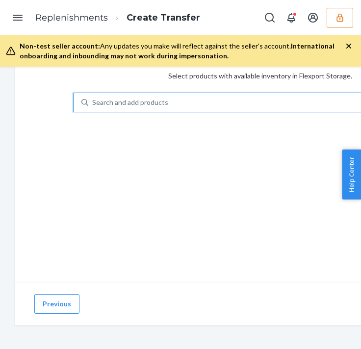
paste input "BE7003"
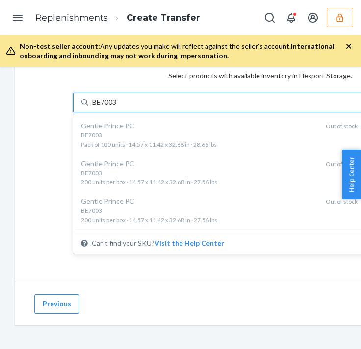
type input "BE7003"
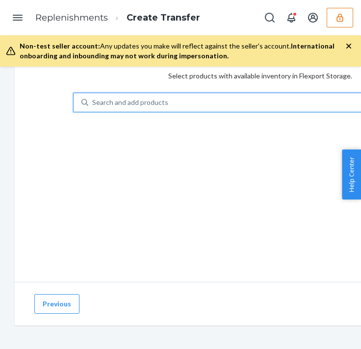
paste input "BE6704"
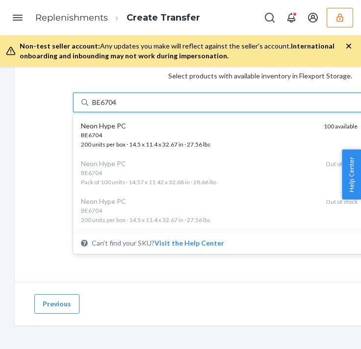
drag, startPoint x: 161, startPoint y: 126, endPoint x: 147, endPoint y: 81, distance: 46.4
click at [147, 81] on div "Select products Select products with available inventory in Flexport Storage. o…" at bounding box center [260, 156] width 490 height 251
type input "BE6704"
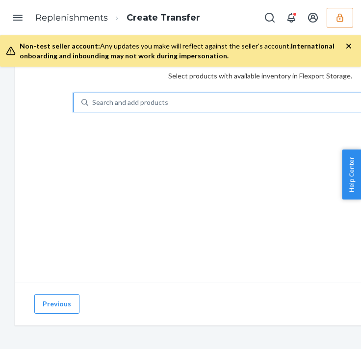
type input "v"
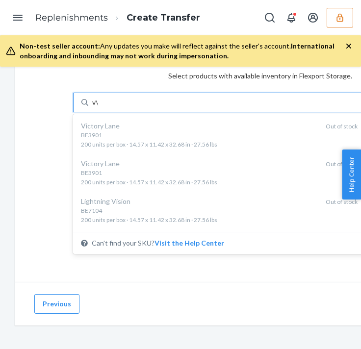
type input "v"
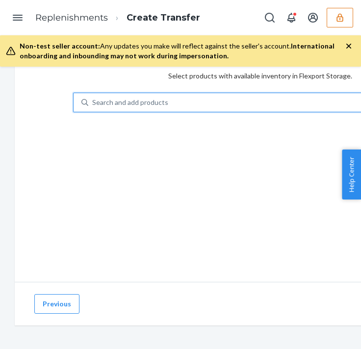
paste input "BL1404"
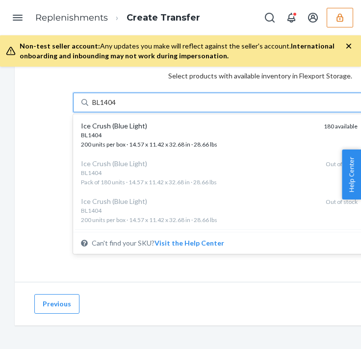
type input "BL1404"
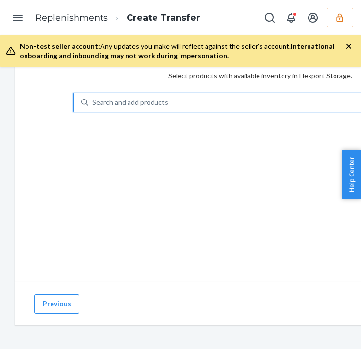
paste input "BL1008"
type input "BL1008"
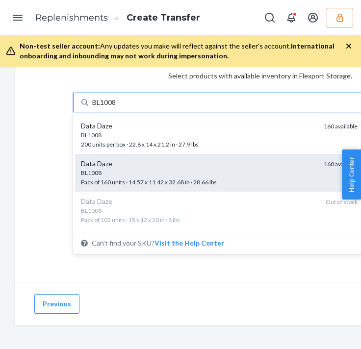
click at [109, 173] on div "BL1008" at bounding box center [198, 173] width 235 height 8
click at [109, 107] on input "BL1008" at bounding box center [104, 103] width 25 height 10
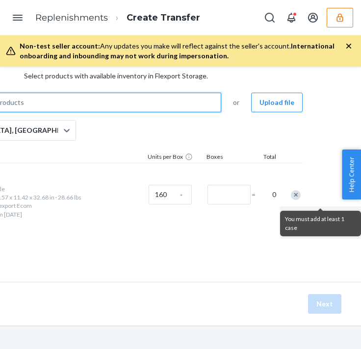
scroll to position [51, 96]
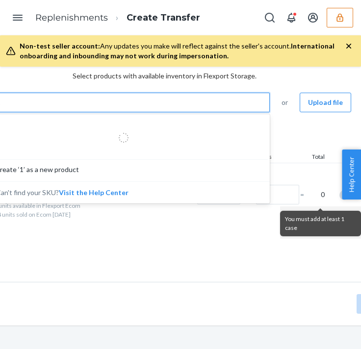
type input "1"
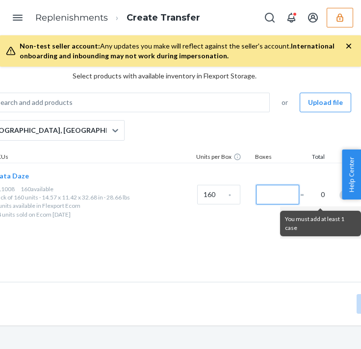
click at [287, 196] on input "Number of boxes" at bounding box center [277, 195] width 43 height 20
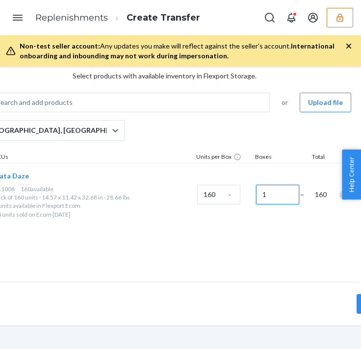
type input "1"
click at [259, 271] on div "Select products Select products with available inventory in Flexport Storage. S…" at bounding box center [164, 156] width 490 height 251
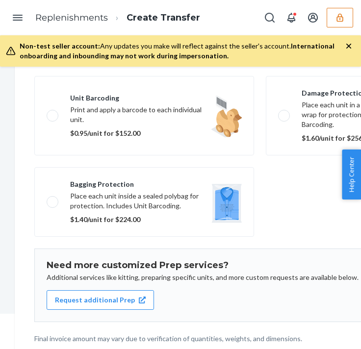
scroll to position [182, 0]
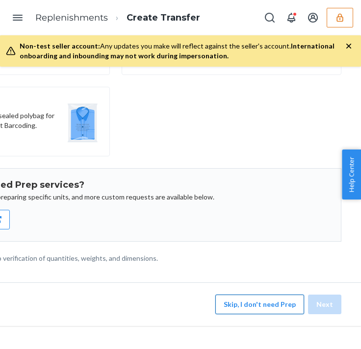
click at [273, 306] on button "Skip, I don't need Prep" at bounding box center [259, 305] width 89 height 20
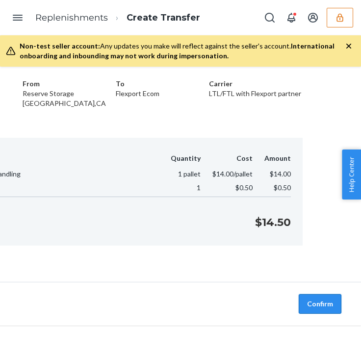
click at [316, 308] on button "Confirm" at bounding box center [320, 304] width 43 height 20
